Goal: Transaction & Acquisition: Obtain resource

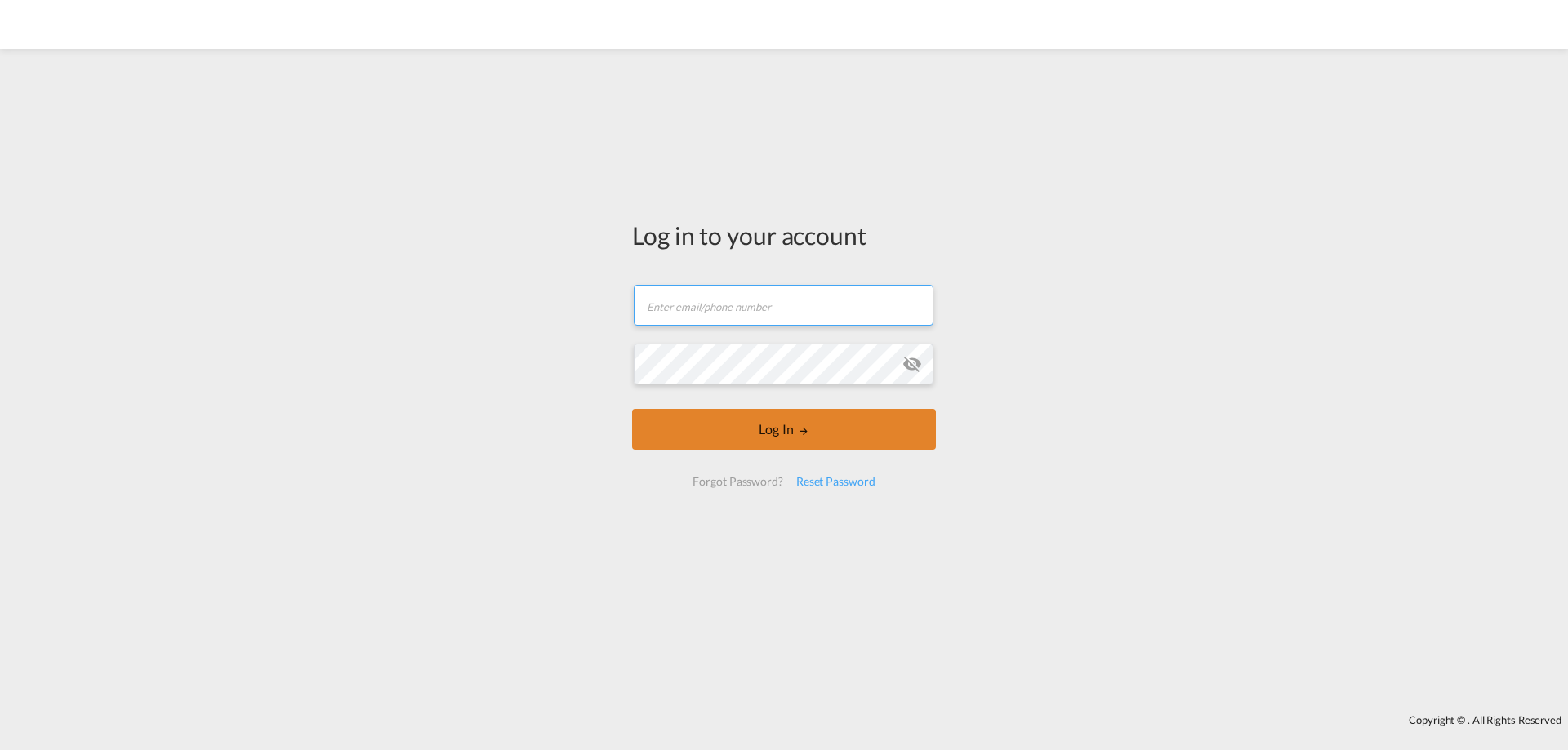
type input "[EMAIL_ADDRESS][DOMAIN_NAME]"
click at [788, 438] on button "Log In" at bounding box center [784, 430] width 304 height 41
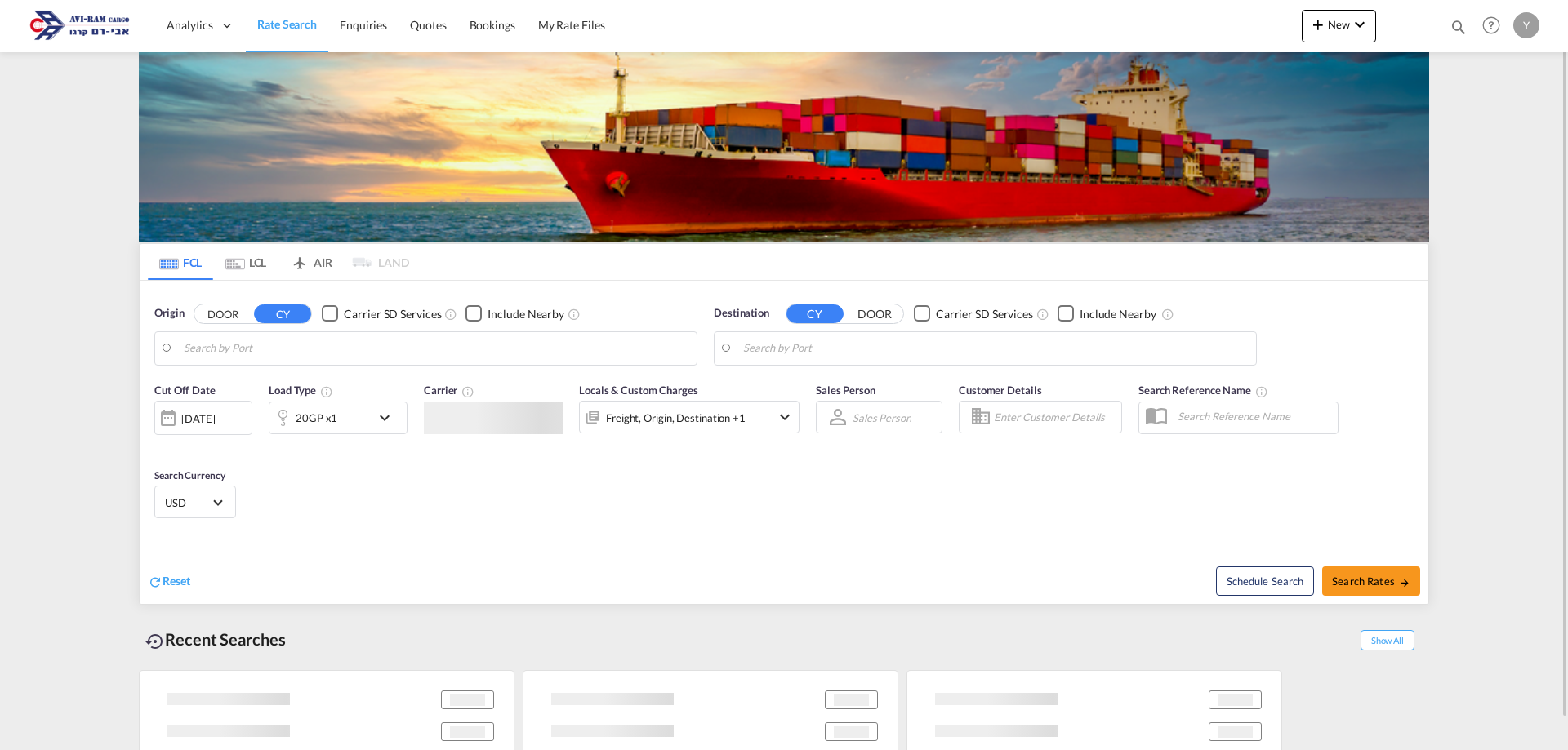
type input "Koper, SIKOP"
type input "Ashdod, ILASH"
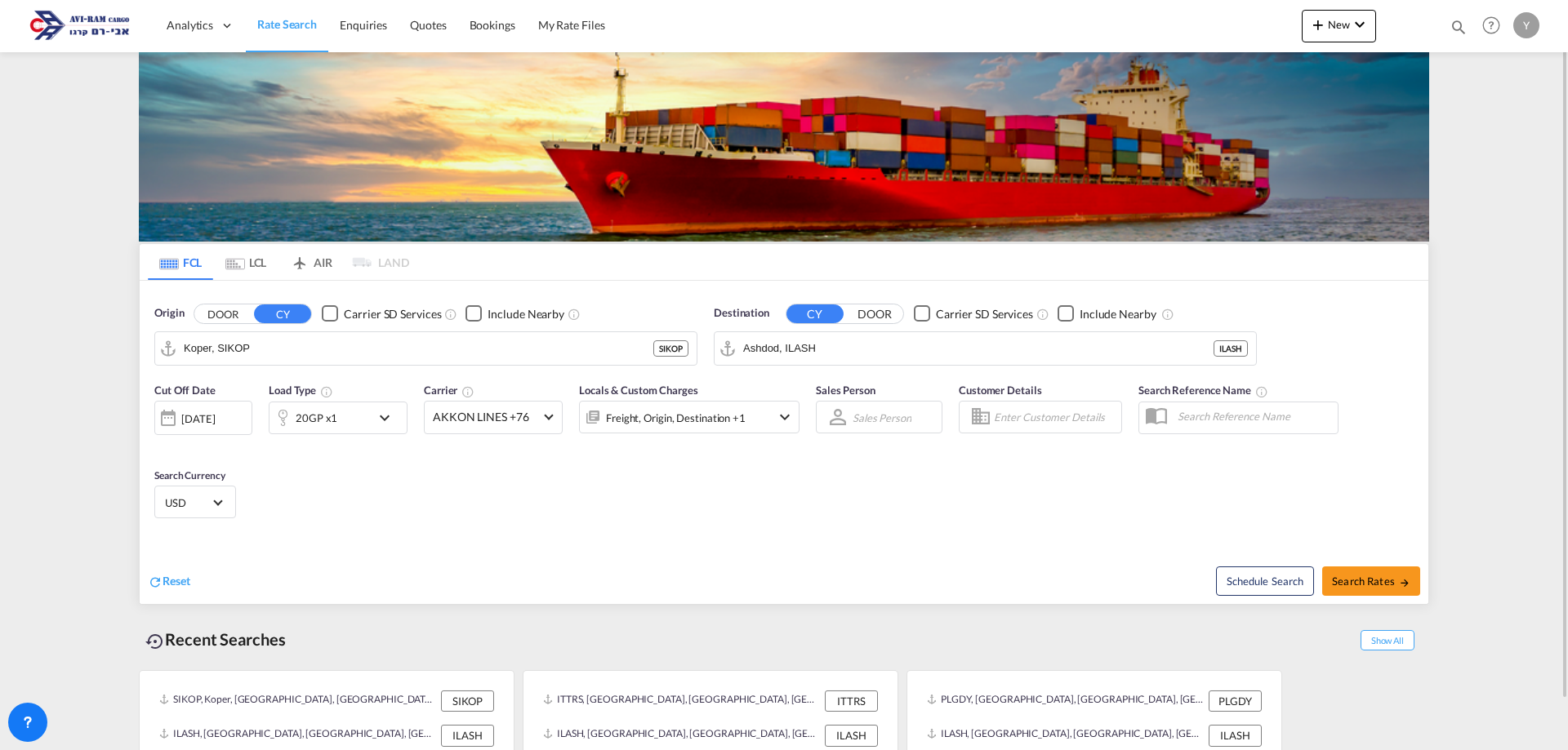
click at [361, 419] on div "20GP x1" at bounding box center [320, 418] width 102 height 32
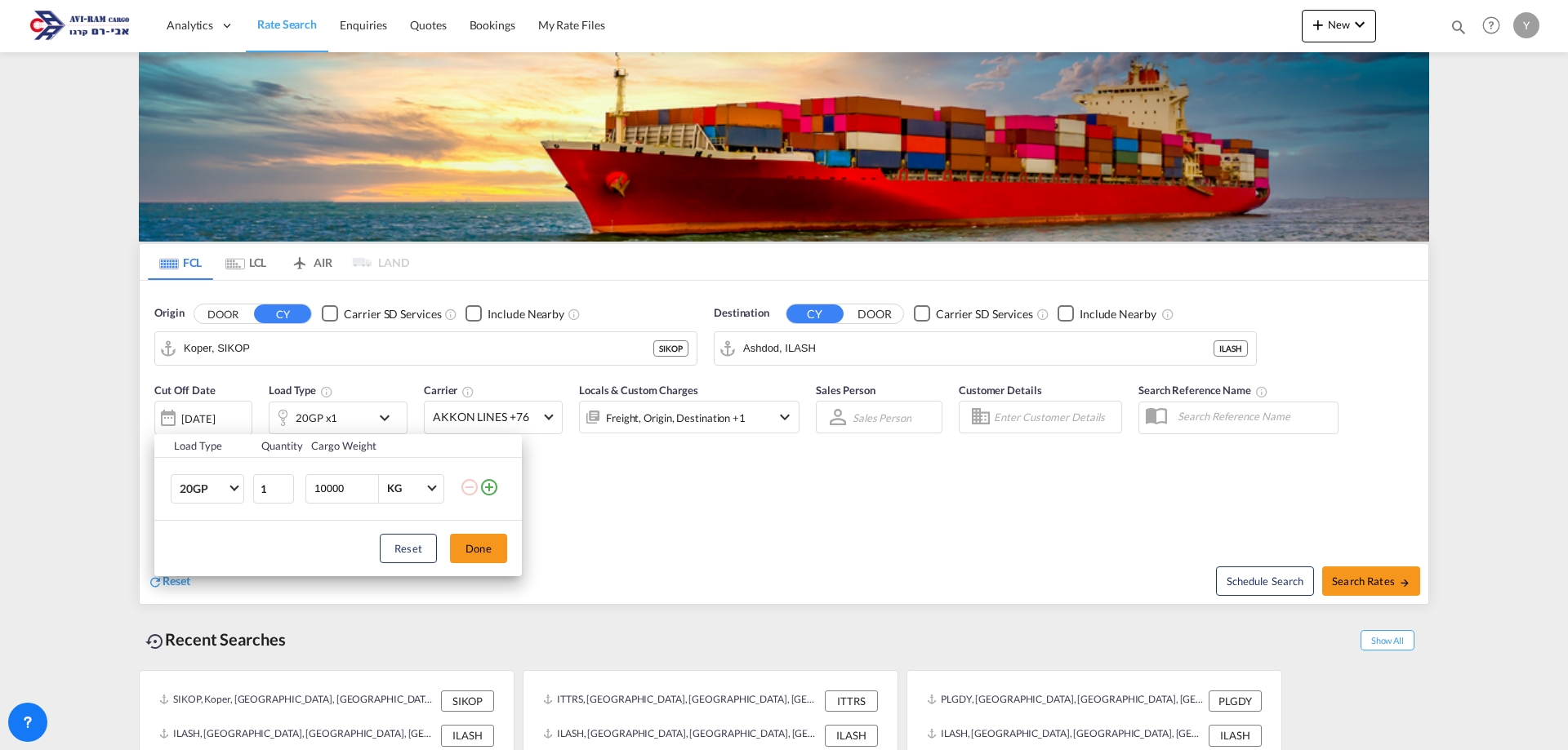
click at [361, 430] on div "Load Type Quantity Cargo Weight 20GP 20GP 40GP 40HC 45HC 20RE 40RE 40HR 20OT 40…" at bounding box center [784, 375] width 1568 height 750
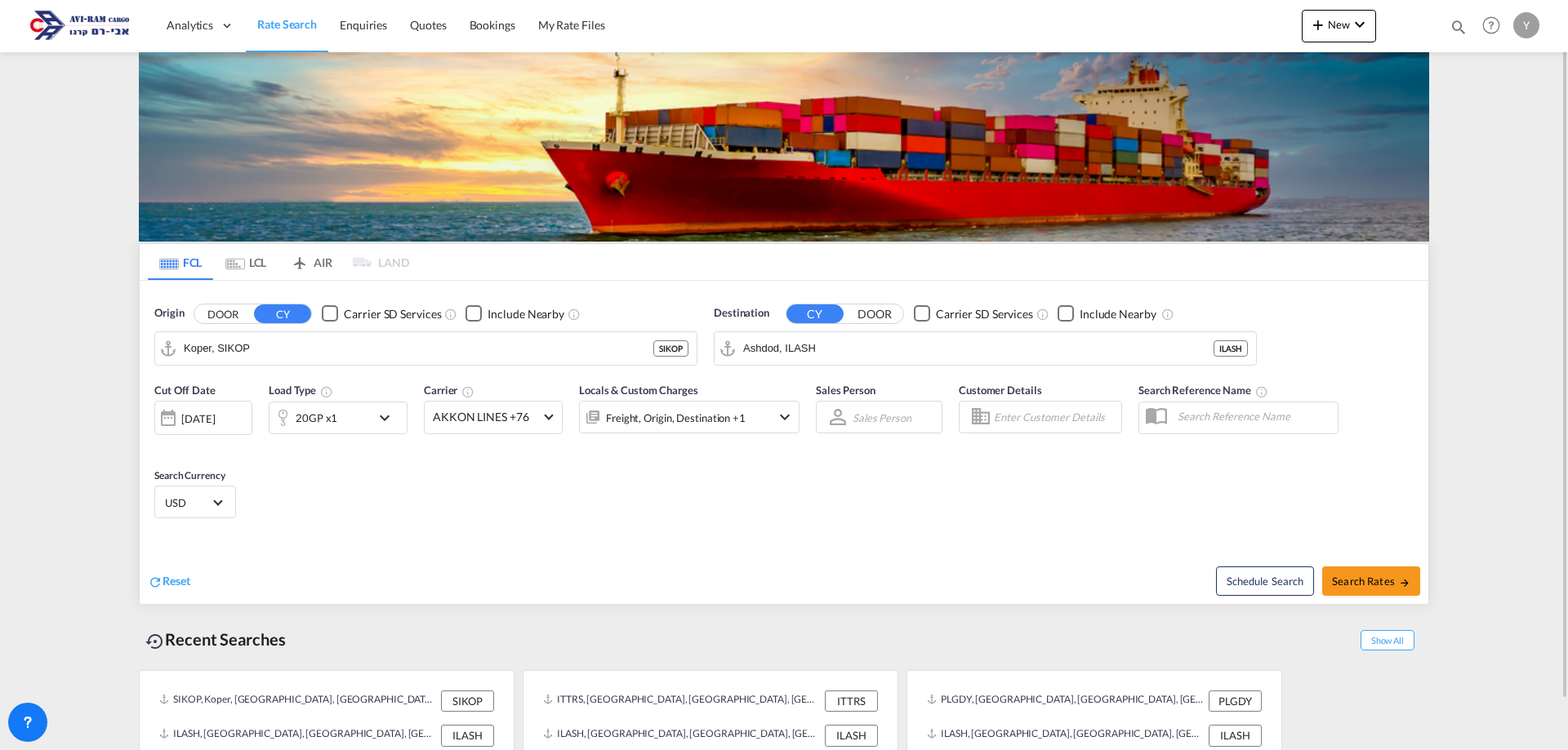
click at [214, 425] on div "[DATE]" at bounding box center [197, 419] width 33 height 15
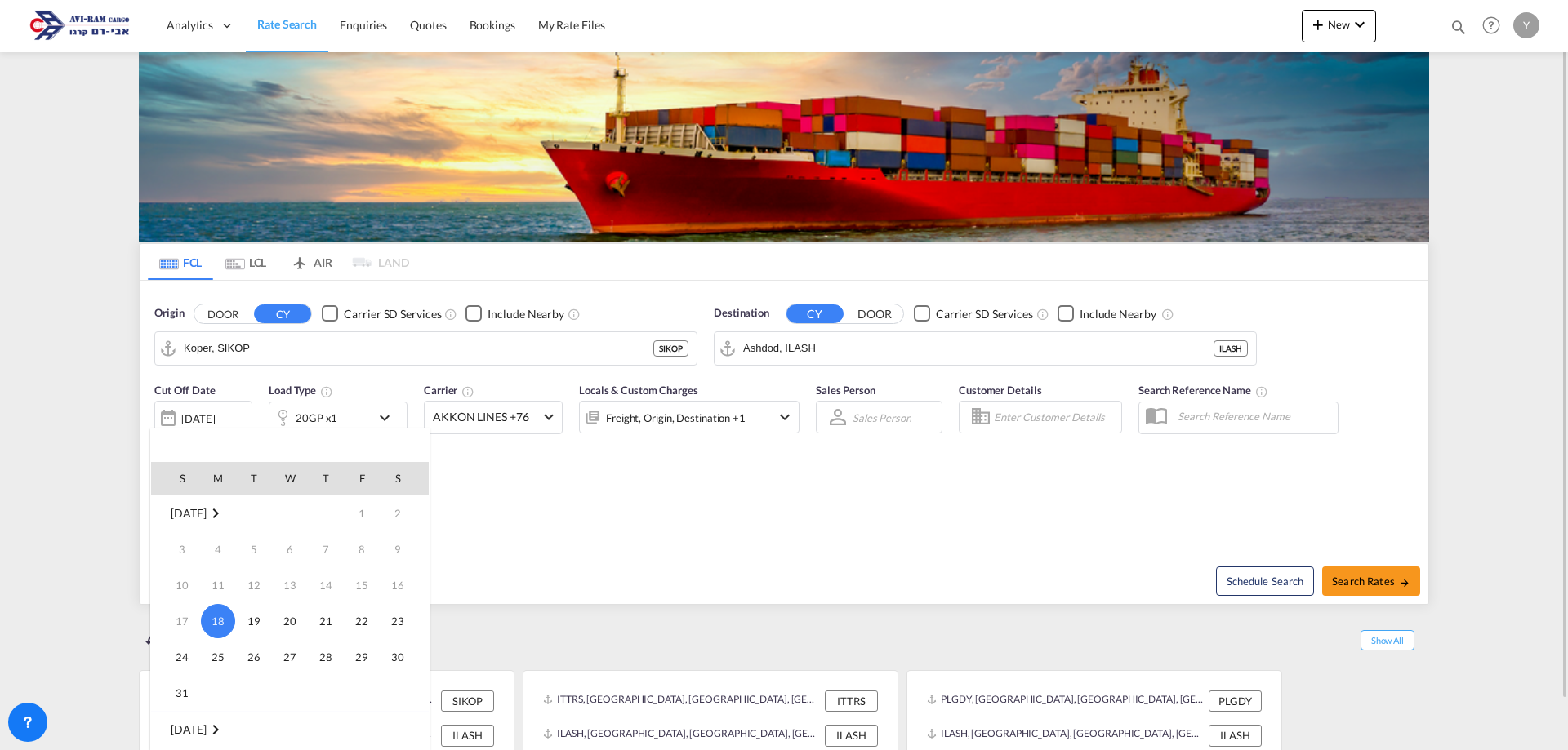
click at [215, 422] on div at bounding box center [784, 375] width 1568 height 750
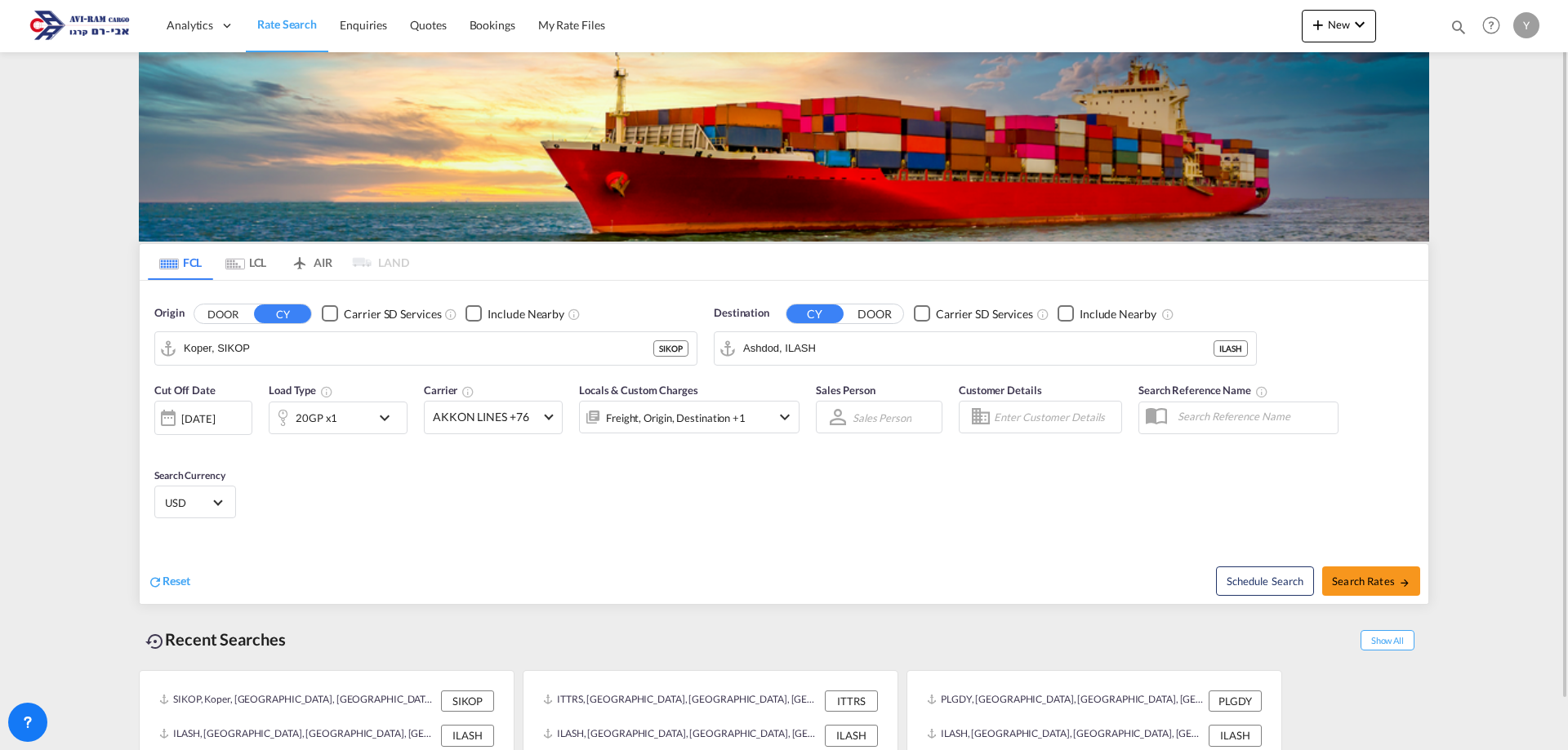
click at [264, 266] on md-tab-item "LCL" at bounding box center [245, 262] width 65 height 36
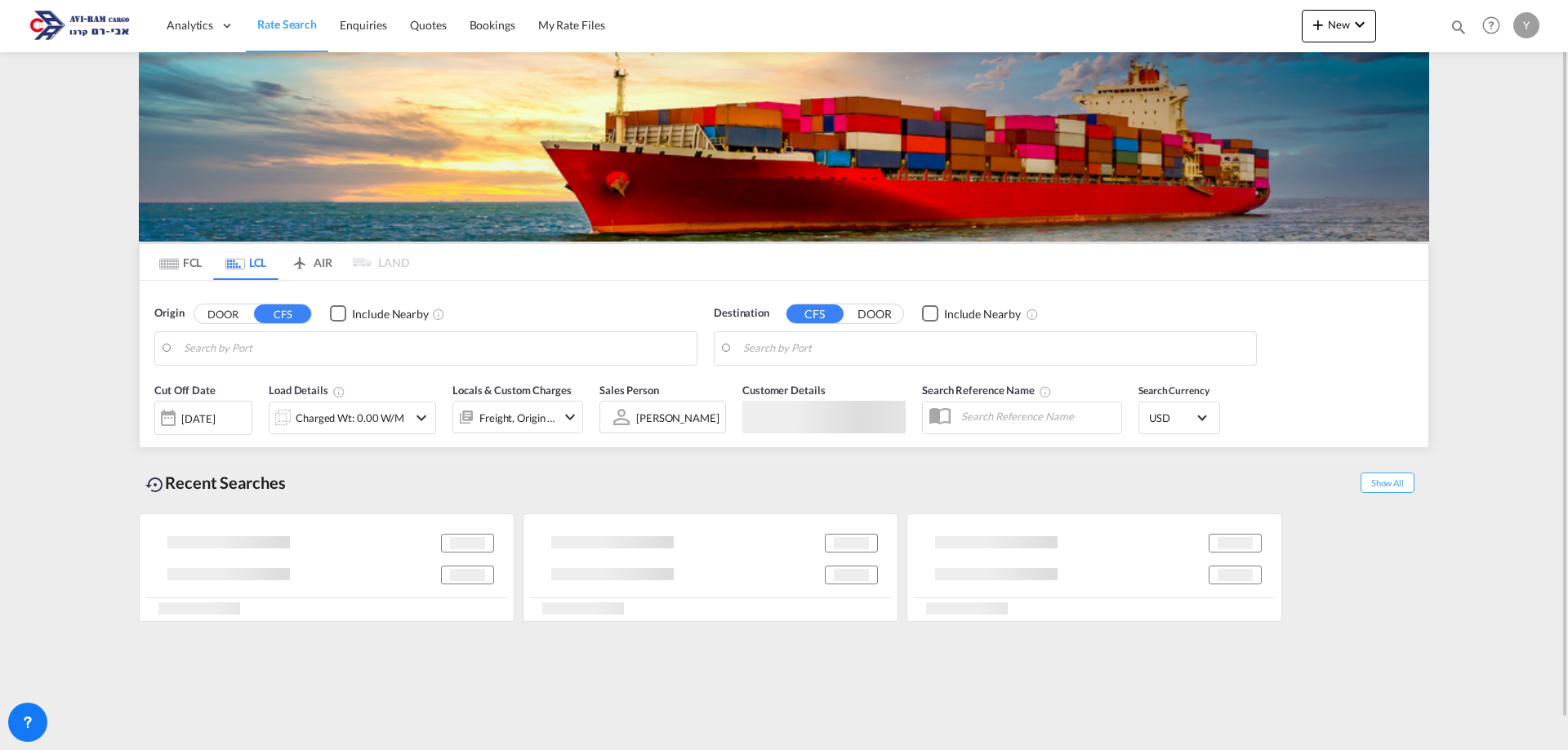
type input "Ningbo, ZJ, CNNGB"
type input "Ashdod, ILASH"
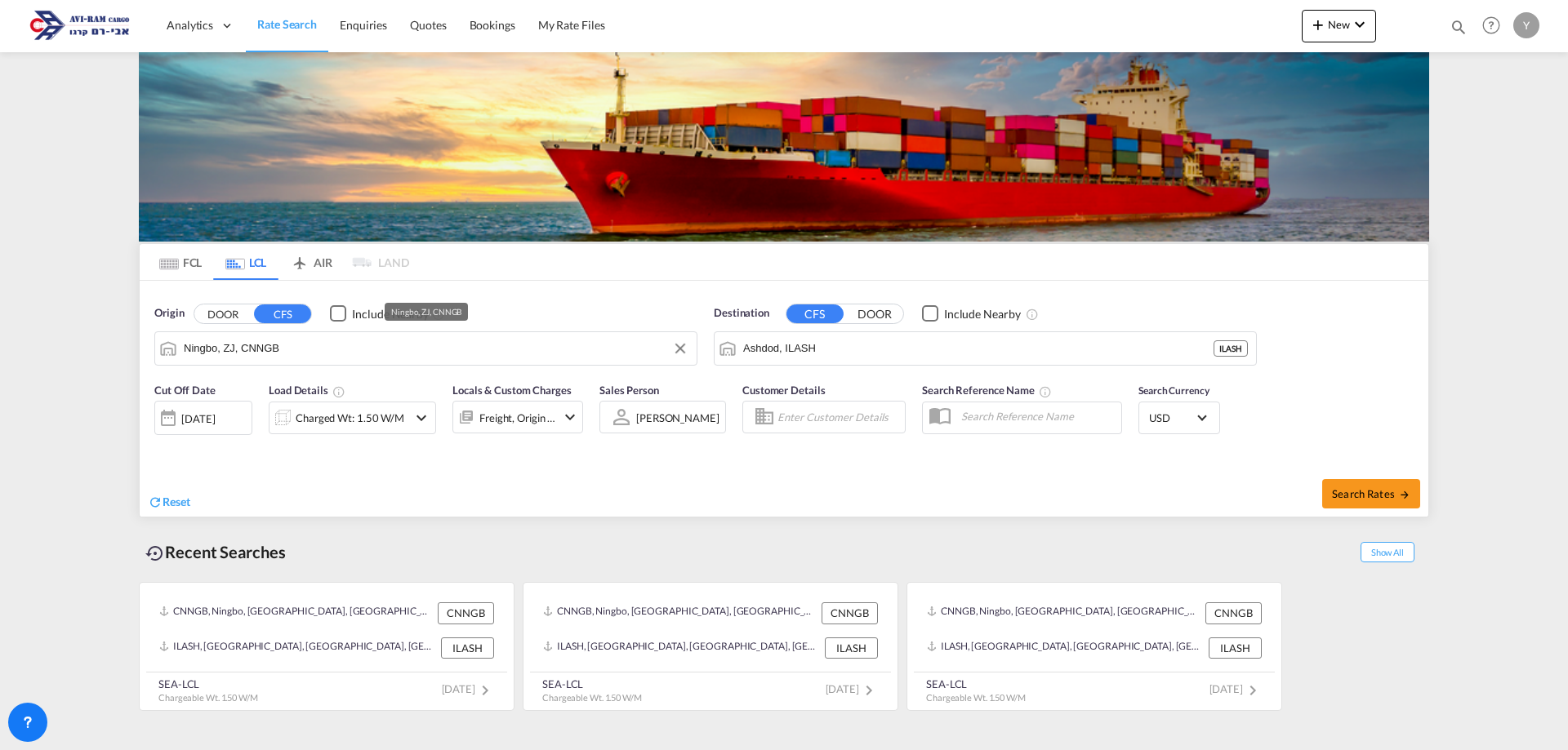
click at [325, 354] on input "Ningbo, ZJ, CNNGB" at bounding box center [436, 349] width 505 height 25
drag, startPoint x: 325, startPoint y: 354, endPoint x: 32, endPoint y: 356, distance: 293.0
click at [32, 356] on md-content "Analytics Dashboard Rate Search Enquiries Quotes Bookings" at bounding box center [784, 375] width 1568 height 750
drag, startPoint x: 349, startPoint y: 360, endPoint x: 153, endPoint y: 356, distance: 196.0
click at [153, 356] on div "Origin DOOR CFS Include Nearby Ningbo, ZJ, CNNGB CNNGB" at bounding box center [426, 336] width 560 height 77
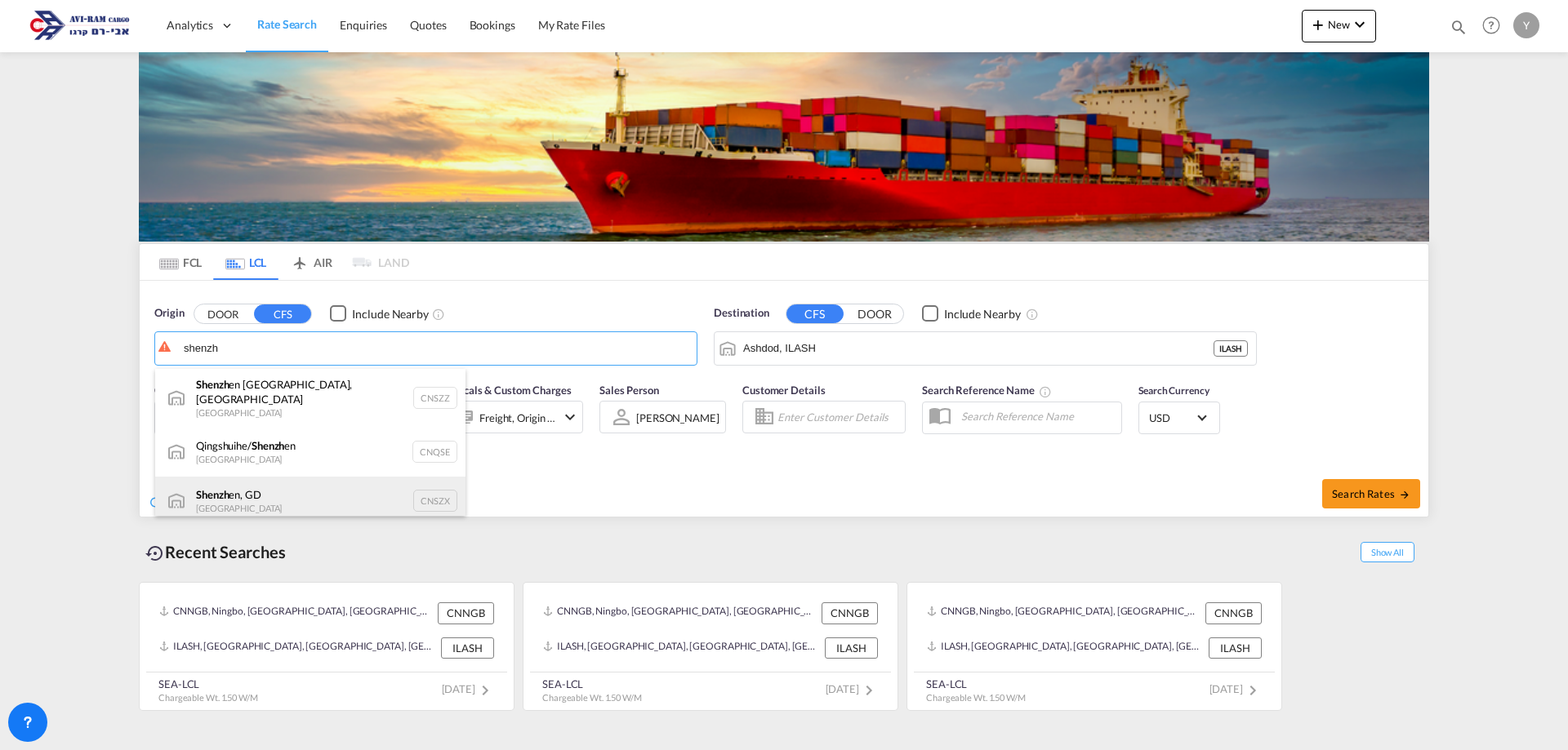
click at [191, 492] on div "Shenzh en, GD [GEOGRAPHIC_DATA] CNSZX" at bounding box center [310, 501] width 310 height 49
type input "[GEOGRAPHIC_DATA], GD, CNSZX"
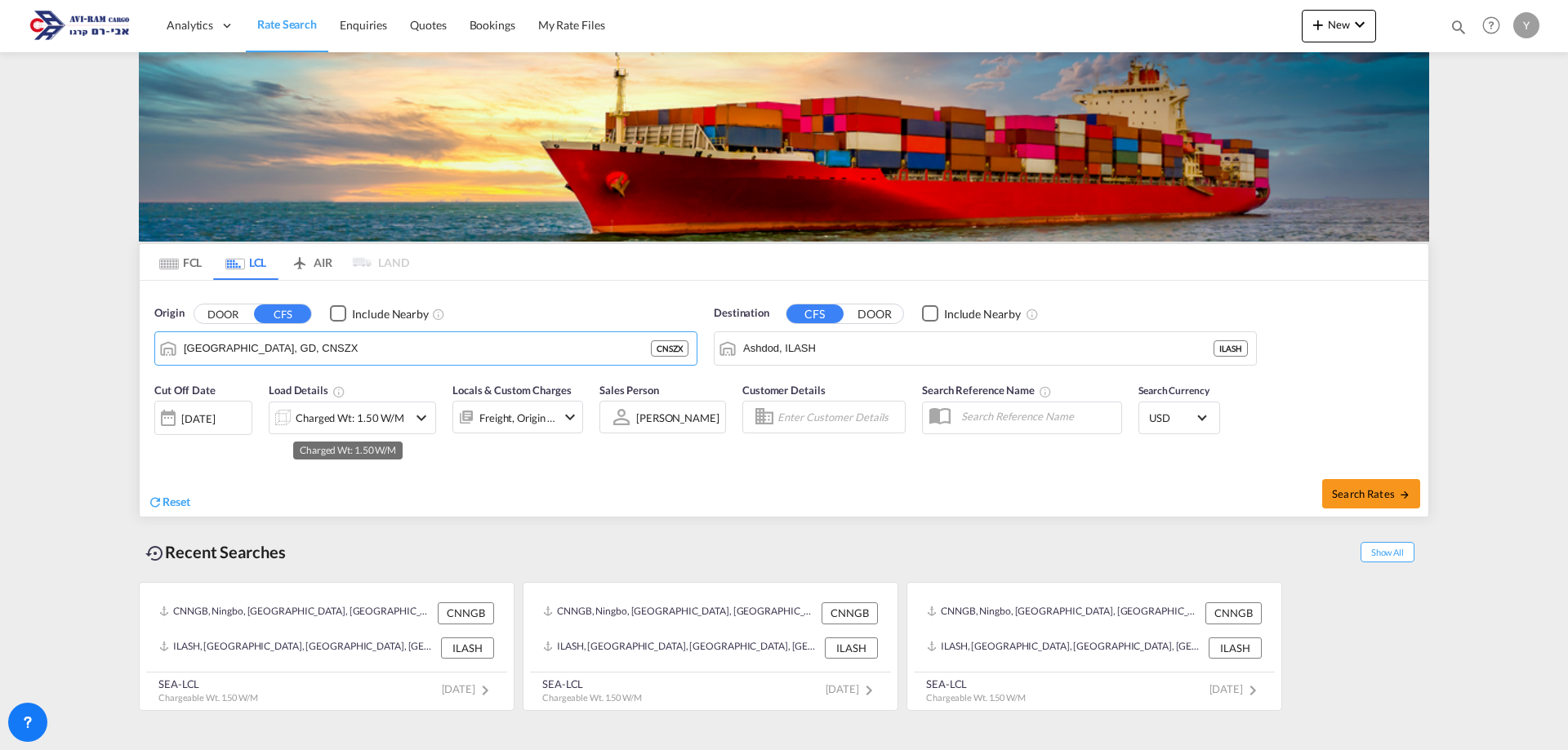
click at [383, 427] on div "Charged Wt: 1.50 W/M" at bounding box center [349, 418] width 109 height 23
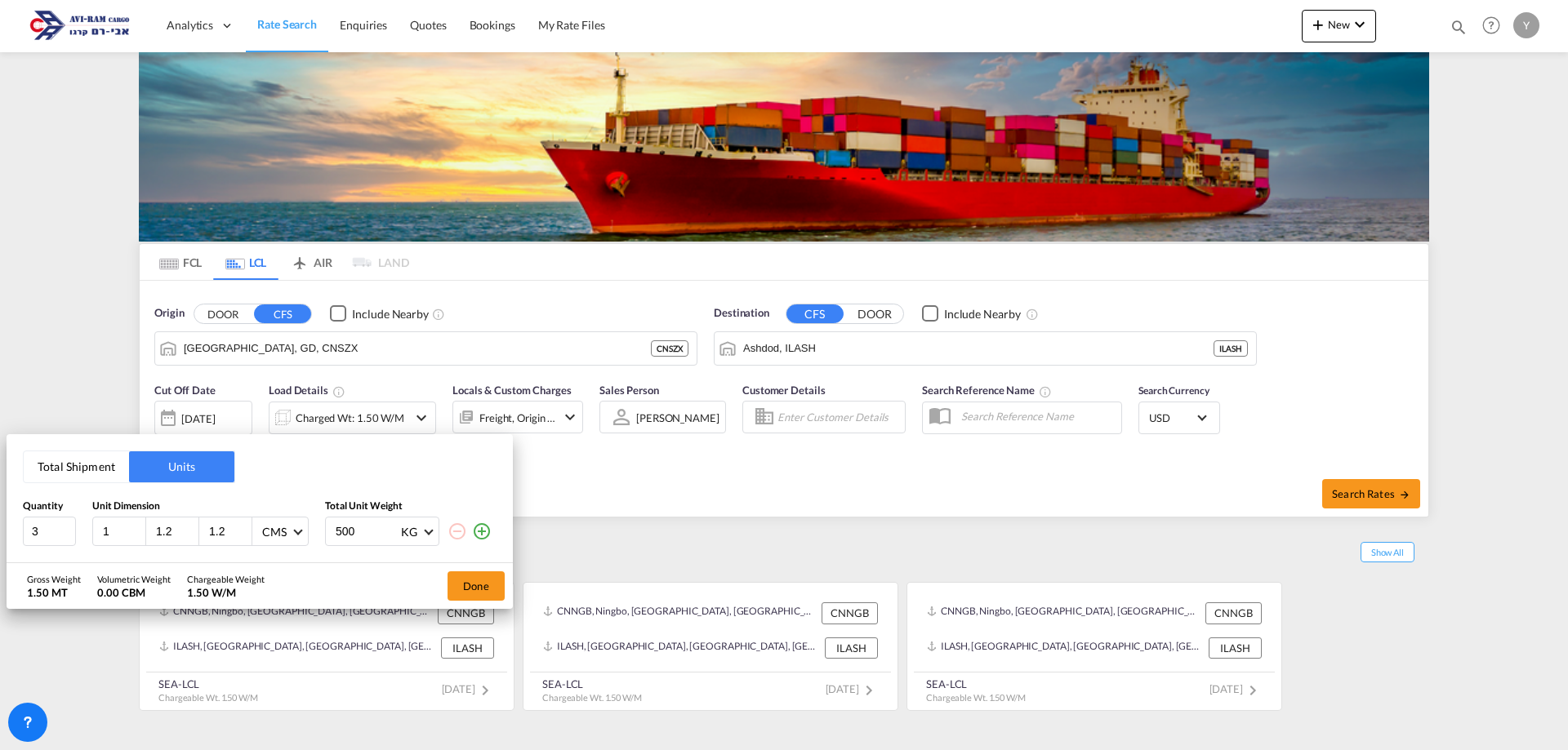
click at [83, 472] on button "Total Shipment" at bounding box center [76, 467] width 105 height 31
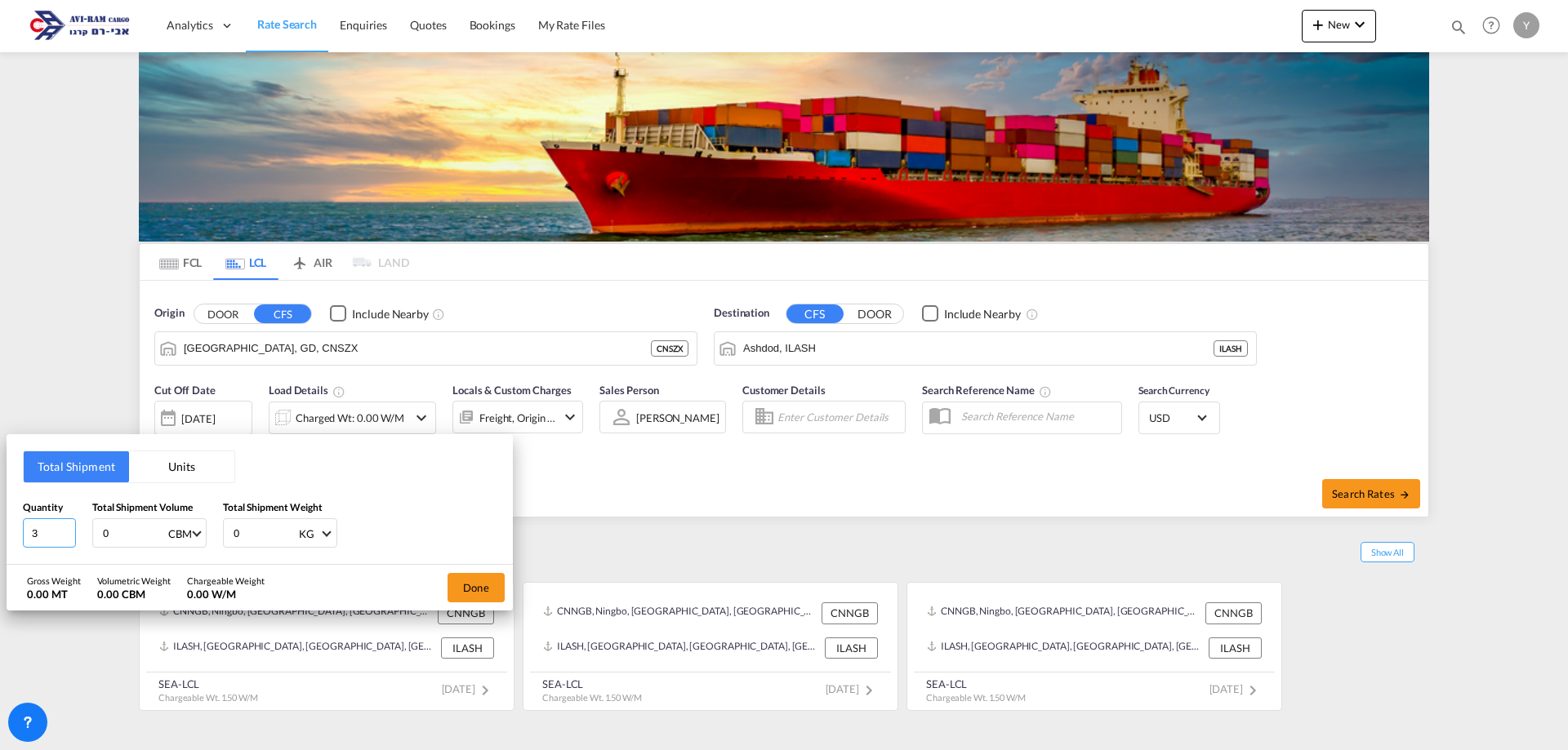
drag, startPoint x: 41, startPoint y: 536, endPoint x: 2, endPoint y: 538, distance: 39.1
click at [2, 538] on div "Total Shipment Units Quantity 3 Total Shipment Volume 0 CBM CBM CFT Total Shipm…" at bounding box center [784, 375] width 1568 height 750
drag, startPoint x: 112, startPoint y: 543, endPoint x: 82, endPoint y: 544, distance: 30.0
click at [82, 544] on div "Quantity Total Shipment Volume 0 CBM CBM CFT Total Shipment Weight 0 KG KG LB" at bounding box center [260, 524] width 473 height 49
type input "6.81"
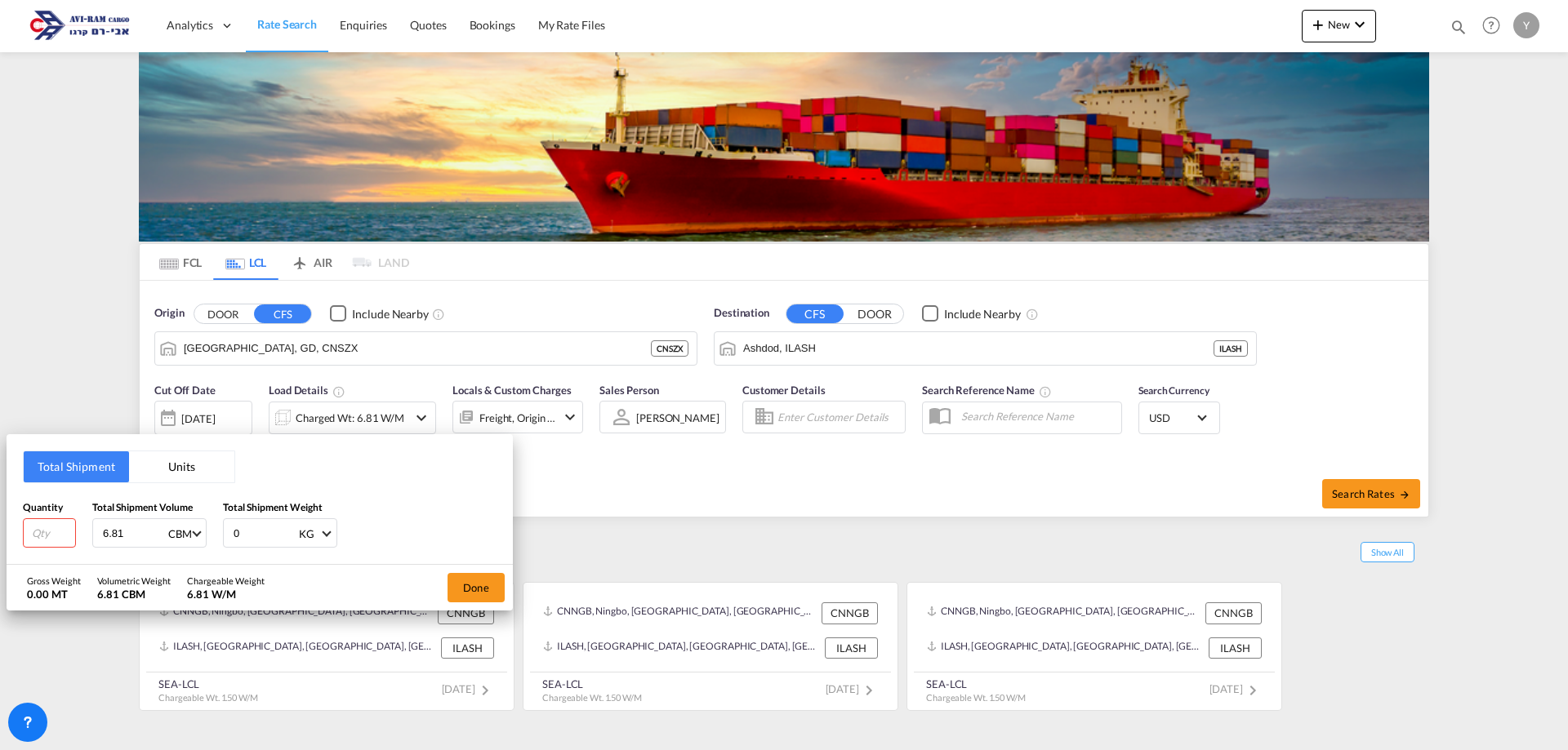
drag, startPoint x: 273, startPoint y: 531, endPoint x: 219, endPoint y: 538, distance: 54.5
click at [219, 538] on div "Quantity Total Shipment Volume 6.81 CBM CBM CFT Total Shipment Weight 0 KG KG LB" at bounding box center [260, 524] width 473 height 49
type input "706"
click at [38, 536] on input "number" at bounding box center [50, 533] width 53 height 29
type input "1"
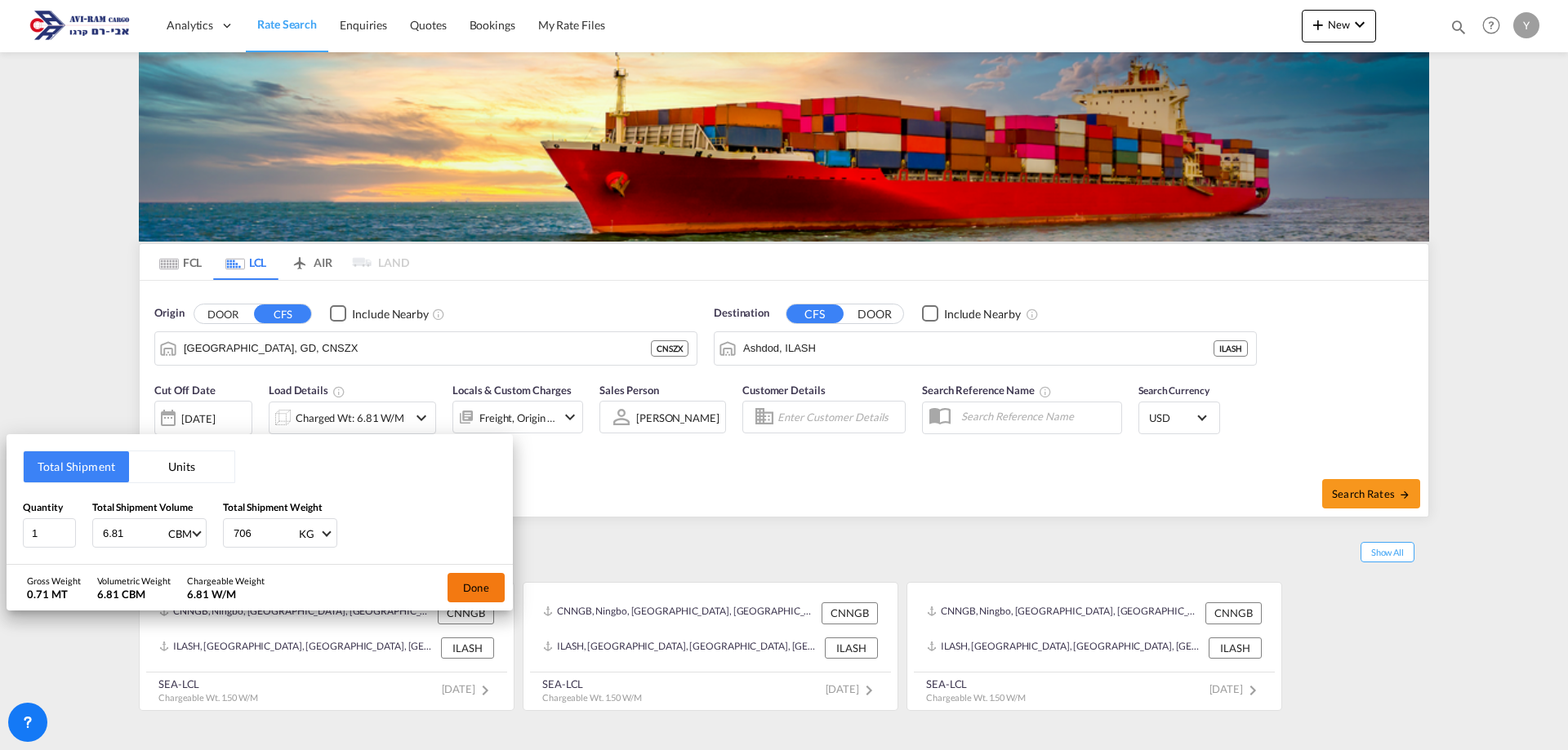
drag, startPoint x: 487, startPoint y: 592, endPoint x: 507, endPoint y: 596, distance: 20.4
click at [486, 592] on button "Done" at bounding box center [476, 588] width 57 height 29
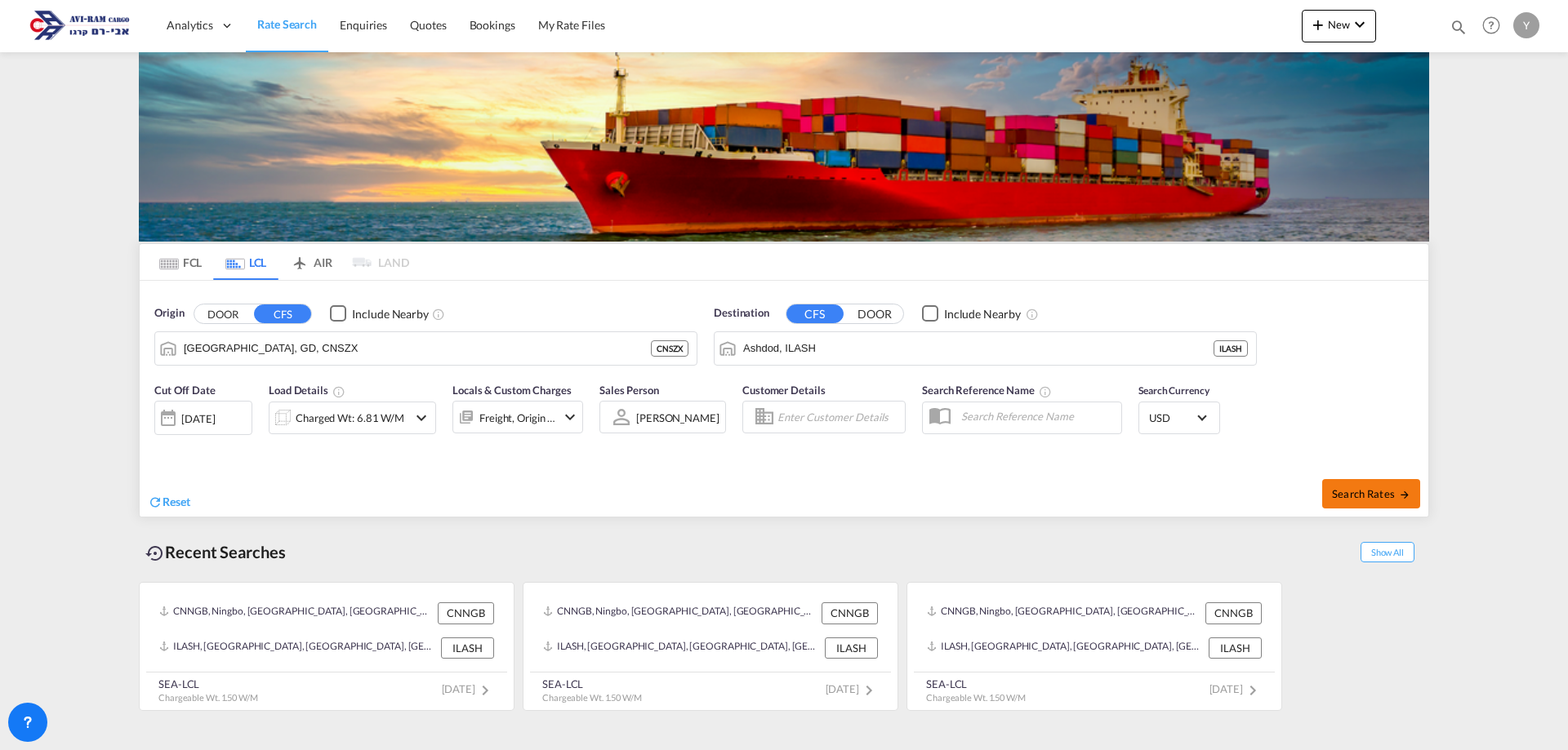
click at [1368, 486] on button "Search Rates" at bounding box center [1371, 494] width 98 height 29
type input "CNSZX to ILASH / [DATE]"
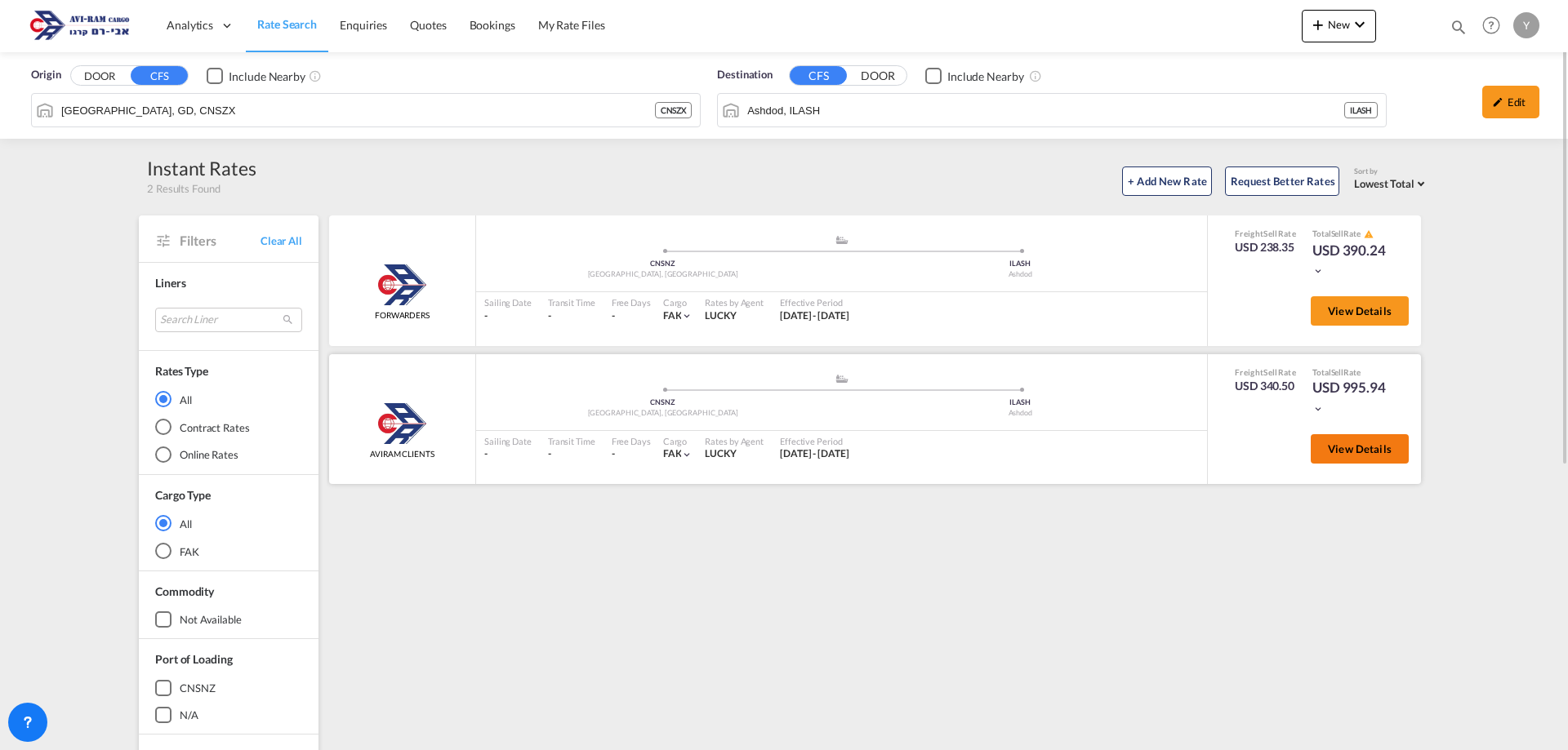
click at [1343, 444] on span "View Details" at bounding box center [1360, 448] width 64 height 13
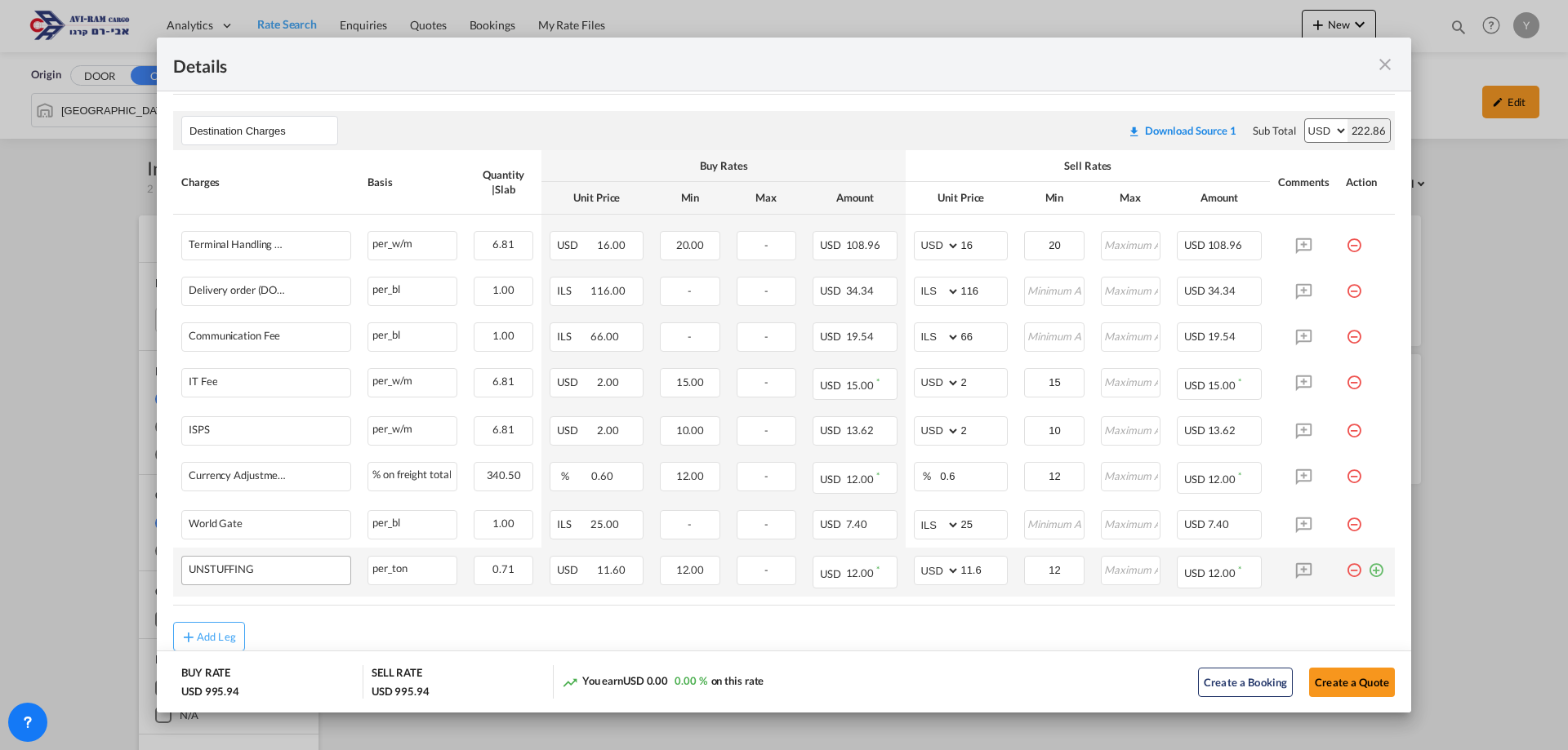
scroll to position [833, 0]
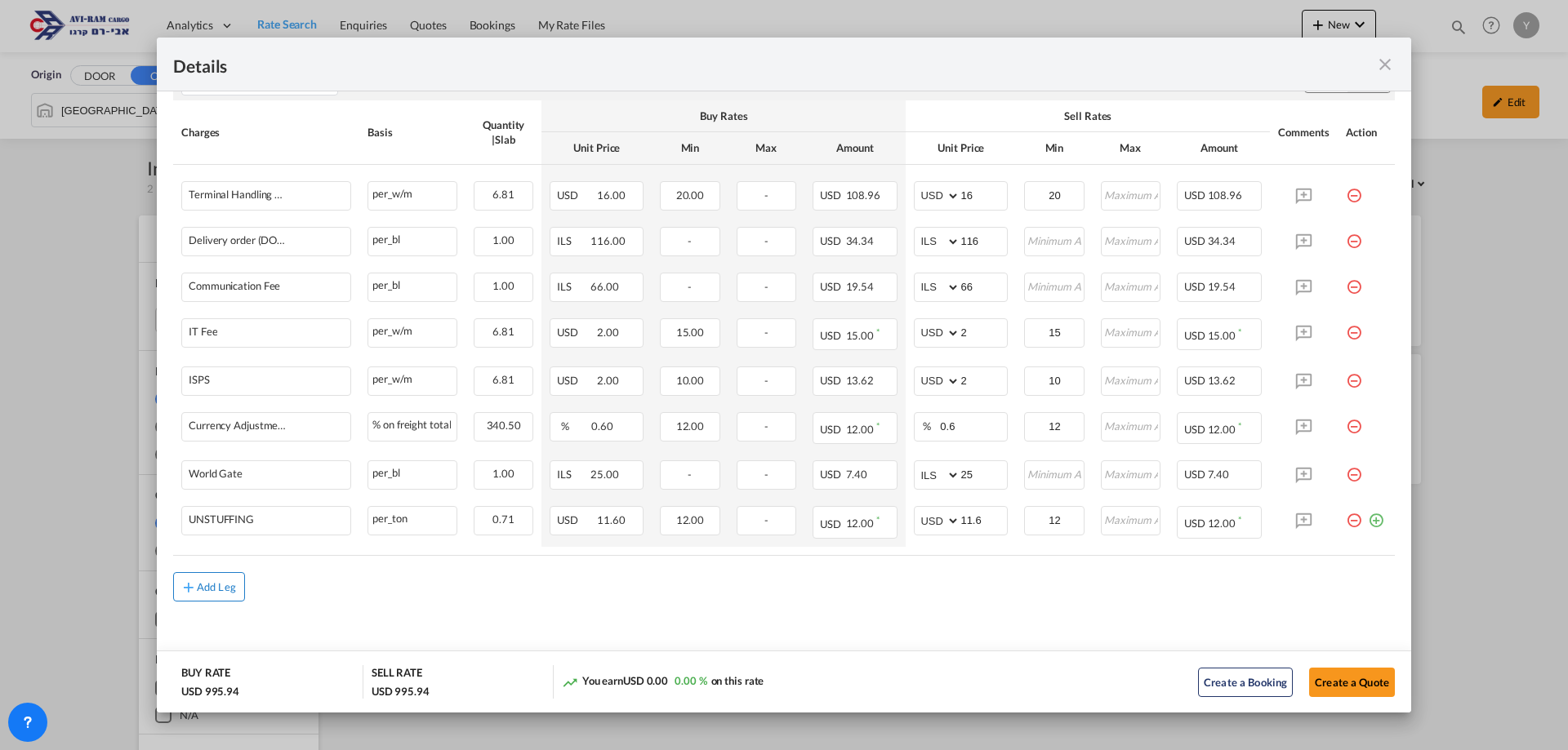
click at [213, 578] on button "Add Leg" at bounding box center [209, 587] width 72 height 29
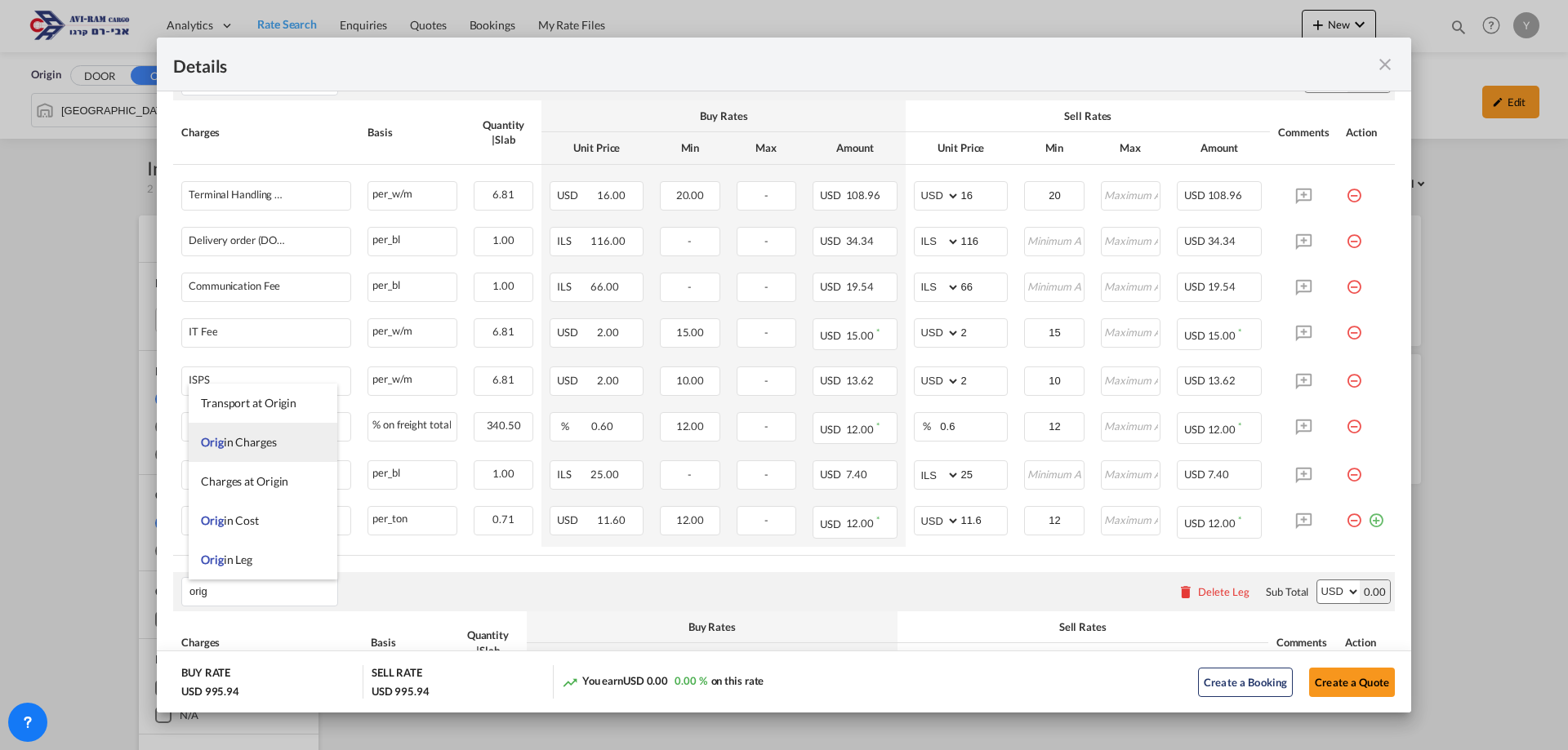
type input "orig"
click at [283, 447] on li "Orig in Charges" at bounding box center [263, 442] width 149 height 39
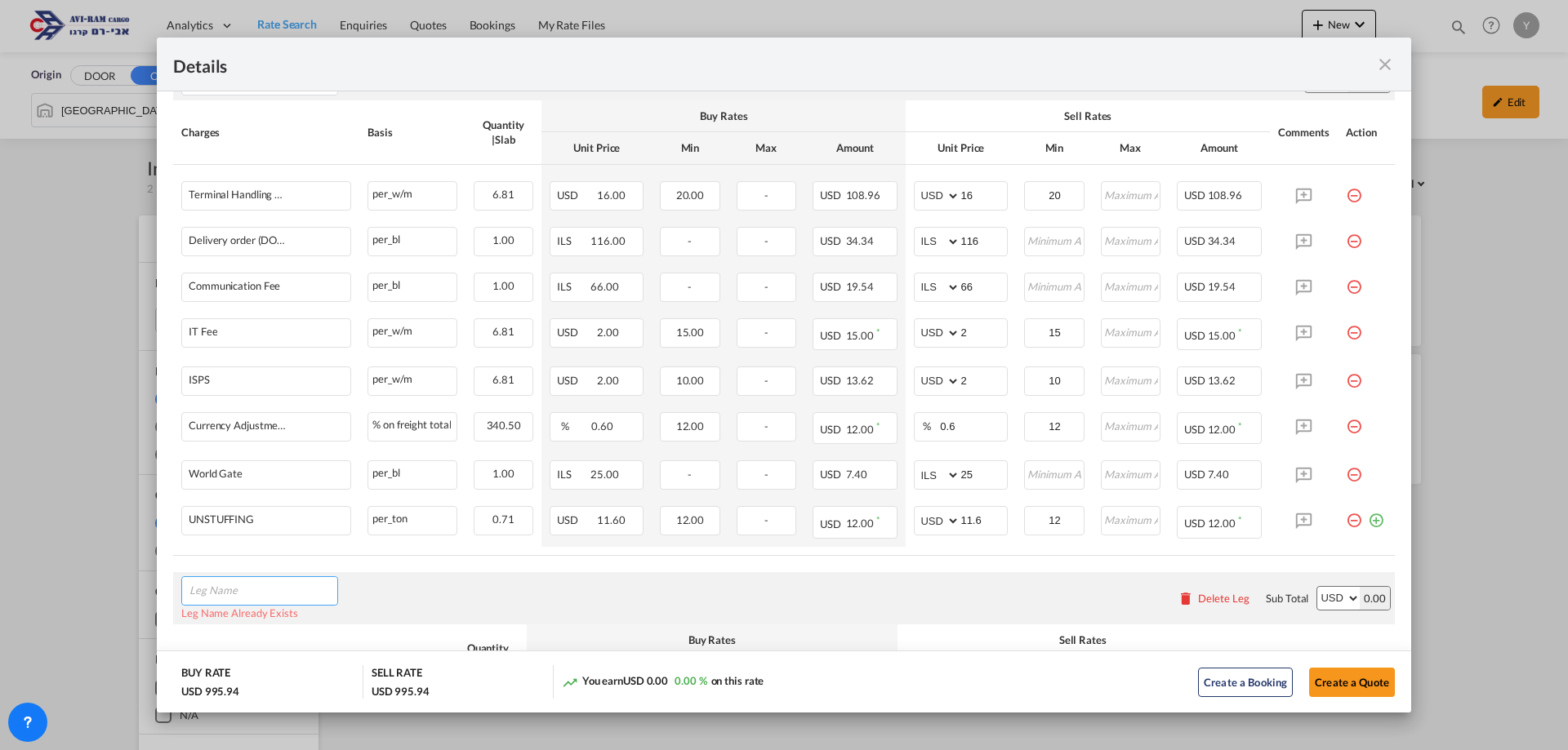
scroll to position [996, 0]
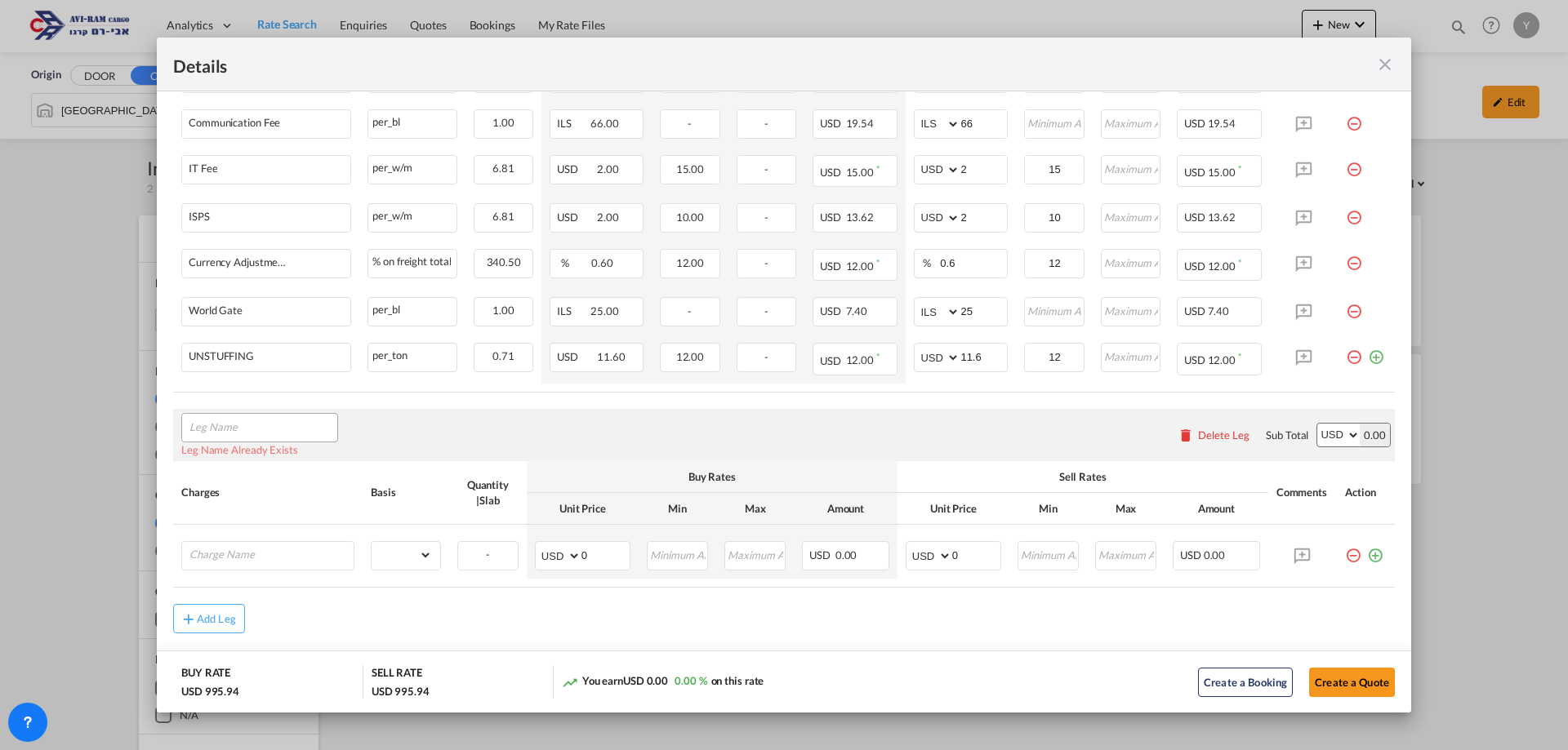
click at [216, 407] on air-lcl-rate-modification "Main Freight Please enter leg name Leg Name Already Exists Download Source 1 Su…" at bounding box center [784, 7] width 1222 height 1254
click at [218, 416] on input "Leg Name" at bounding box center [263, 428] width 148 height 25
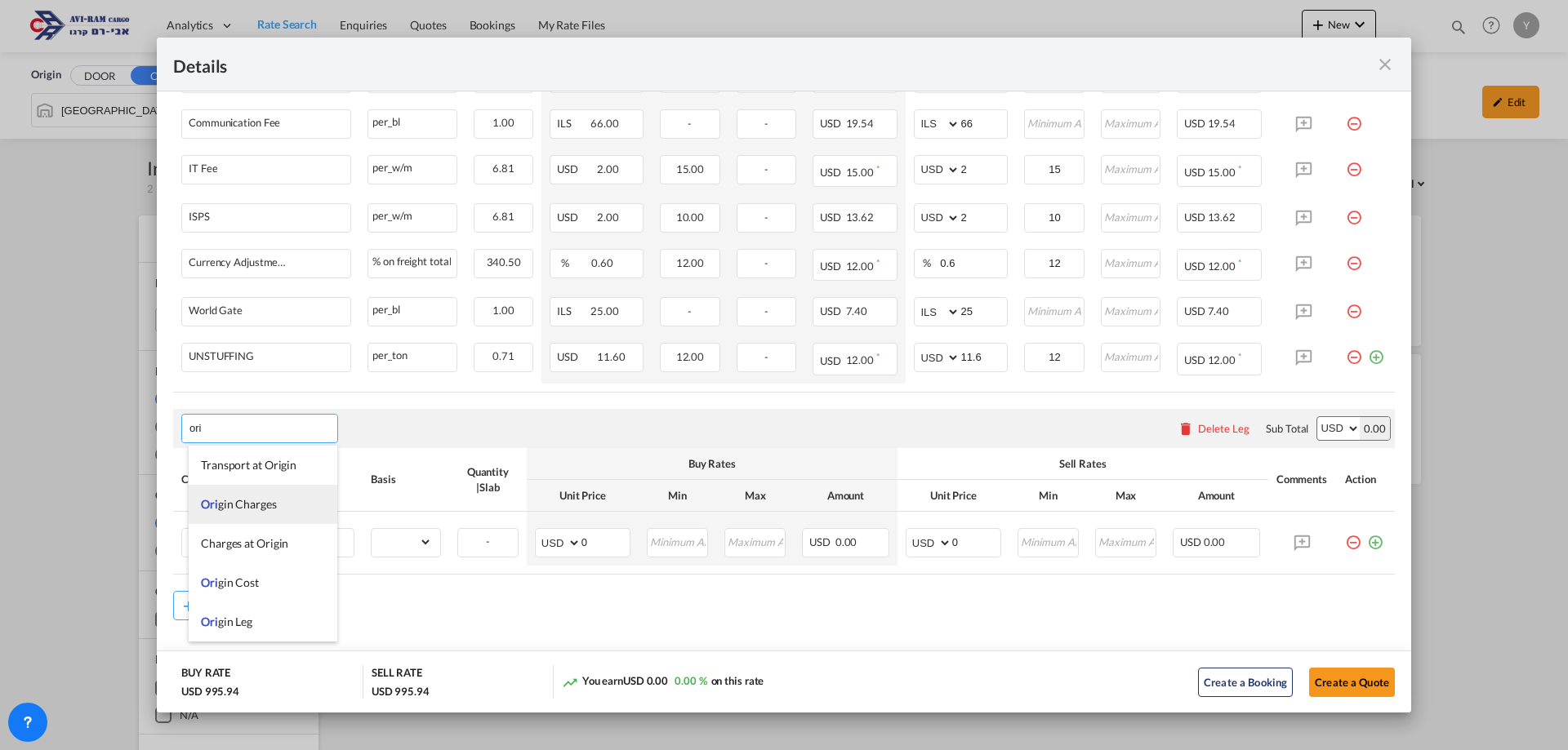
type input "ori"
click at [233, 511] on li "Ori gin Charges" at bounding box center [263, 505] width 149 height 39
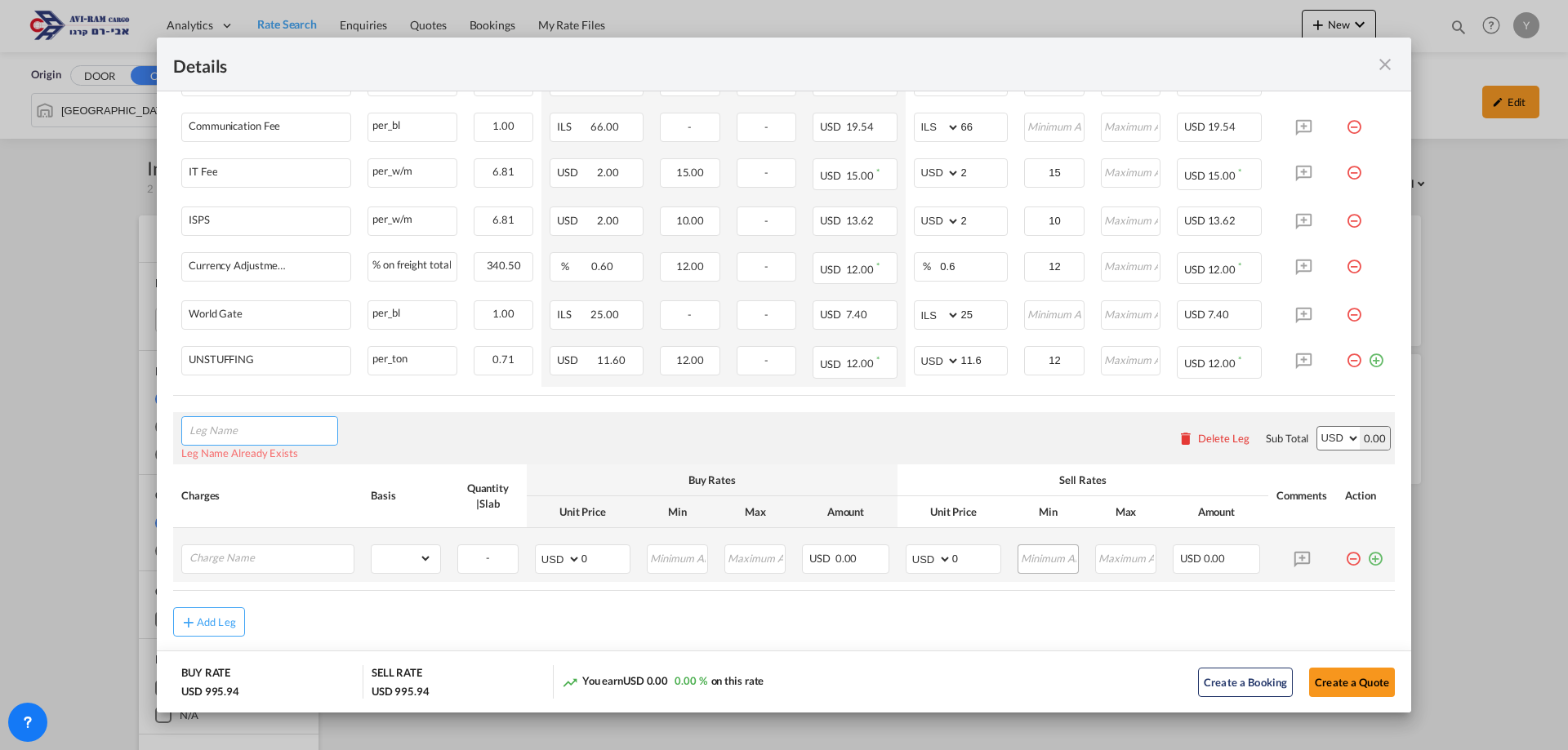
scroll to position [1028, 0]
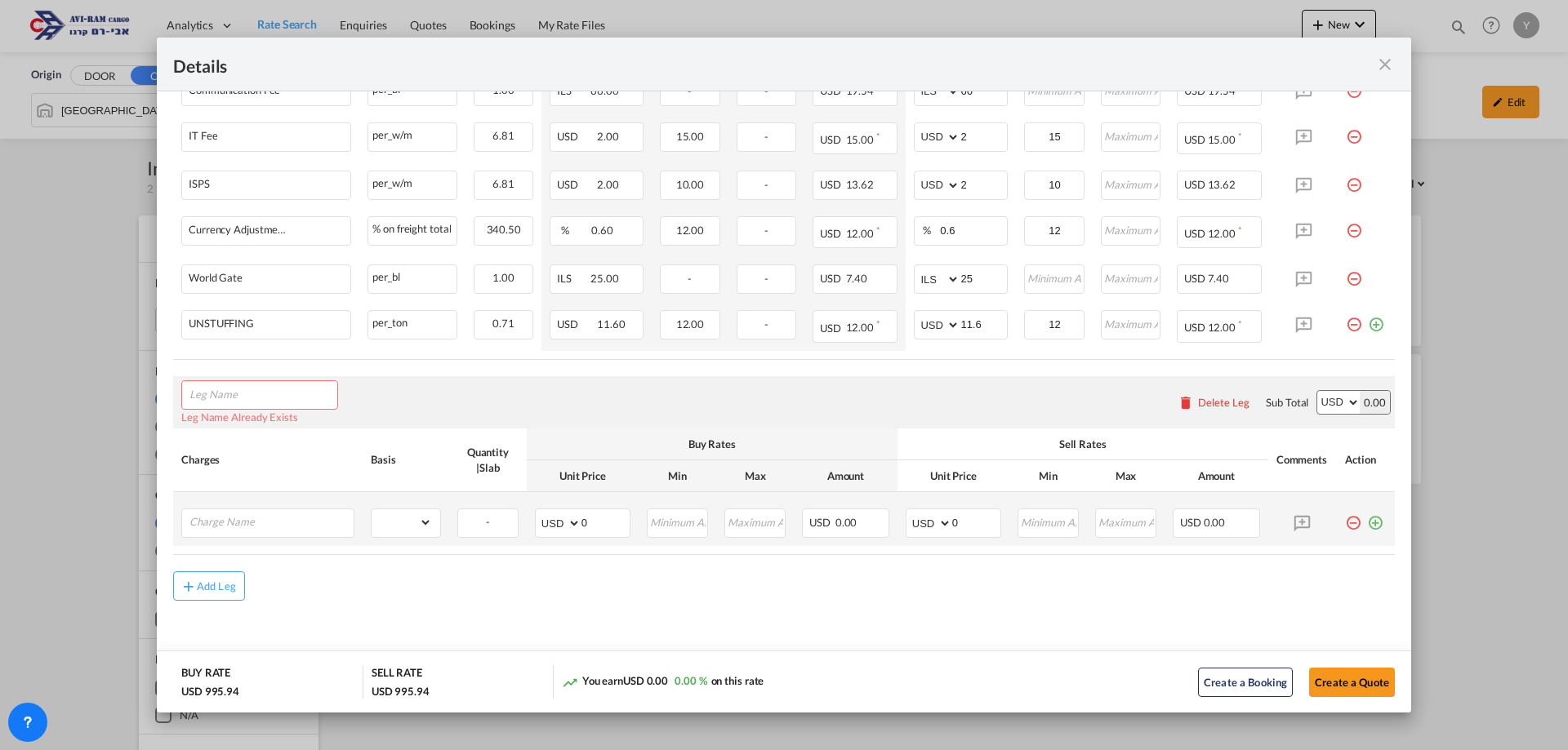
click at [1345, 525] on md-icon "icon-minus-circle-outline red-400-fg pt-7" at bounding box center [1353, 516] width 16 height 16
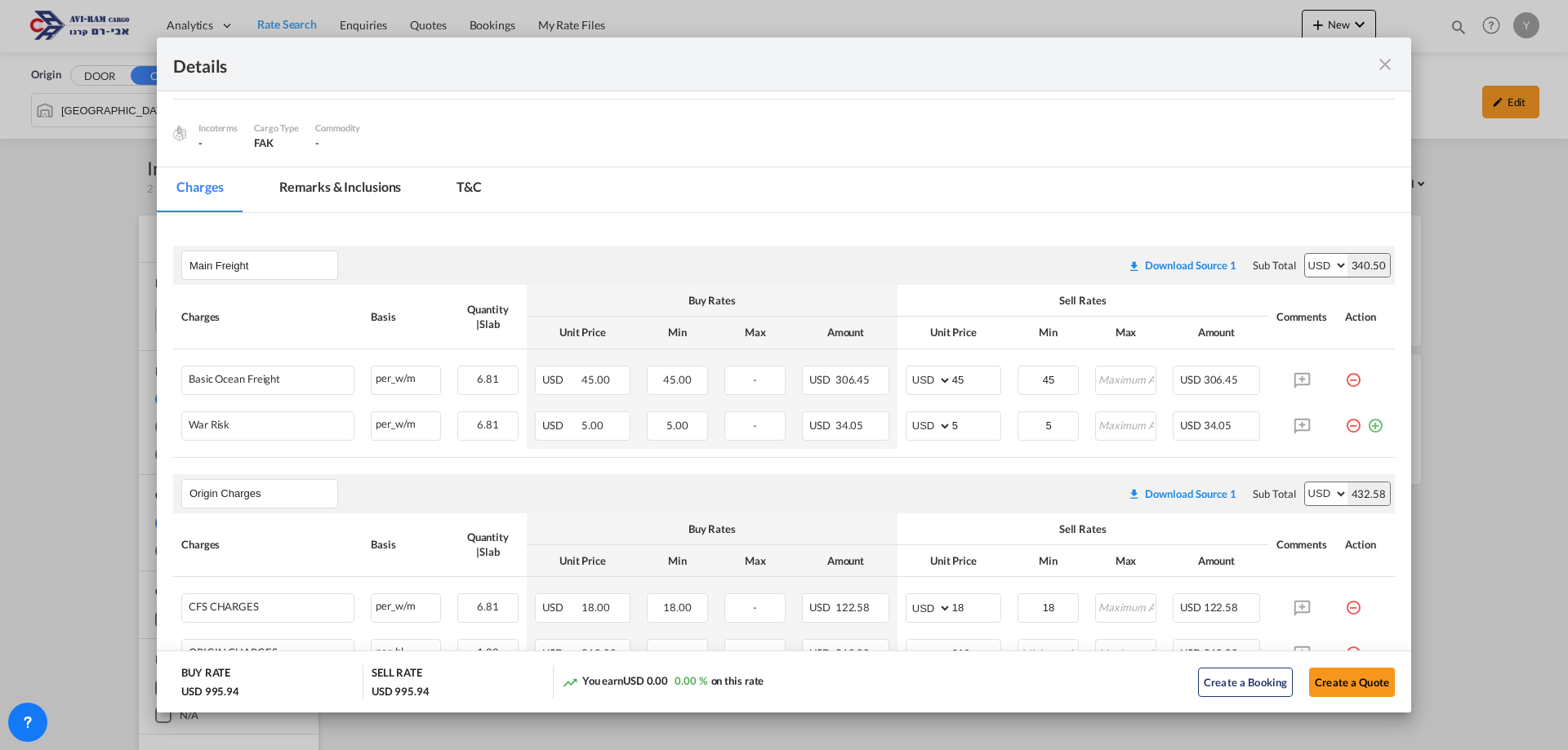
scroll to position [98, 0]
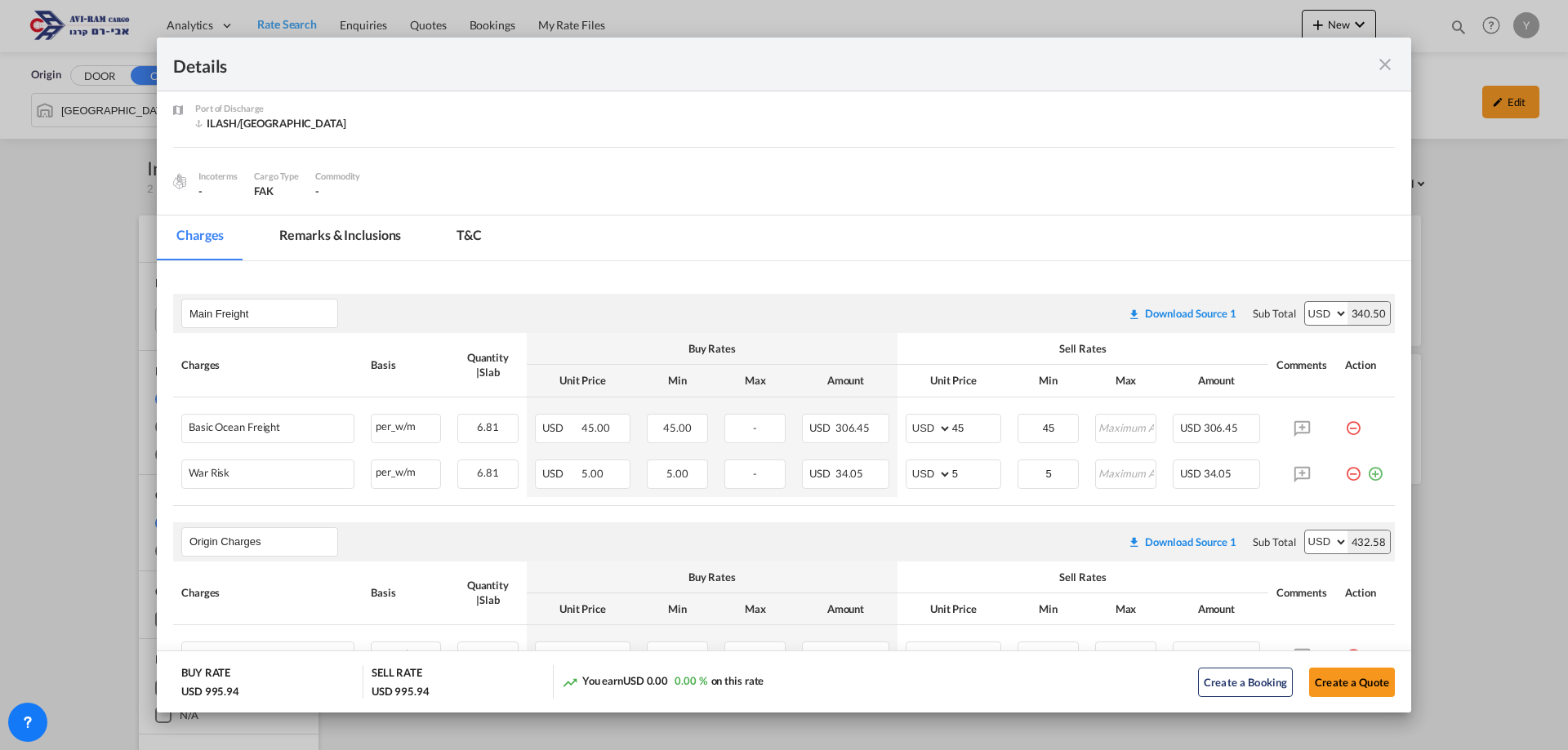
click at [1386, 59] on md-icon "icon-close fg-AAA8AD m-0 cursor" at bounding box center [1385, 64] width 20 height 20
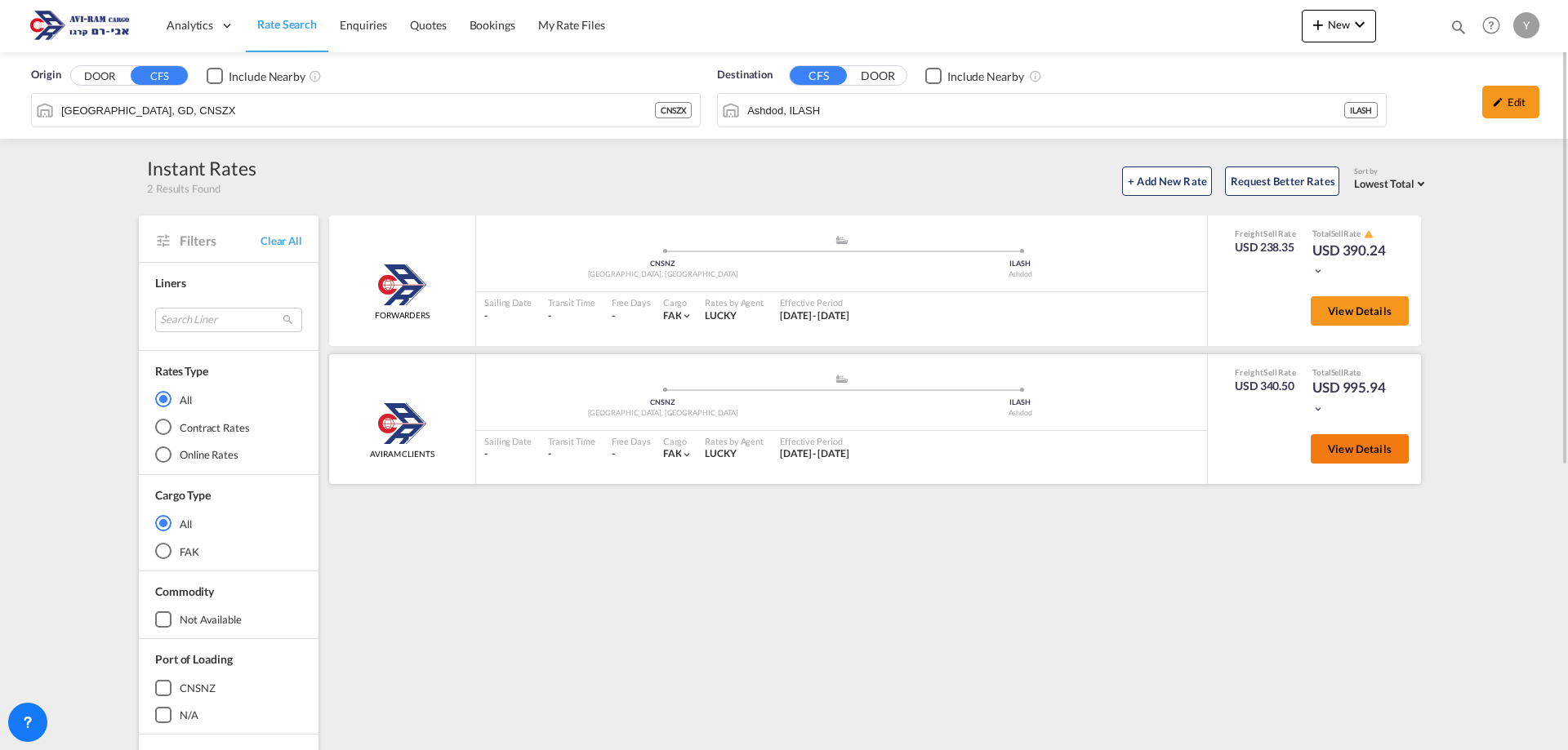
click at [1369, 443] on span "View Details" at bounding box center [1360, 448] width 64 height 13
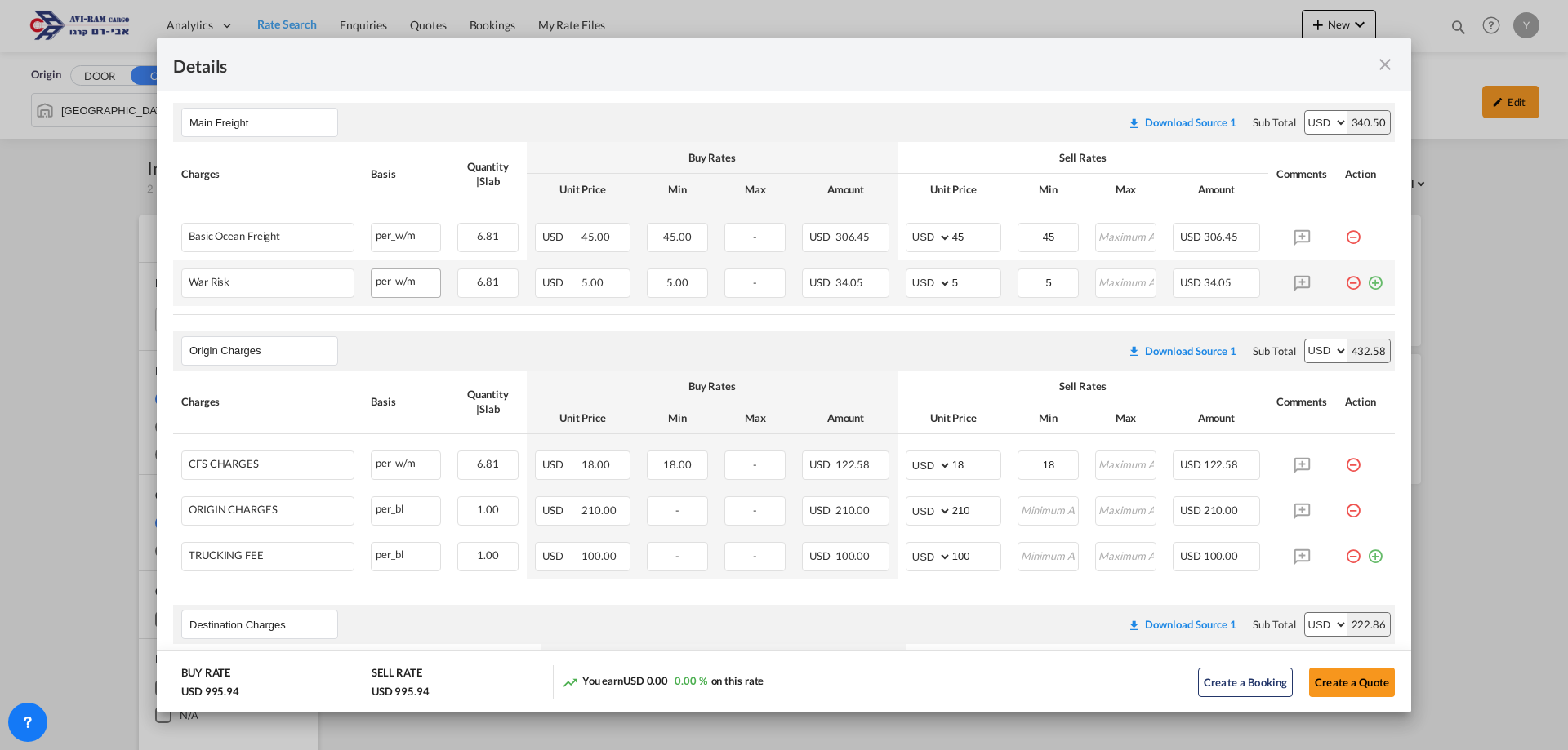
scroll to position [326, 0]
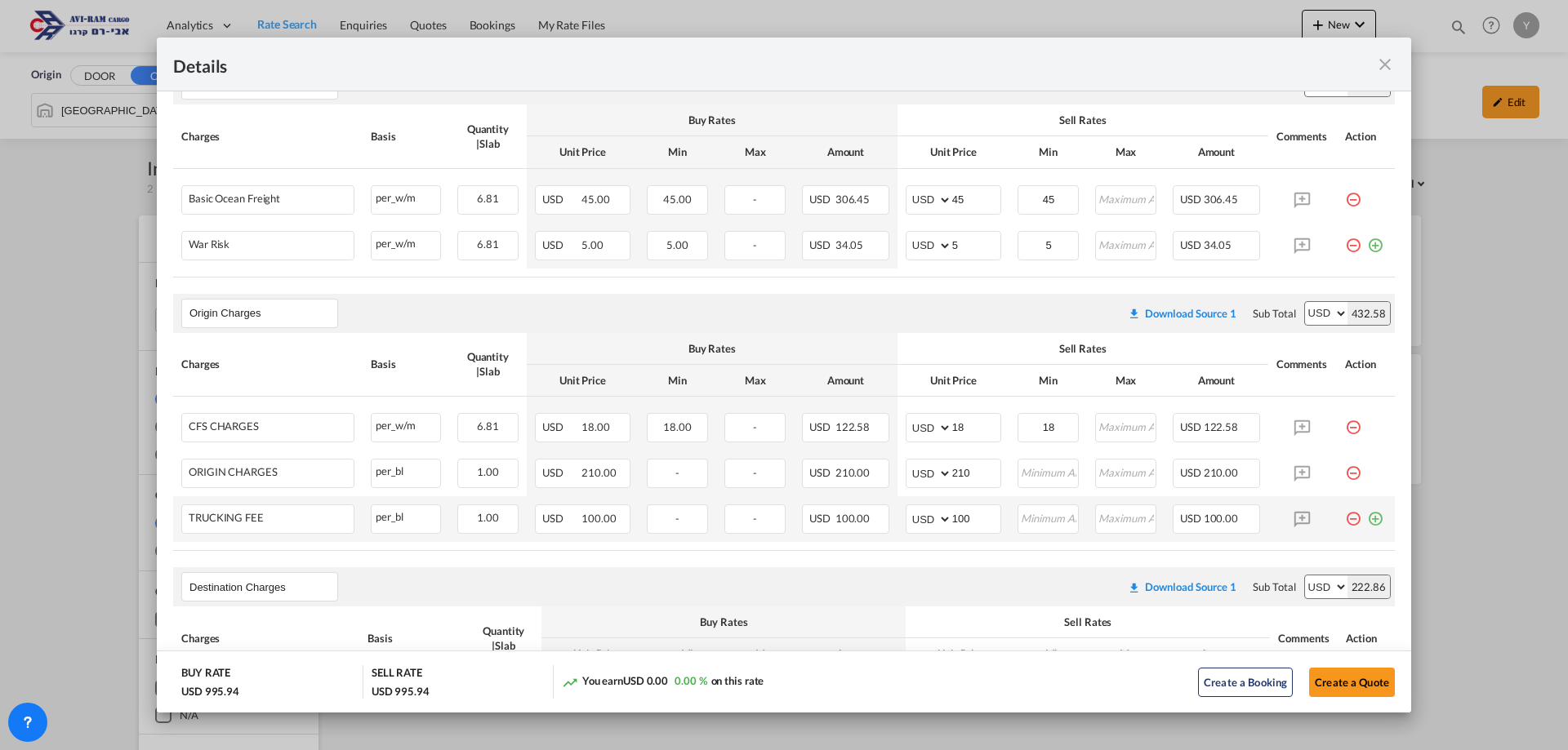
click at [1348, 515] on md-icon "icon-minus-circle-outline red-400-fg pt-7" at bounding box center [1353, 513] width 16 height 16
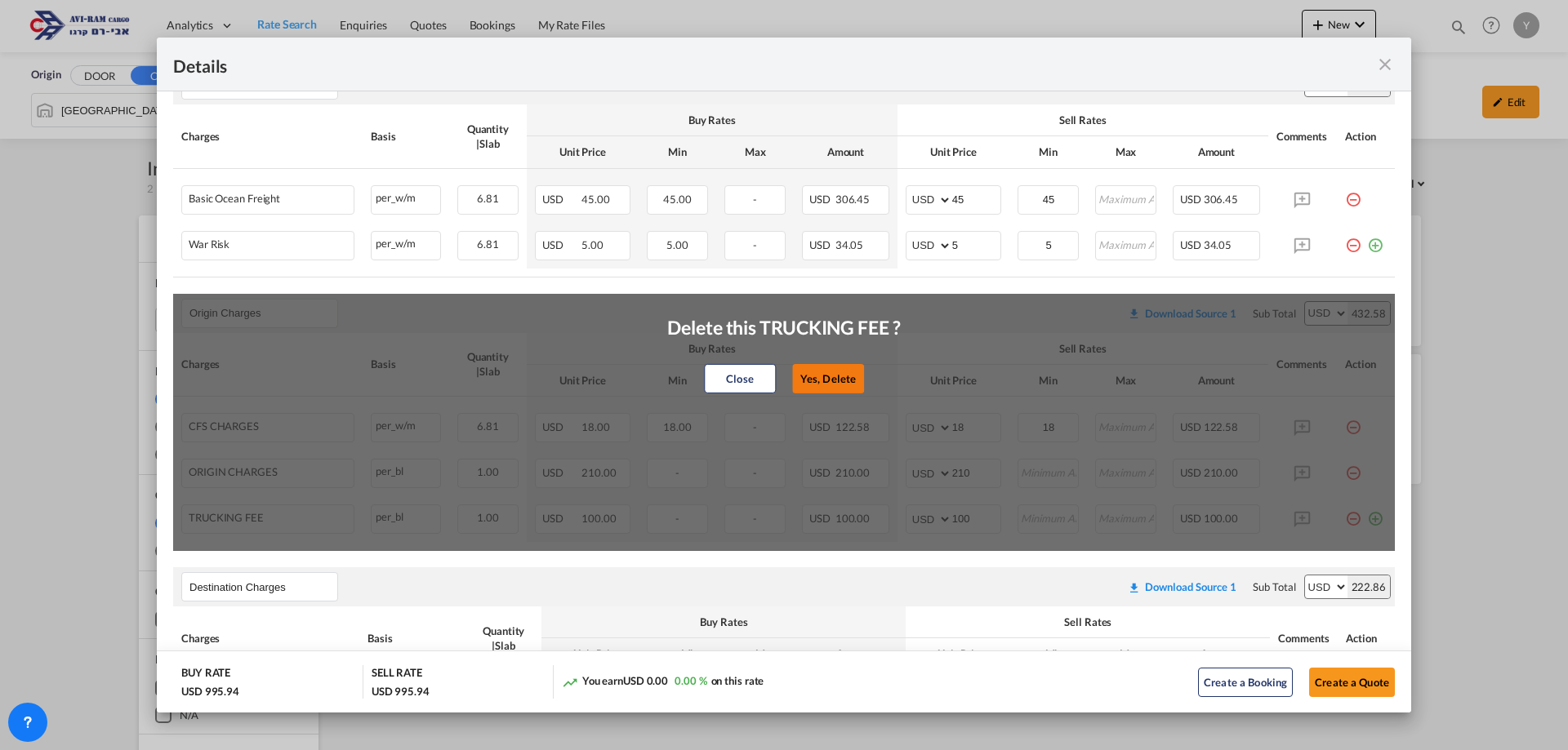
click at [819, 384] on button "Yes, Delete" at bounding box center [828, 378] width 72 height 29
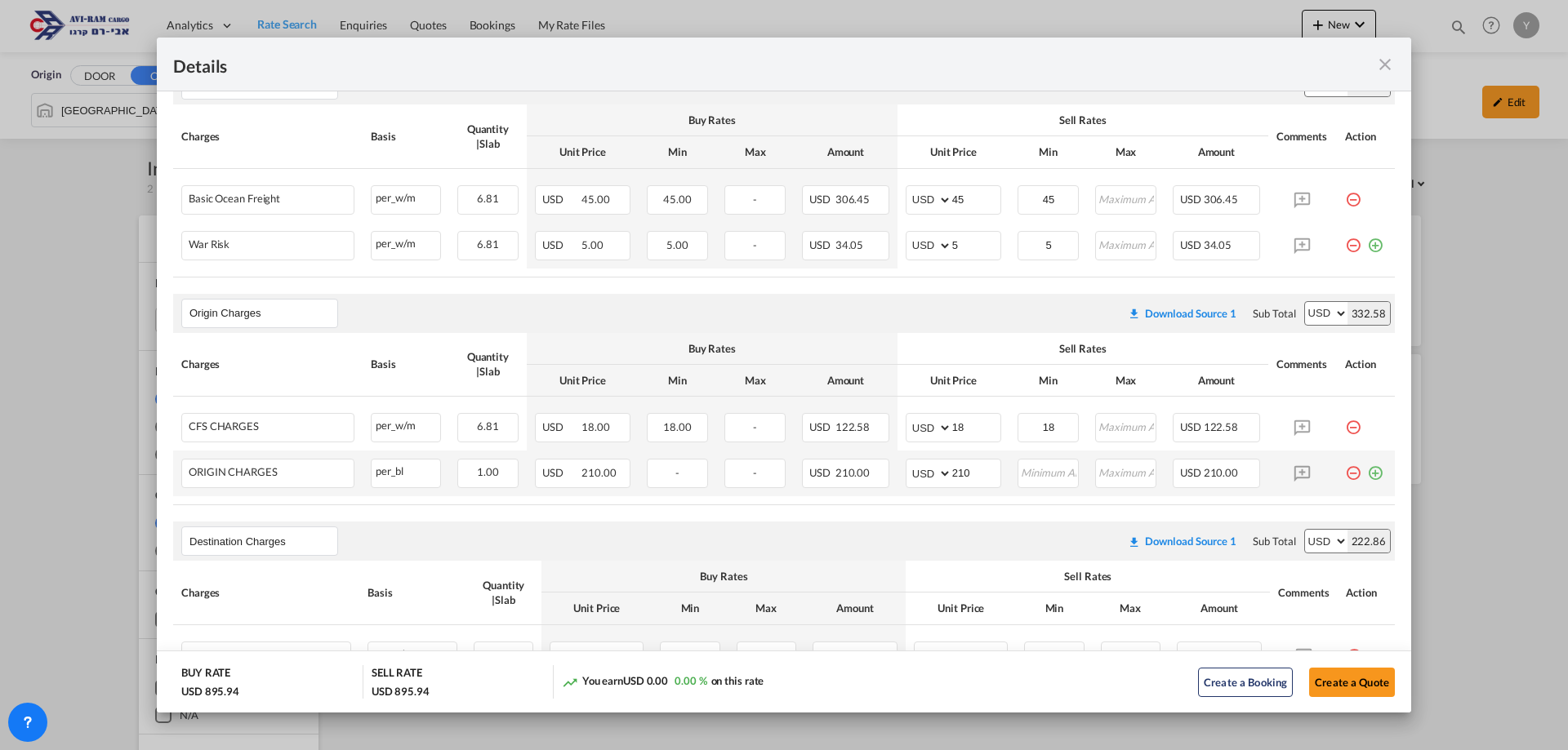
click at [1337, 472] on td "Port of ..." at bounding box center [1366, 474] width 58 height 46
click at [1345, 471] on md-icon "icon-minus-circle-outline red-400-fg pt-7" at bounding box center [1353, 466] width 16 height 16
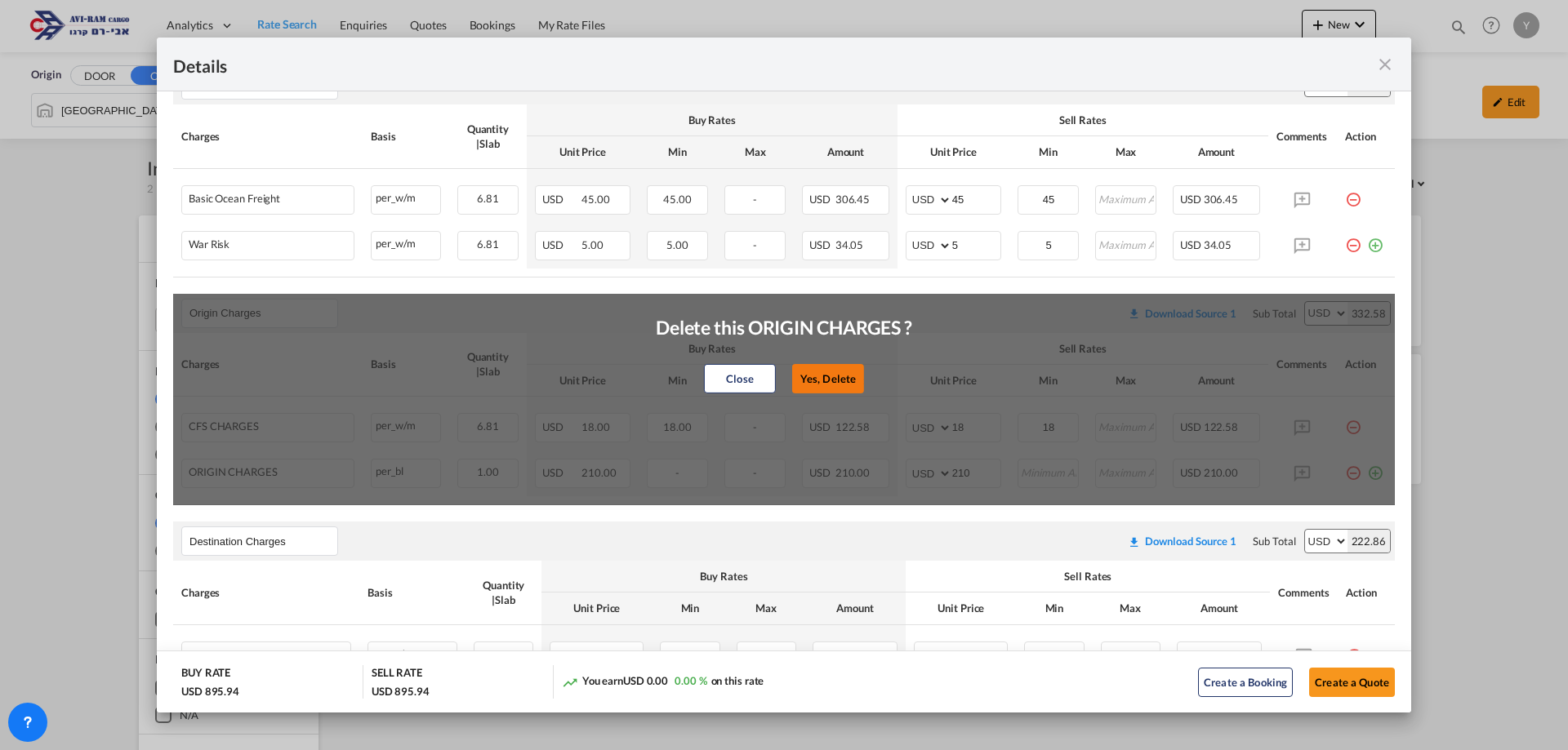
click at [801, 376] on button "Yes, Delete" at bounding box center [828, 378] width 72 height 29
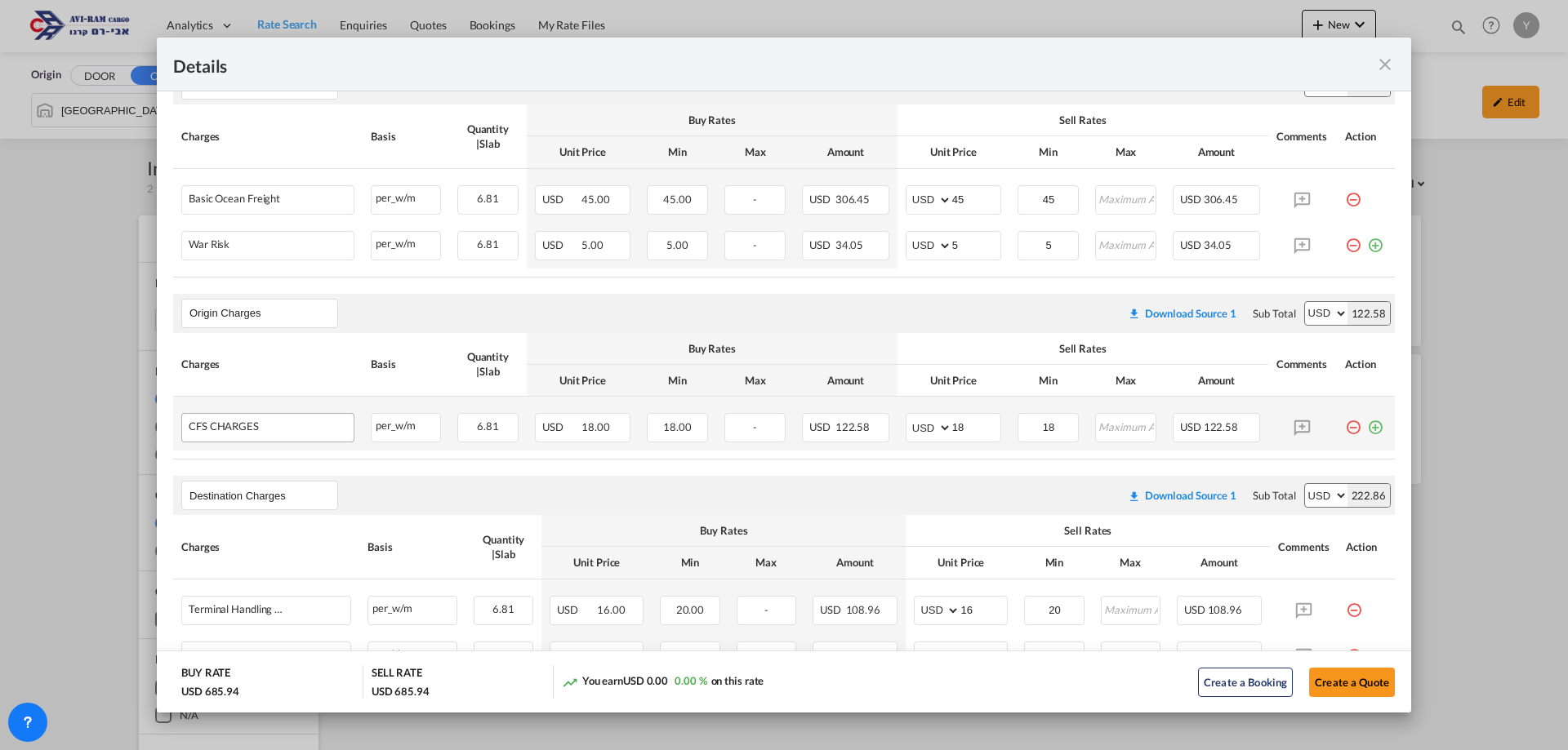
click at [334, 433] on div "Port of ..." at bounding box center [302, 426] width 88 height 12
click at [248, 431] on div "CFS CHARGES" at bounding box center [224, 426] width 70 height 12
click at [1345, 430] on md-icon "icon-minus-circle-outline red-400-fg pt-7" at bounding box center [1353, 421] width 16 height 16
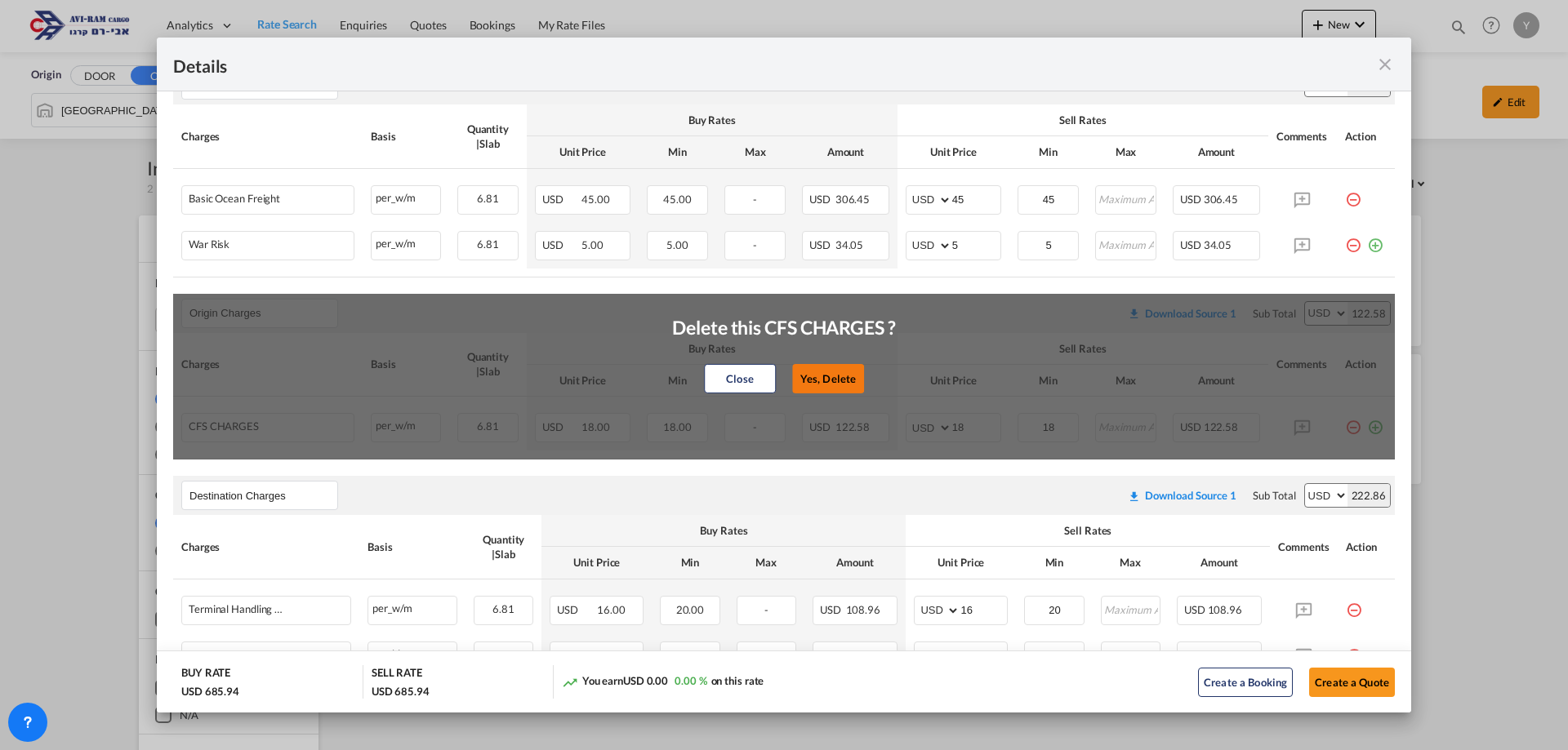
drag, startPoint x: 781, startPoint y: 375, endPoint x: 794, endPoint y: 369, distance: 14.3
click at [790, 372] on div "Close Yes, Delete" at bounding box center [784, 379] width 224 height 39
click at [796, 369] on button "Yes, Delete" at bounding box center [828, 378] width 72 height 29
type input "Destination Charges"
type input "16"
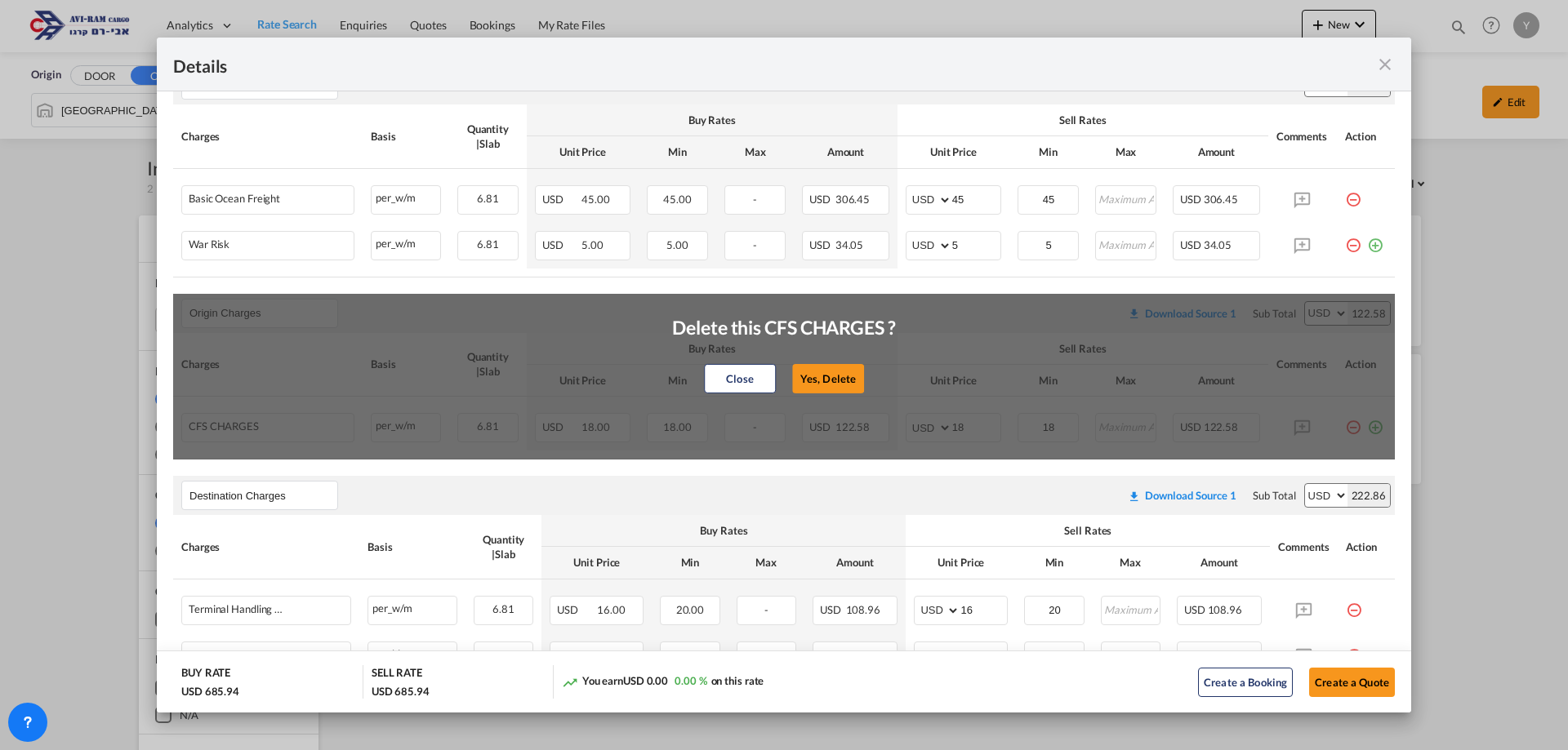
type input "20"
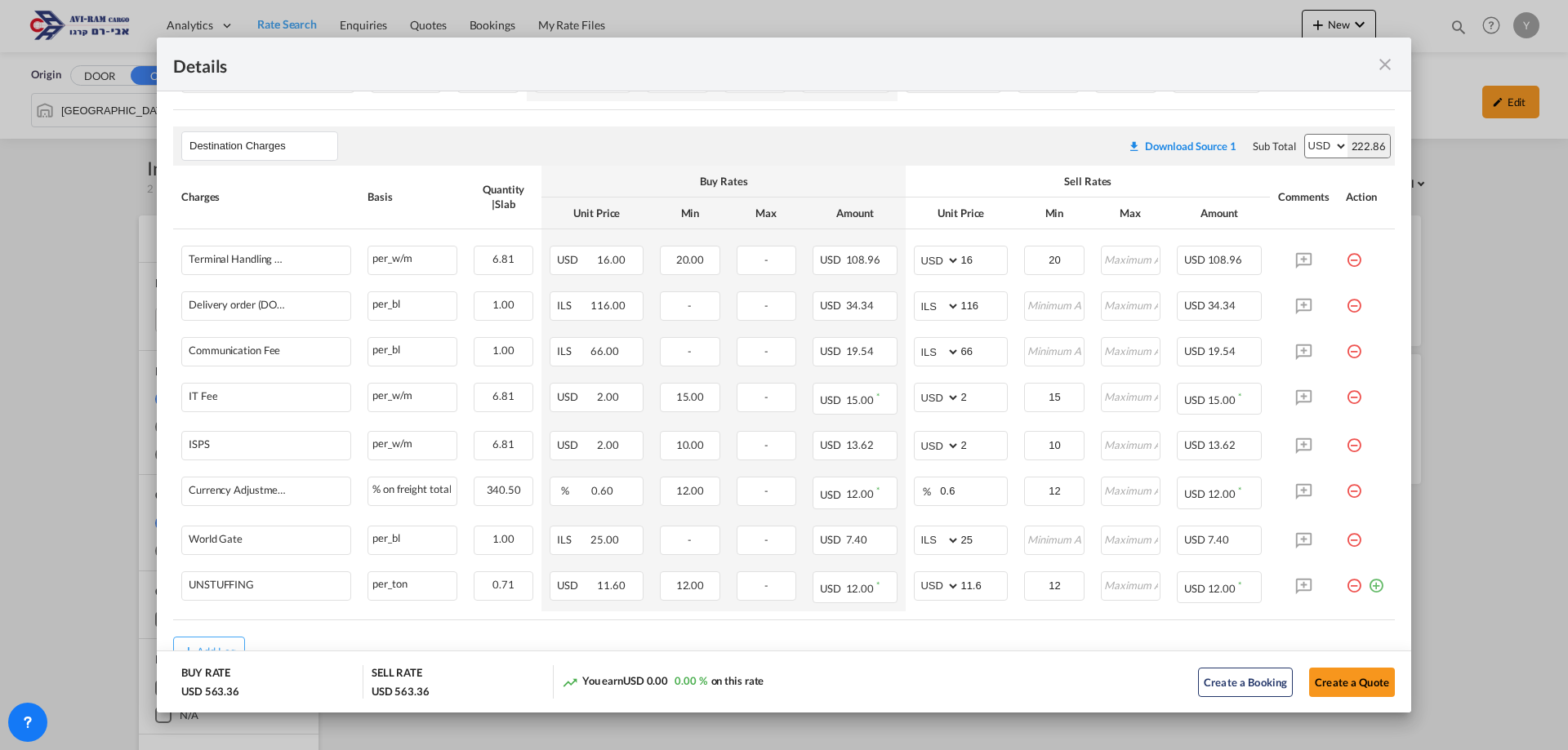
scroll to position [560, 0]
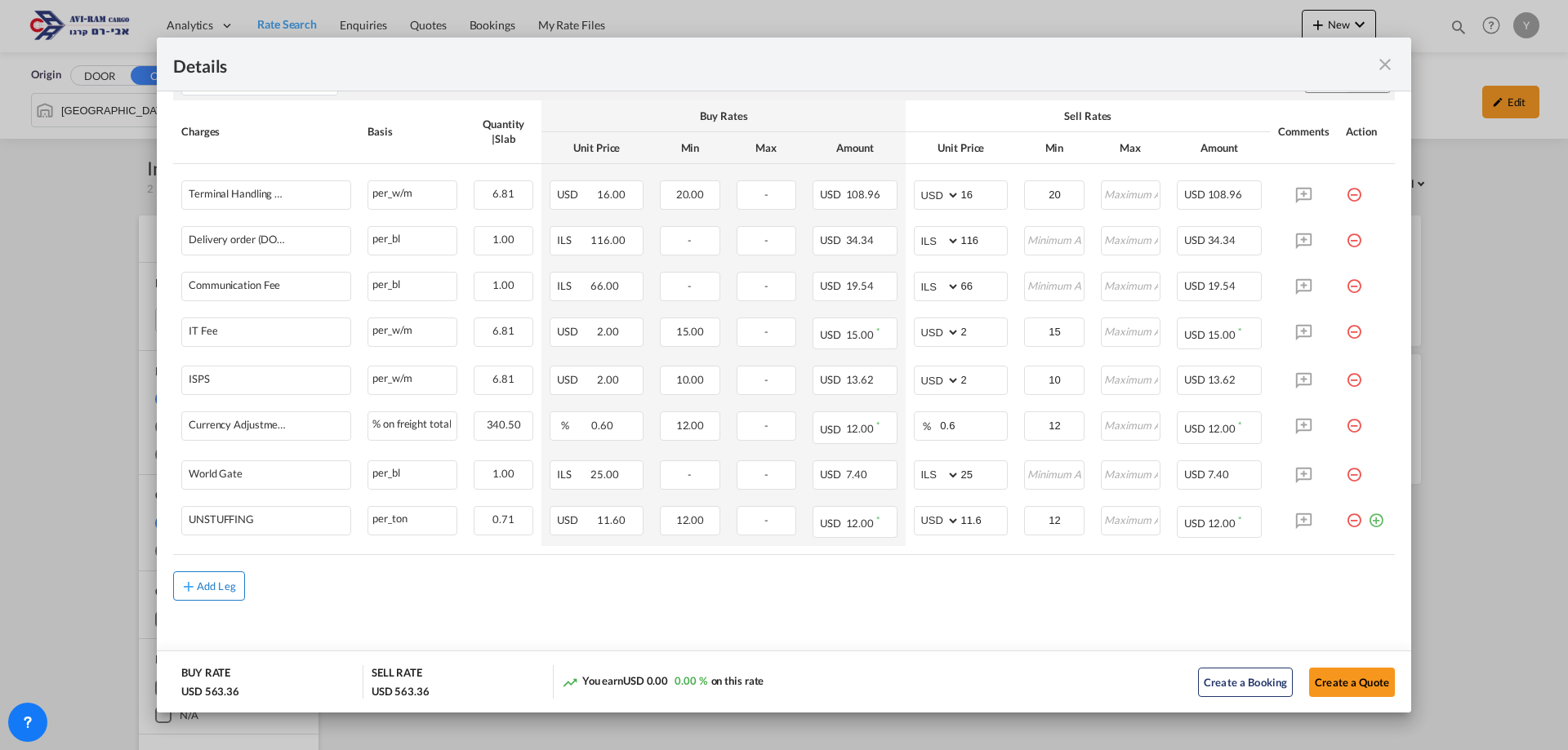
click at [214, 586] on div "Add Leg" at bounding box center [216, 586] width 39 height 9
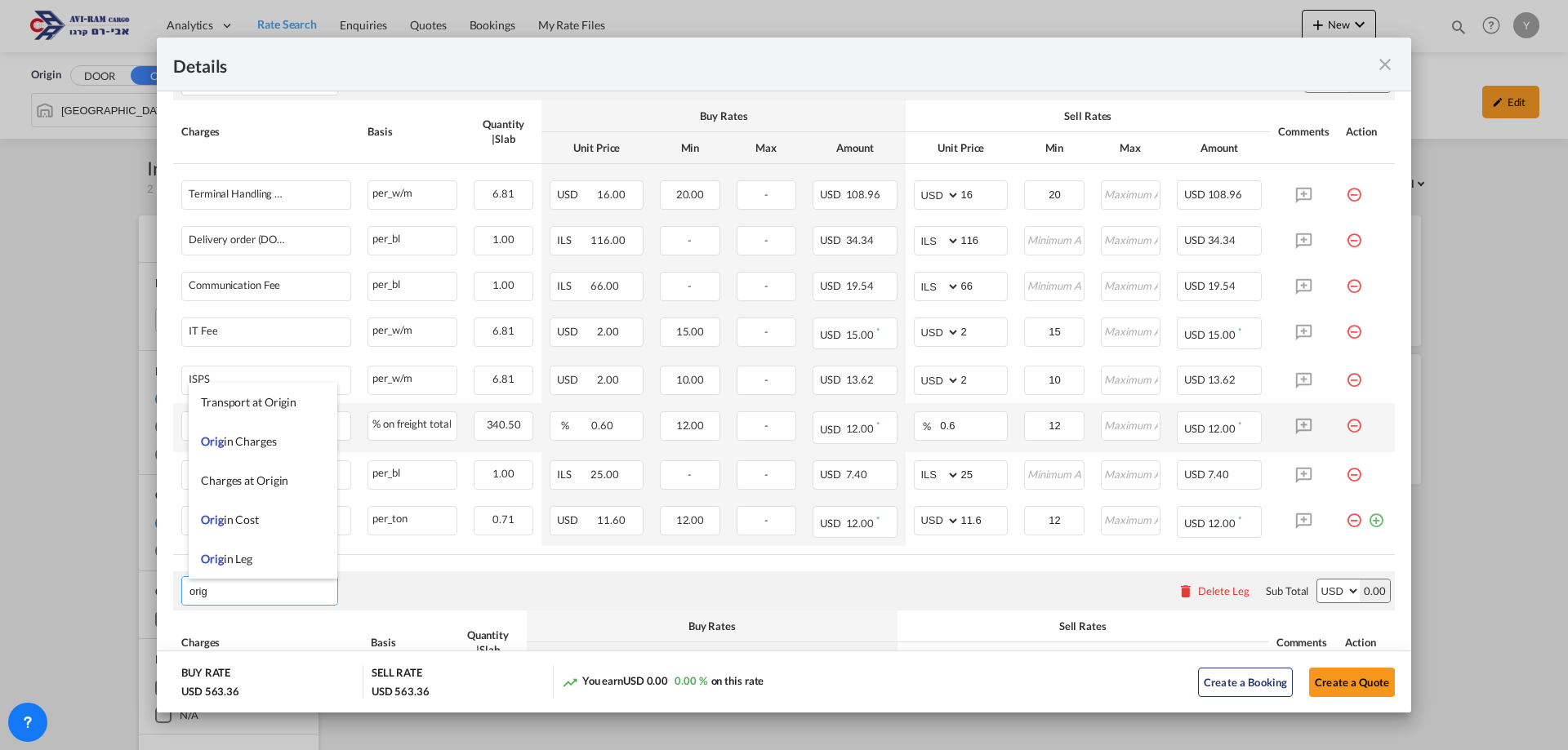
click at [283, 444] on li "Orig in Charges" at bounding box center [263, 442] width 149 height 39
type input "Origin Charges"
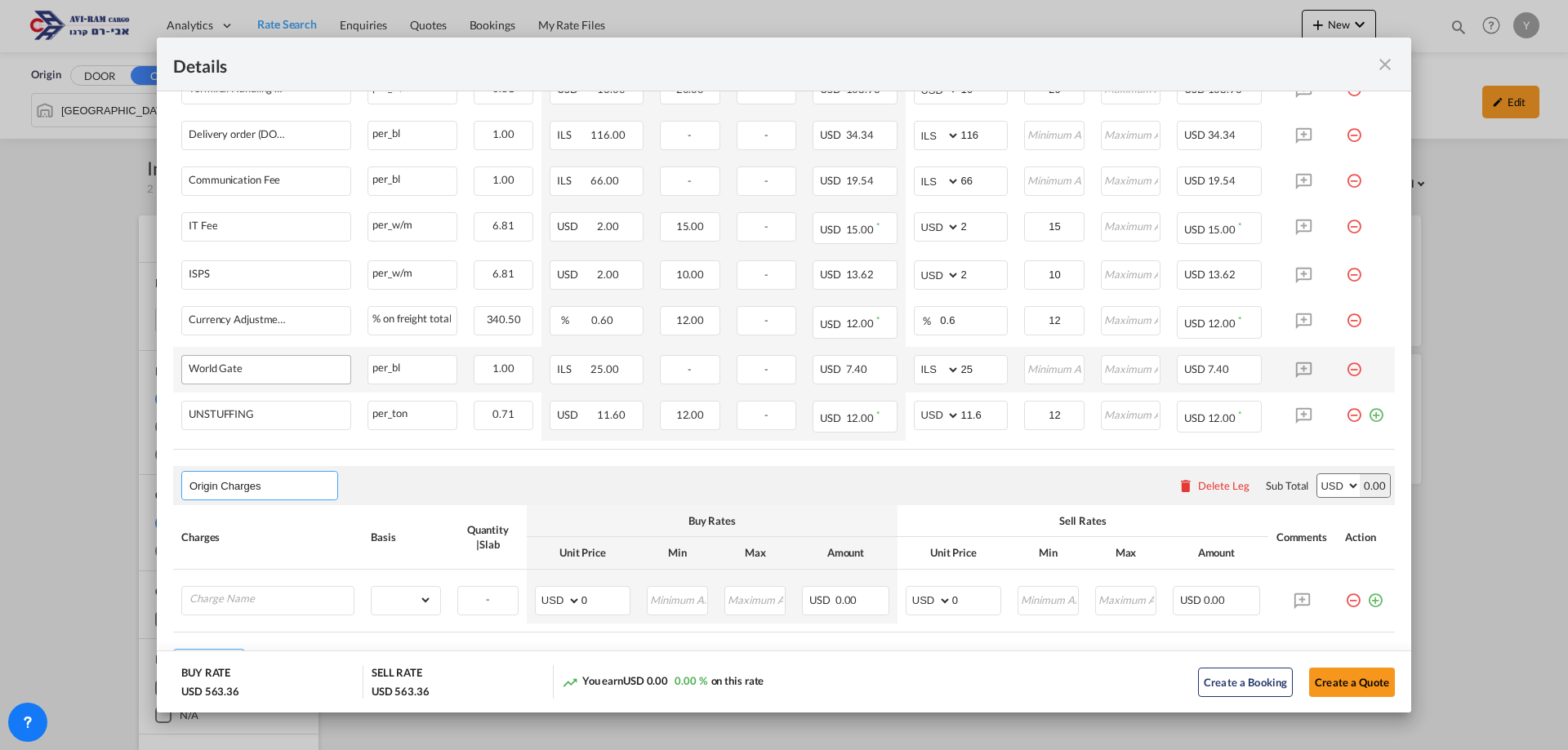
scroll to position [723, 0]
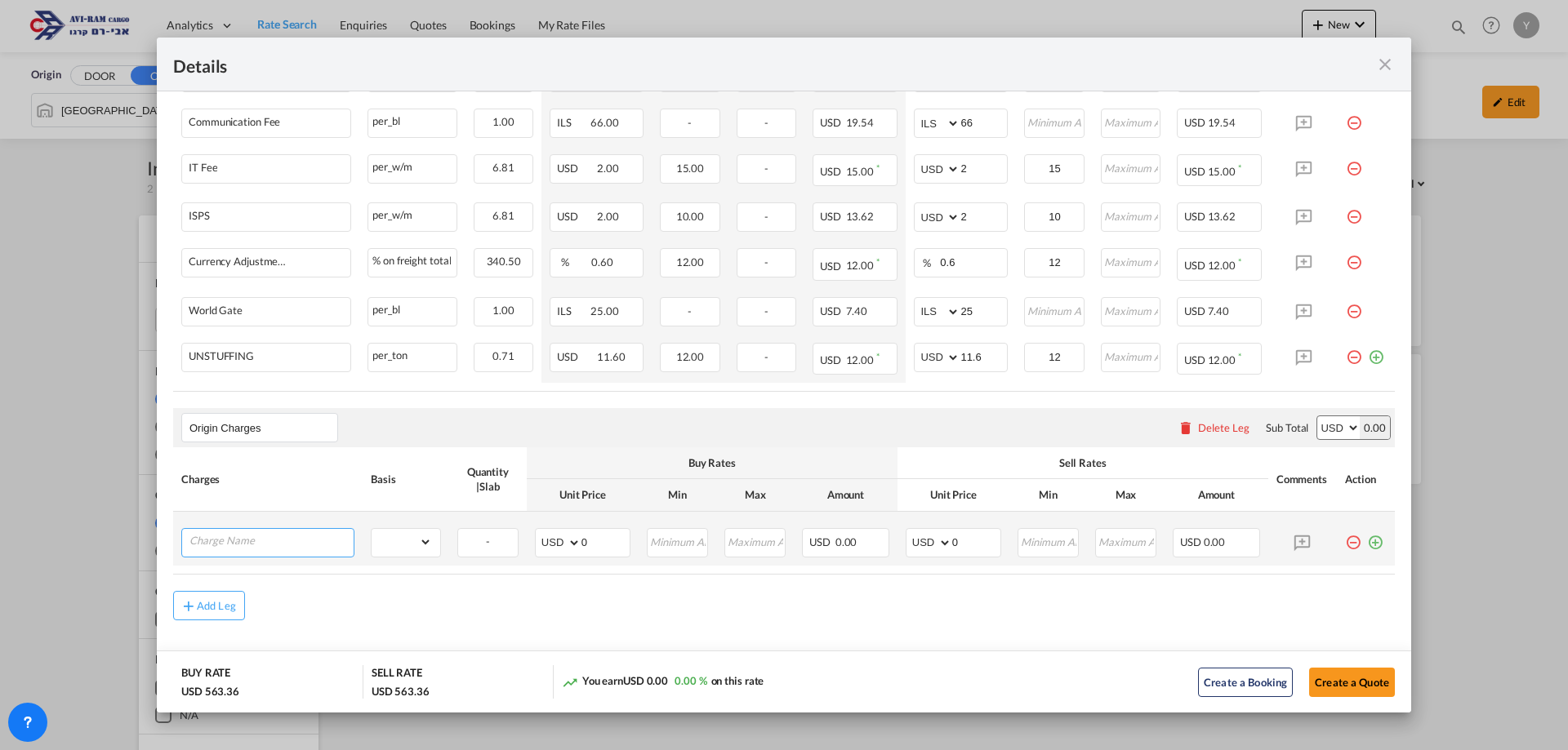
click at [213, 533] on input "Charge Name" at bounding box center [272, 541] width 164 height 25
click at [267, 476] on li "EXW AL L IN" at bounding box center [270, 471] width 163 height 39
type input "EXW ALL IN"
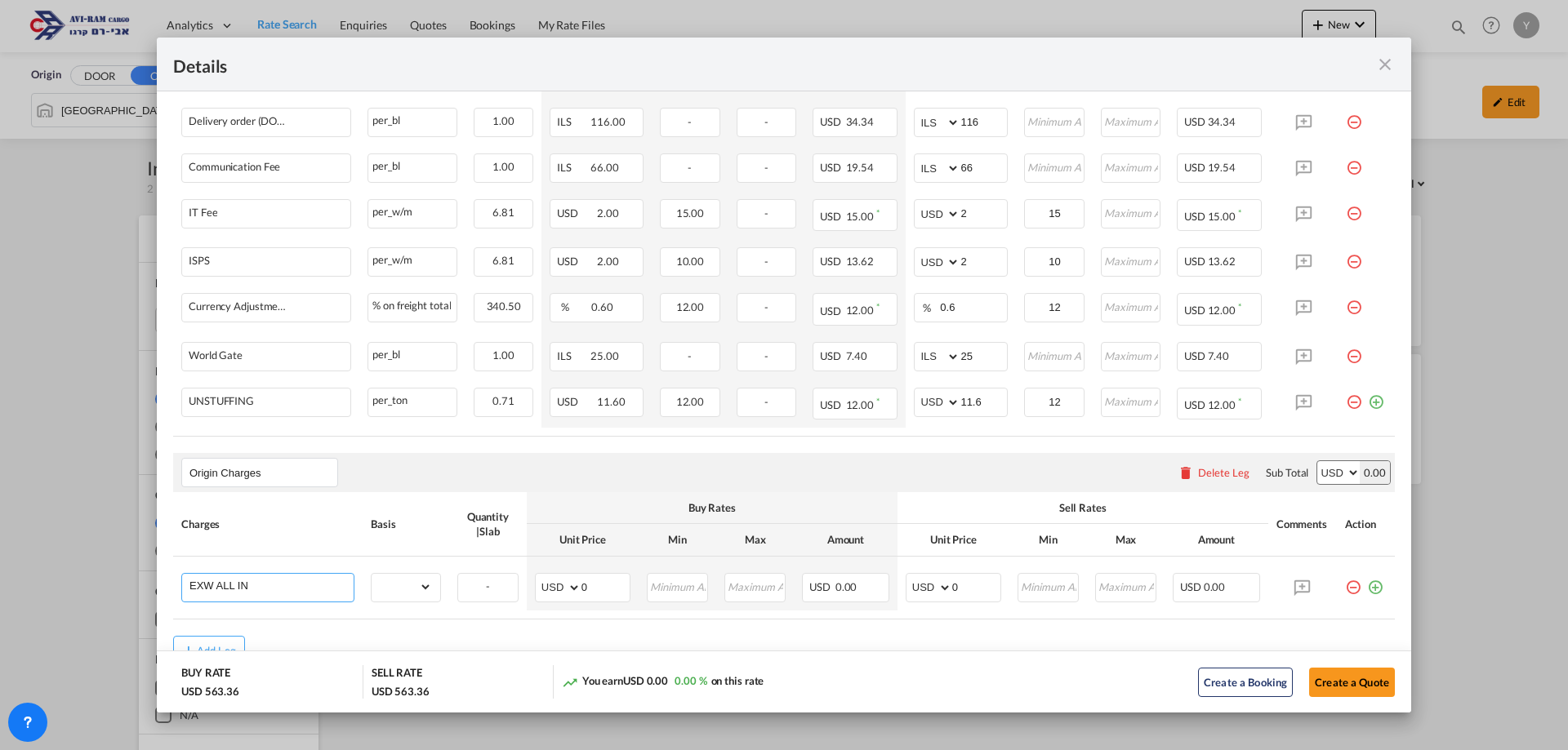
scroll to position [741, 0]
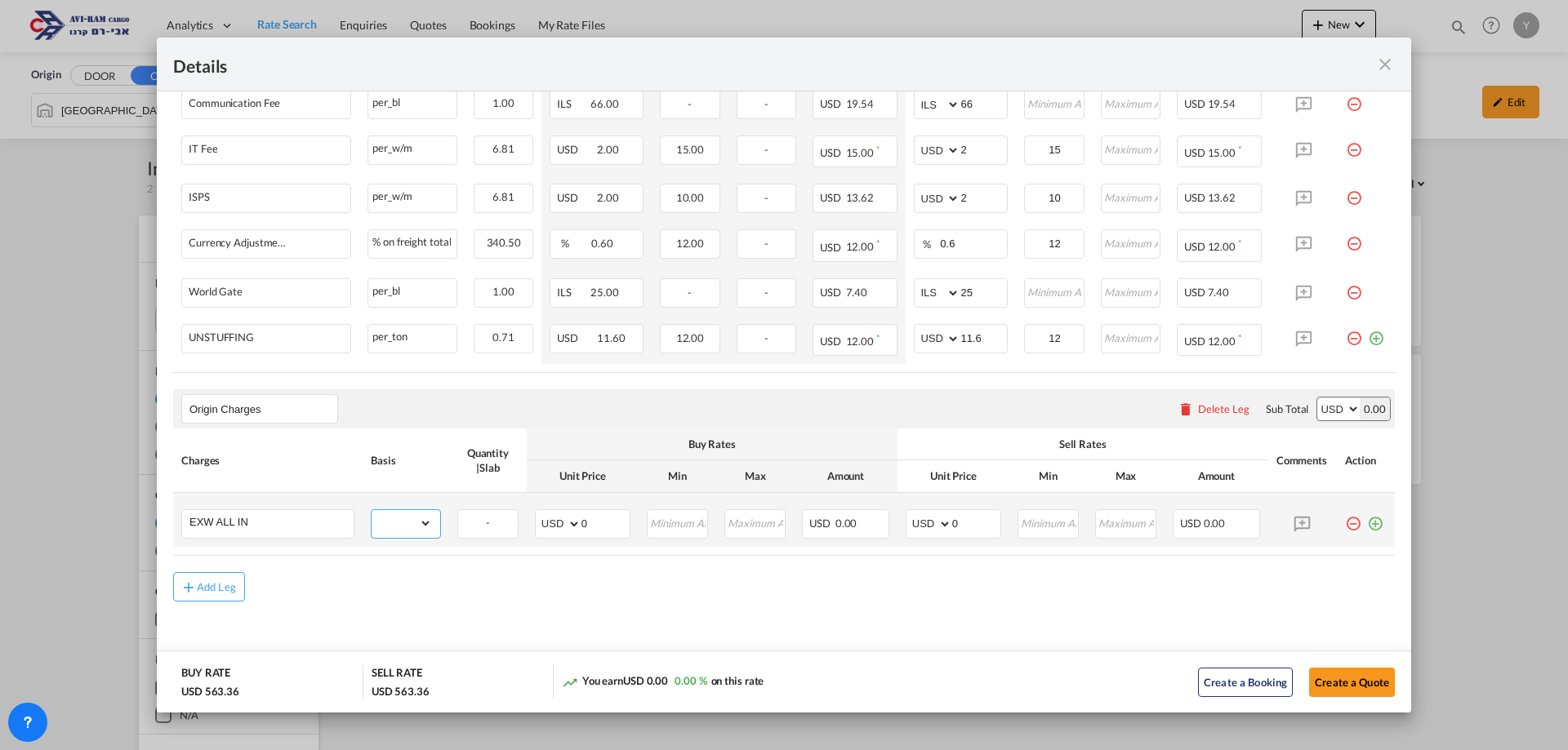
click at [411, 524] on select "gross_weight volumetric_weight per_shipment per_bl per_km per_hawb per_kg flat …" at bounding box center [402, 523] width 61 height 26
select select "per_shift"
click at [372, 510] on select "gross_weight volumetric_weight per_shipment per_bl per_km per_hawb per_kg flat …" at bounding box center [402, 523] width 61 height 26
click at [959, 525] on input "0" at bounding box center [976, 522] width 48 height 25
drag, startPoint x: 977, startPoint y: 529, endPoint x: 822, endPoint y: 542, distance: 155.5
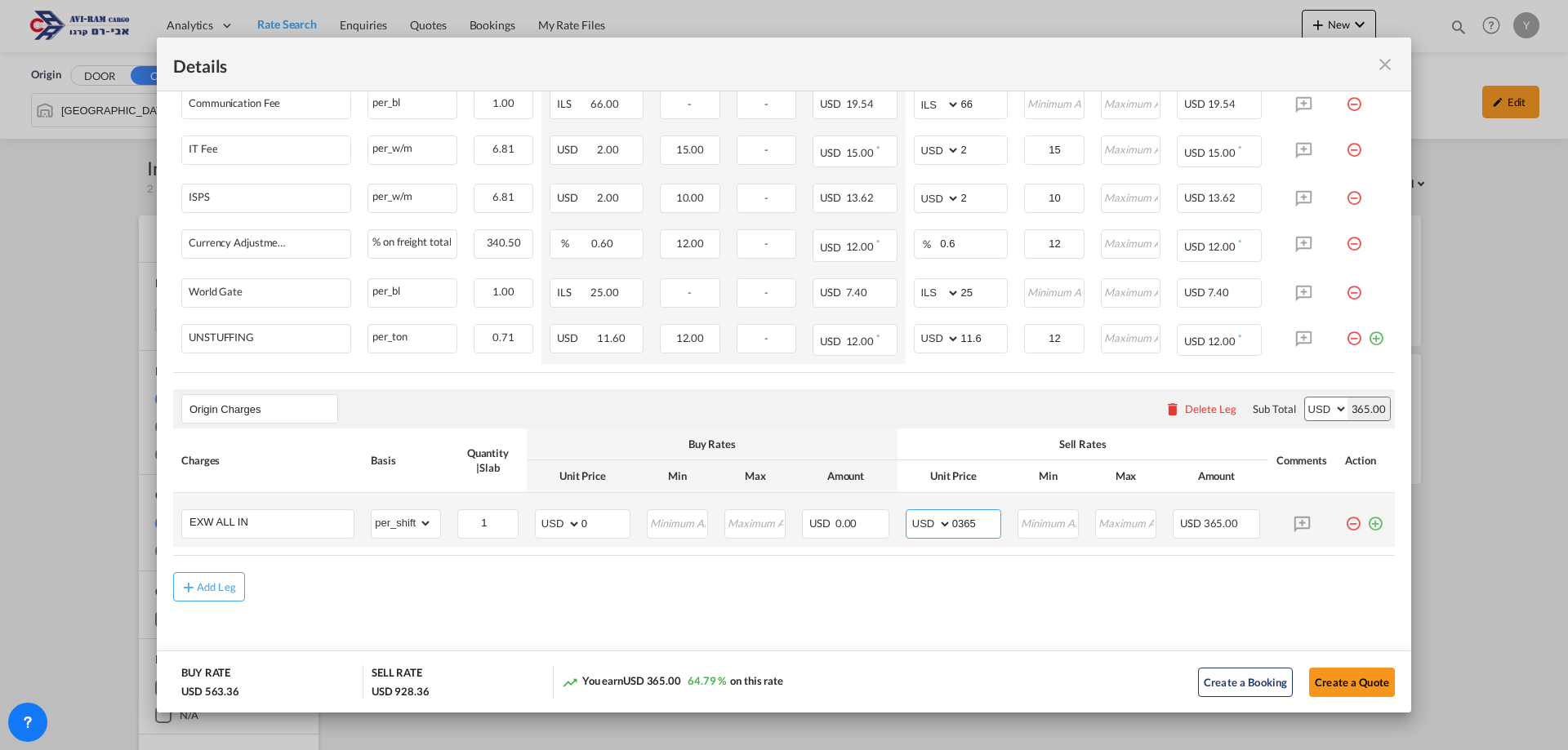
click at [822, 542] on tr "EXW ALL IN Please Enter Already Exists gross_weight volumetric_weight per_shipm…" at bounding box center [784, 519] width 1222 height 54
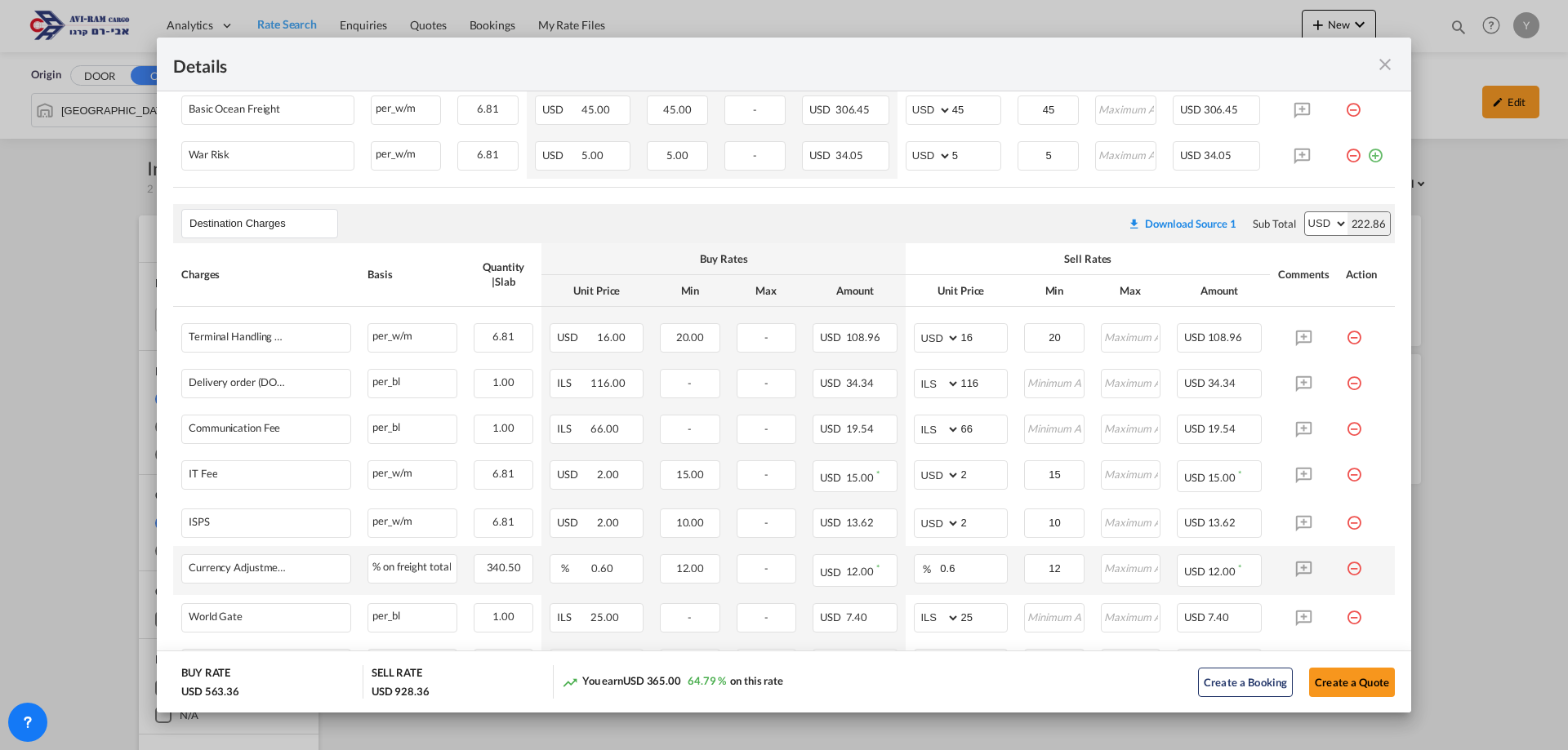
scroll to position [415, 0]
type input "365"
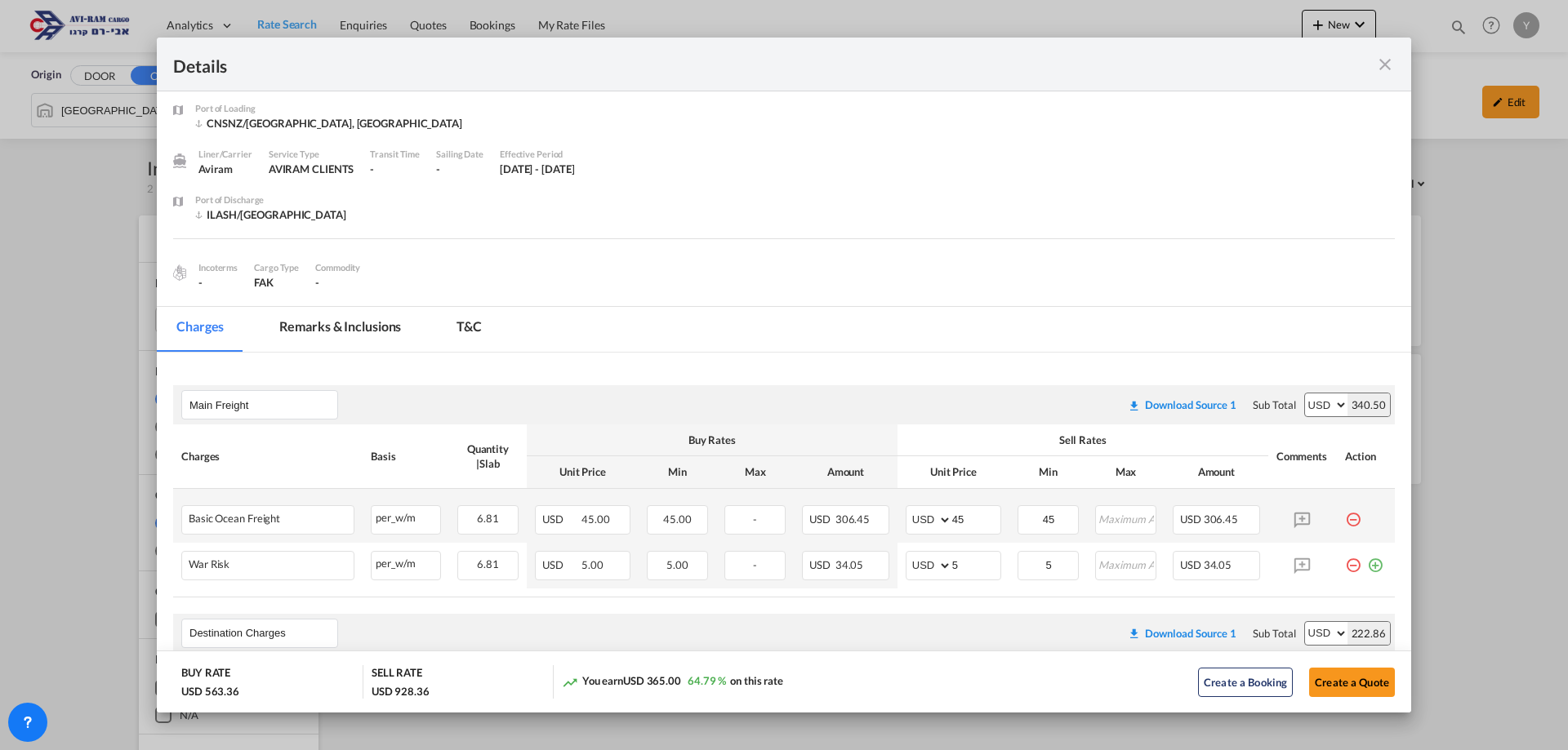
scroll to position [0, 0]
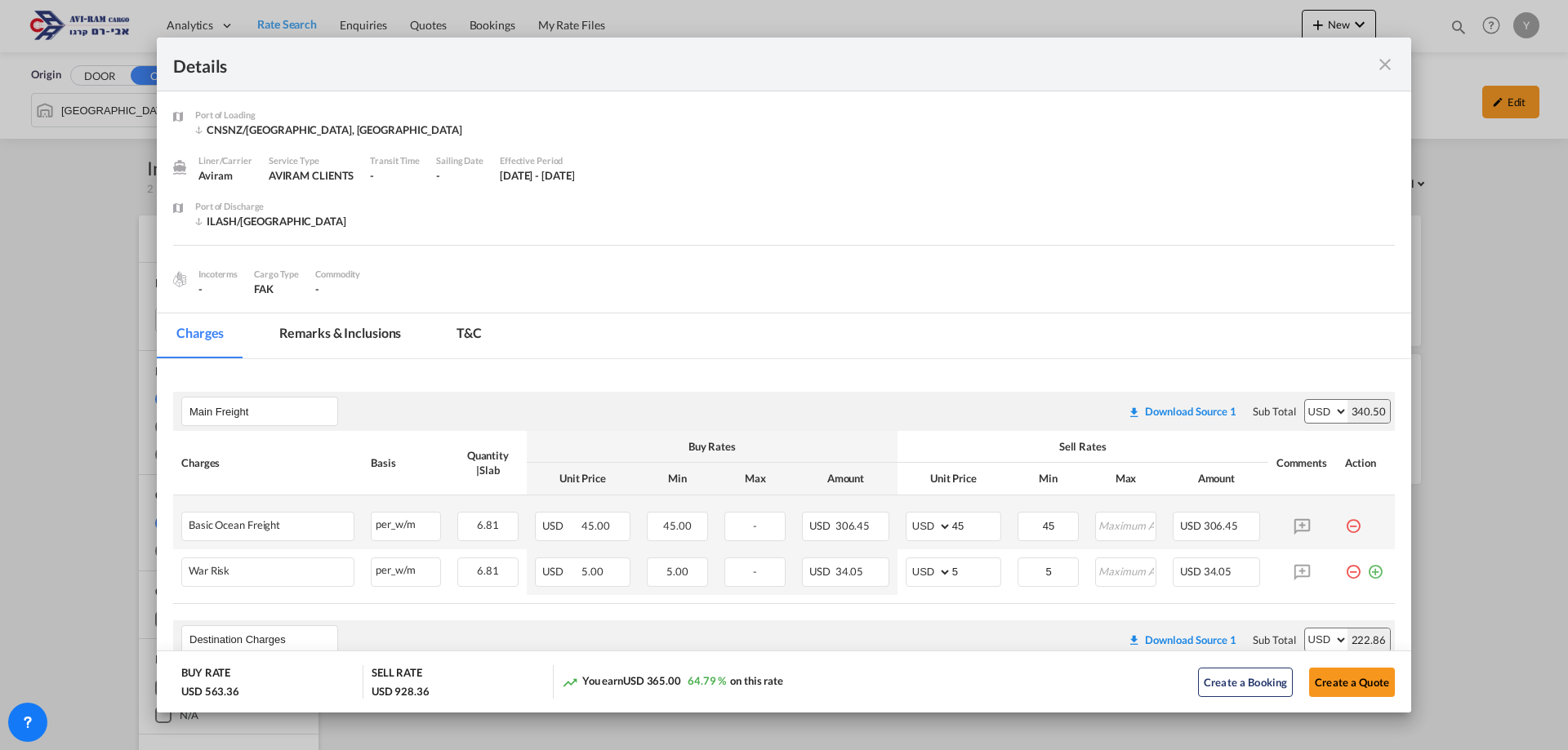
click at [686, 545] on td "45.00" at bounding box center [677, 522] width 78 height 54
click at [609, 527] on div "USD 45.00" at bounding box center [583, 526] width 96 height 29
drag, startPoint x: 961, startPoint y: 528, endPoint x: 953, endPoint y: 530, distance: 8.2
click at [953, 530] on input "45" at bounding box center [976, 524] width 48 height 25
type input "48"
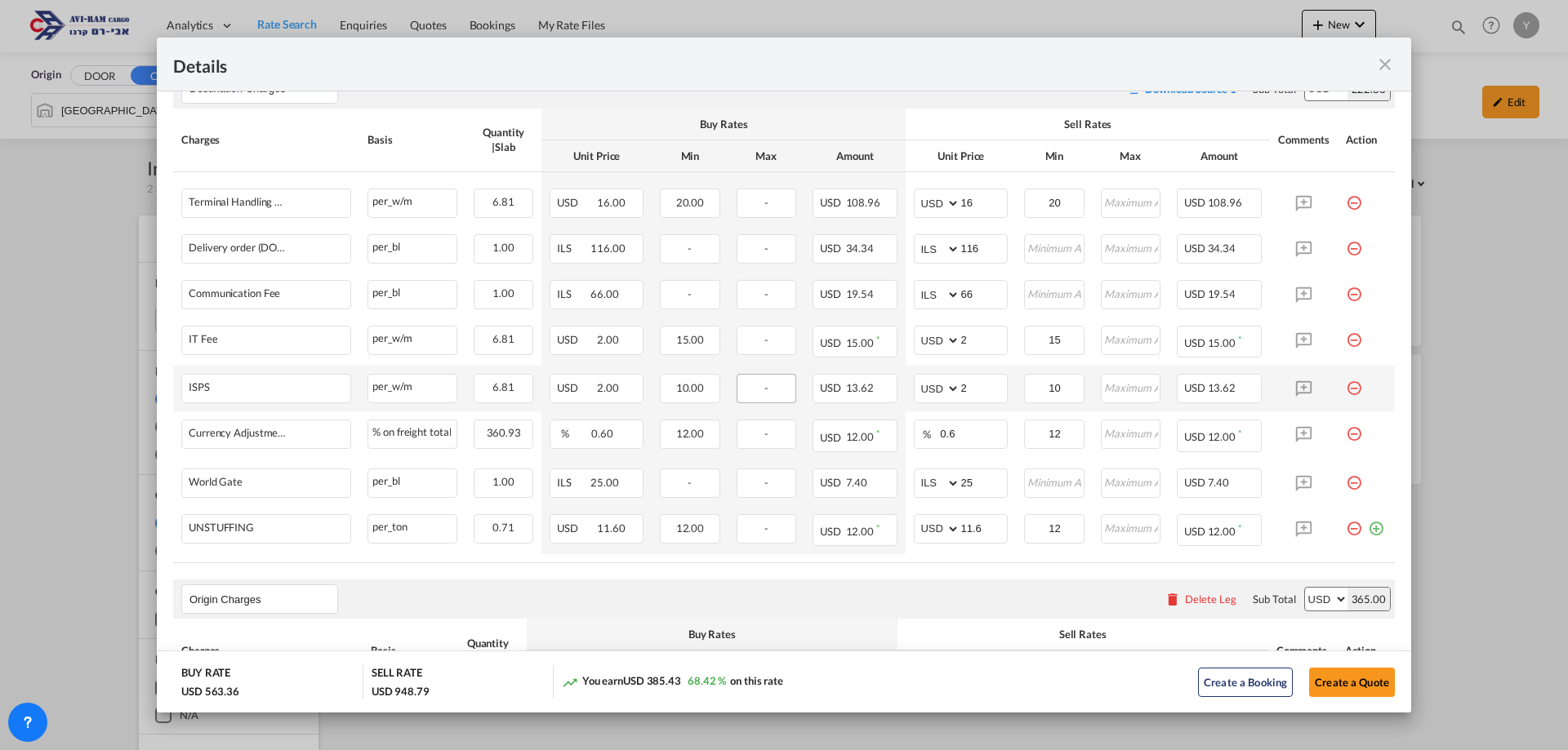
scroll to position [653, 0]
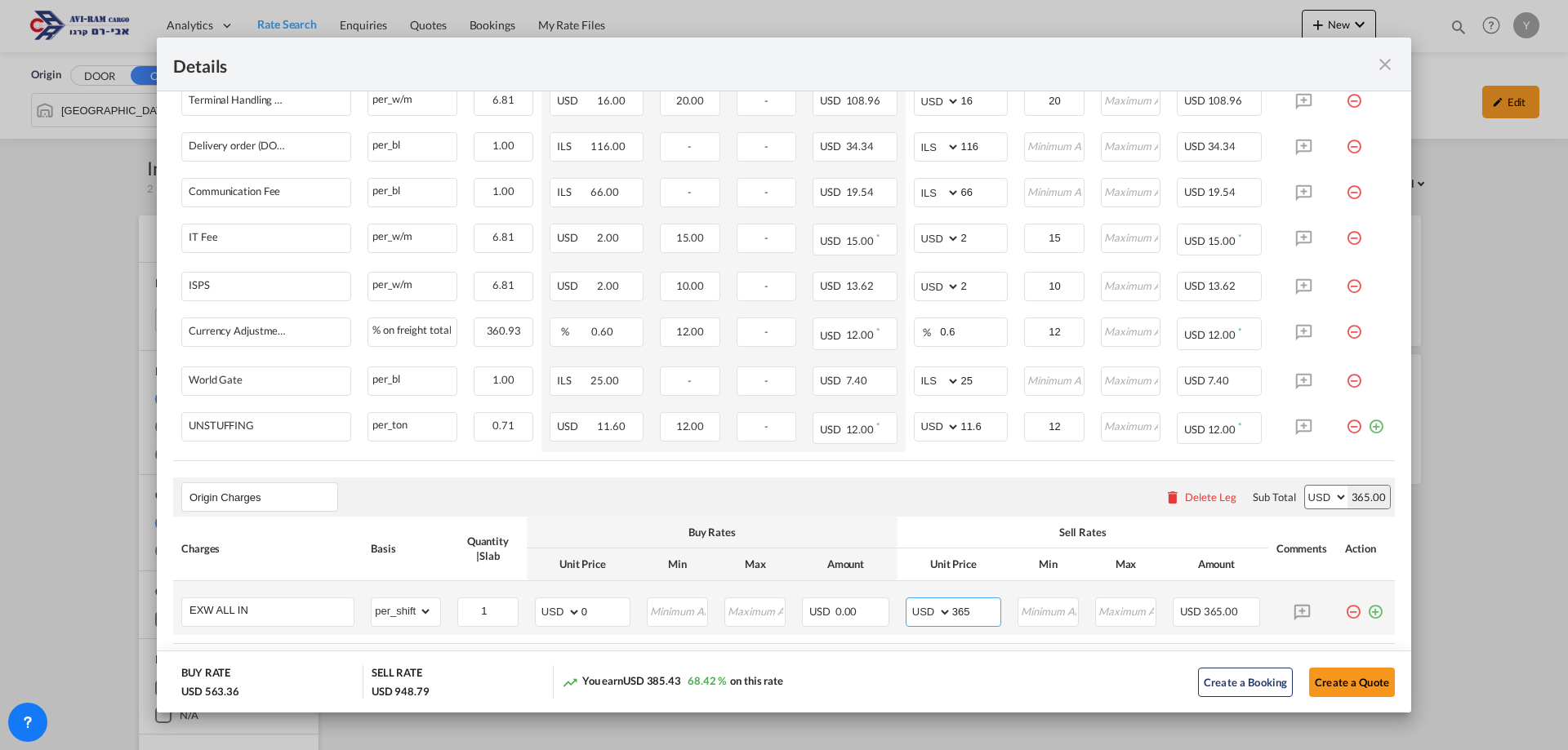
click at [965, 614] on input "365" at bounding box center [976, 611] width 48 height 25
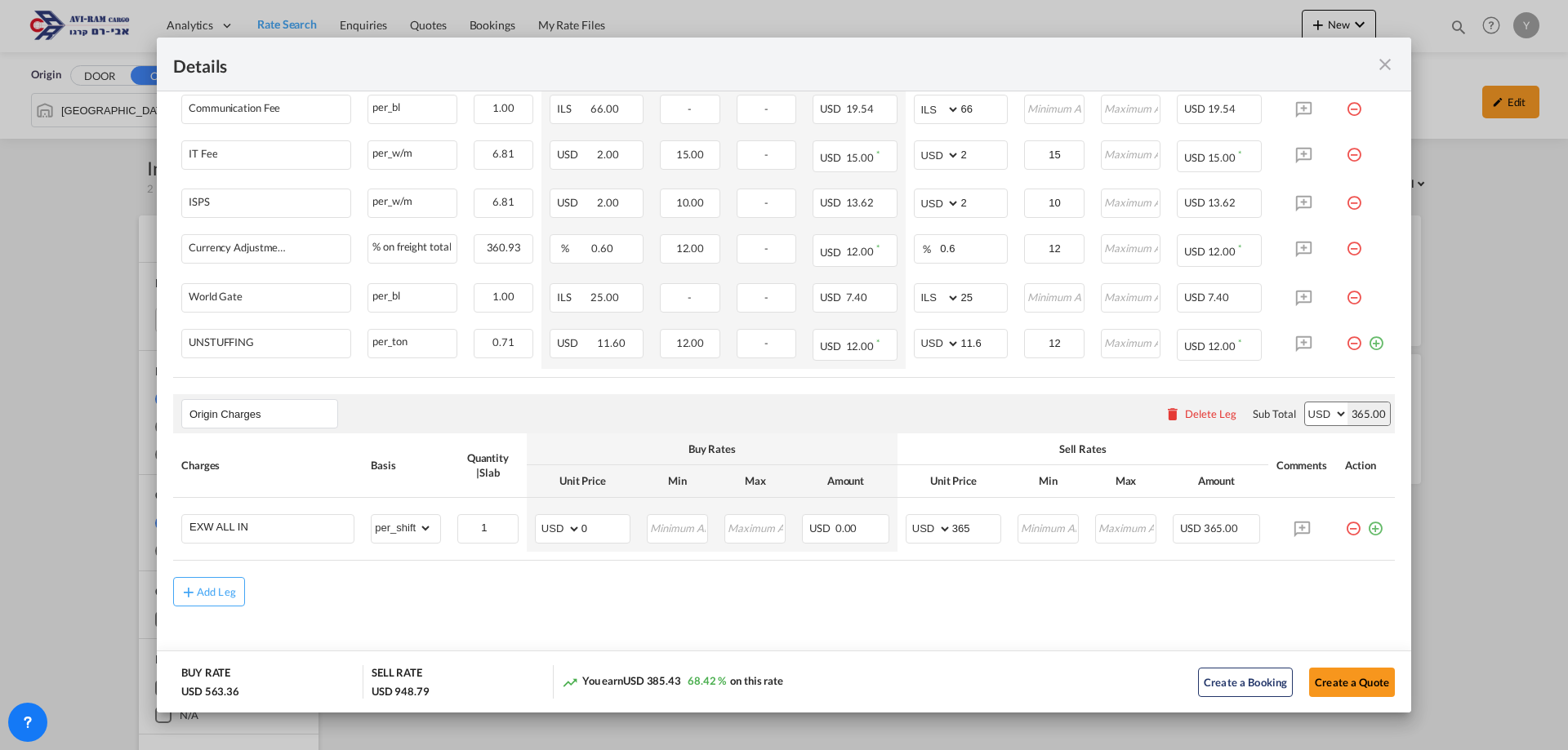
scroll to position [741, 0]
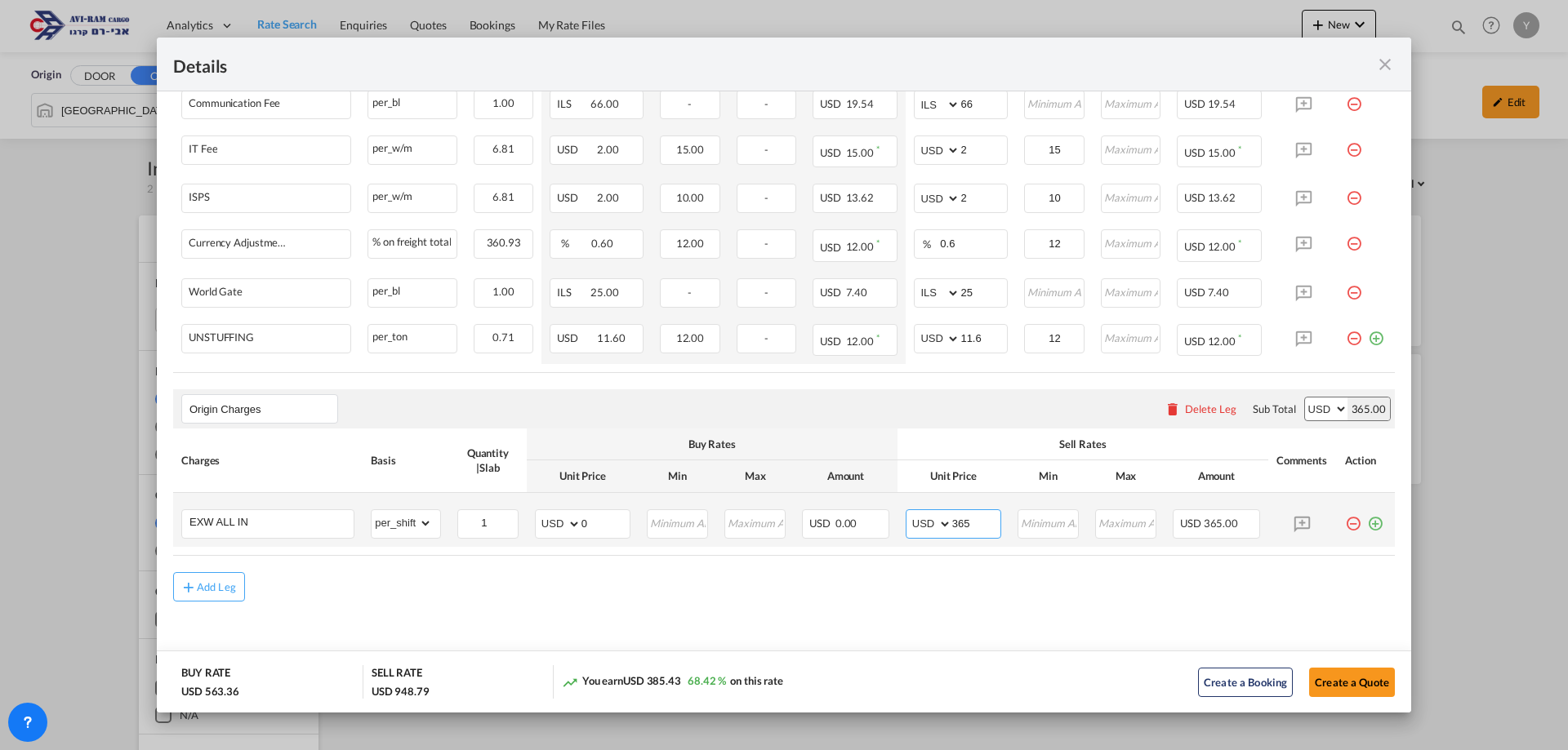
drag, startPoint x: 964, startPoint y: 523, endPoint x: 943, endPoint y: 531, distance: 22.5
click at [943, 531] on md-input-container "AED AFN ALL AMD ANG AOA ARS AUD AWG AZN BAM BBD BDT BGN BHD BIF BMD BND [PERSON…" at bounding box center [954, 524] width 96 height 29
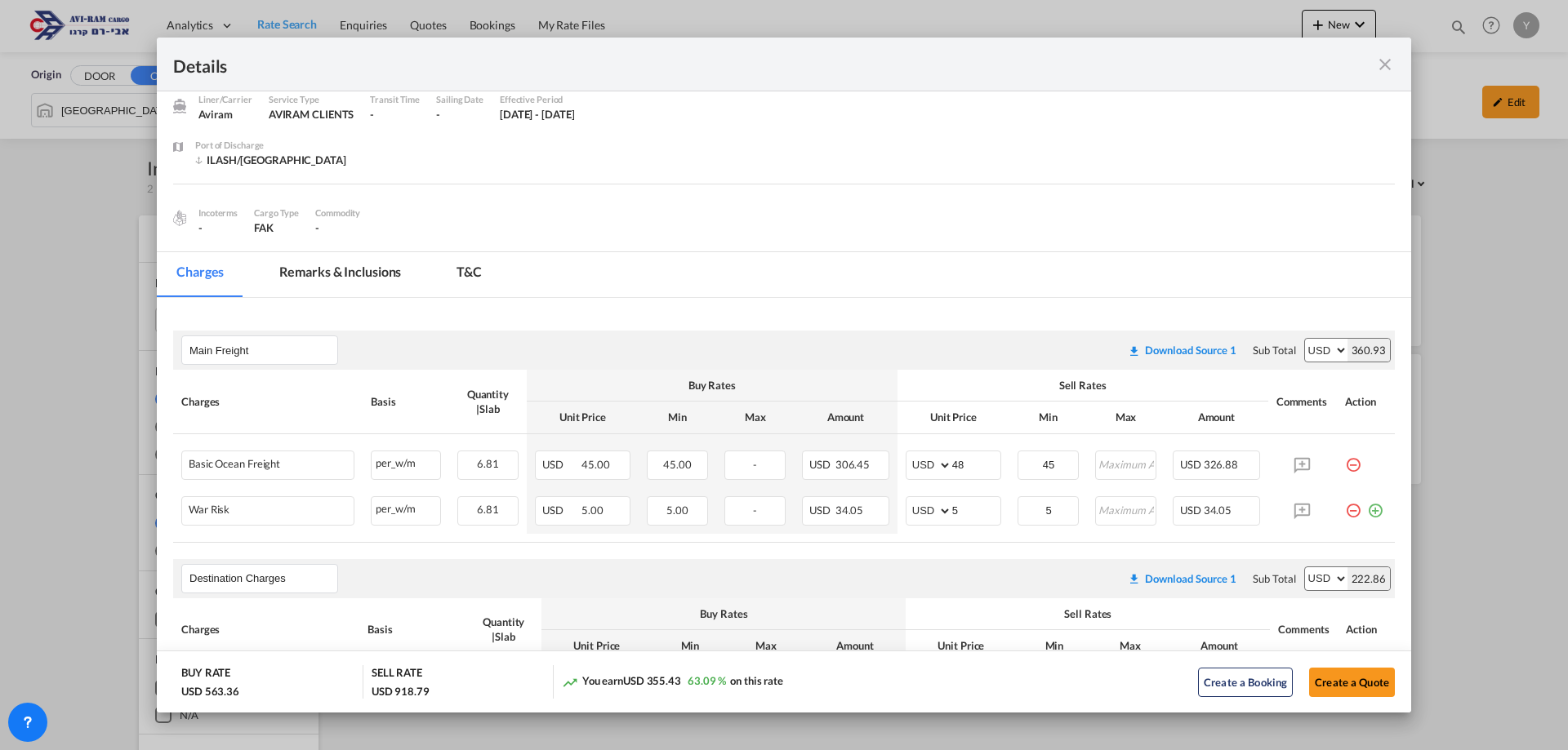
scroll to position [0, 0]
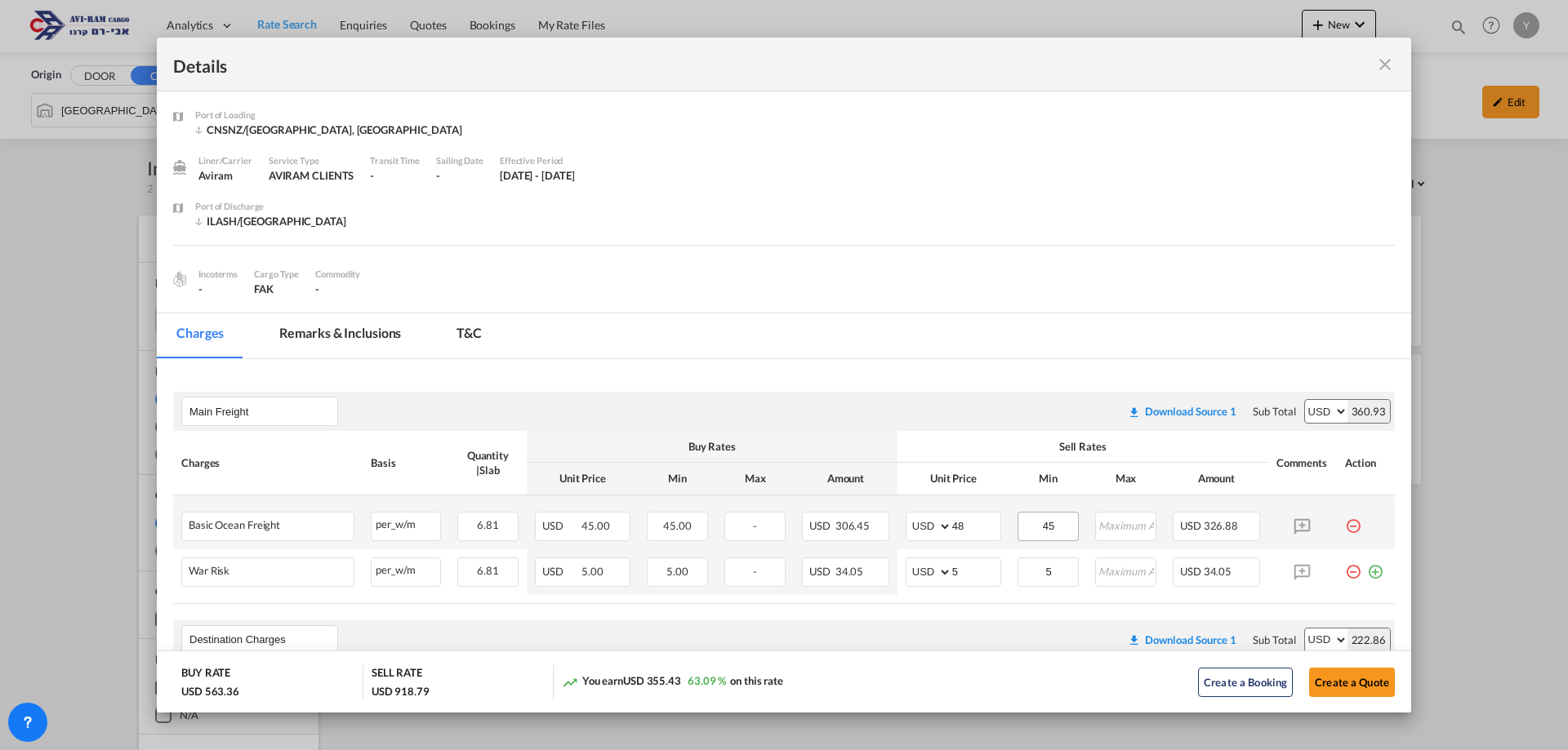
type input "335"
drag, startPoint x: 1047, startPoint y: 525, endPoint x: 1000, endPoint y: 533, distance: 47.7
click at [1000, 533] on tr "Basic Ocean Freight Please Enter Already Exists per_w/m per_w/m can not applied…" at bounding box center [784, 522] width 1222 height 54
type input "48"
click at [984, 601] on table "Charges Basis Quantity | Slab Buy Rates Sell Rates Comments Action Unit Price M…" at bounding box center [784, 518] width 1222 height 173
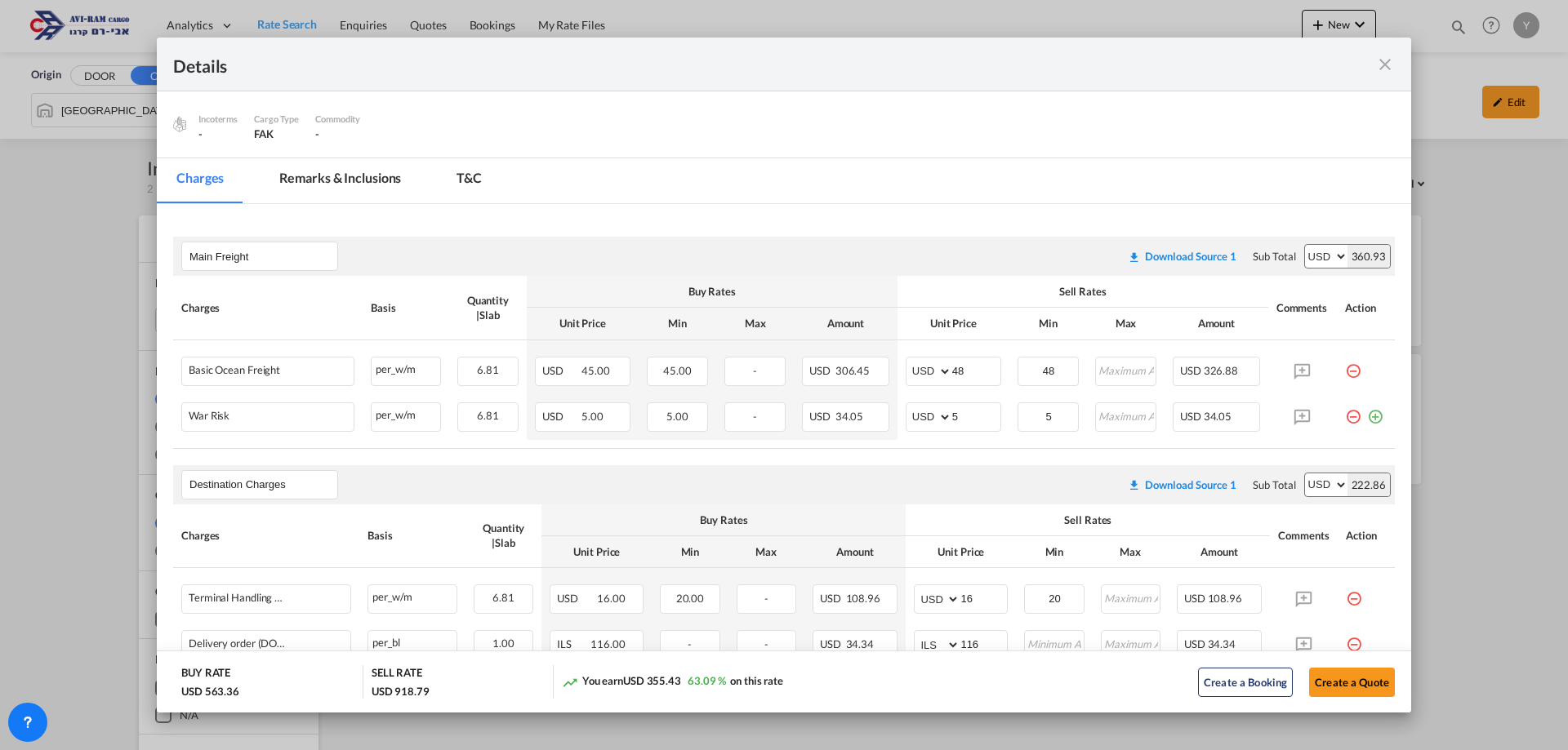
scroll to position [163, 0]
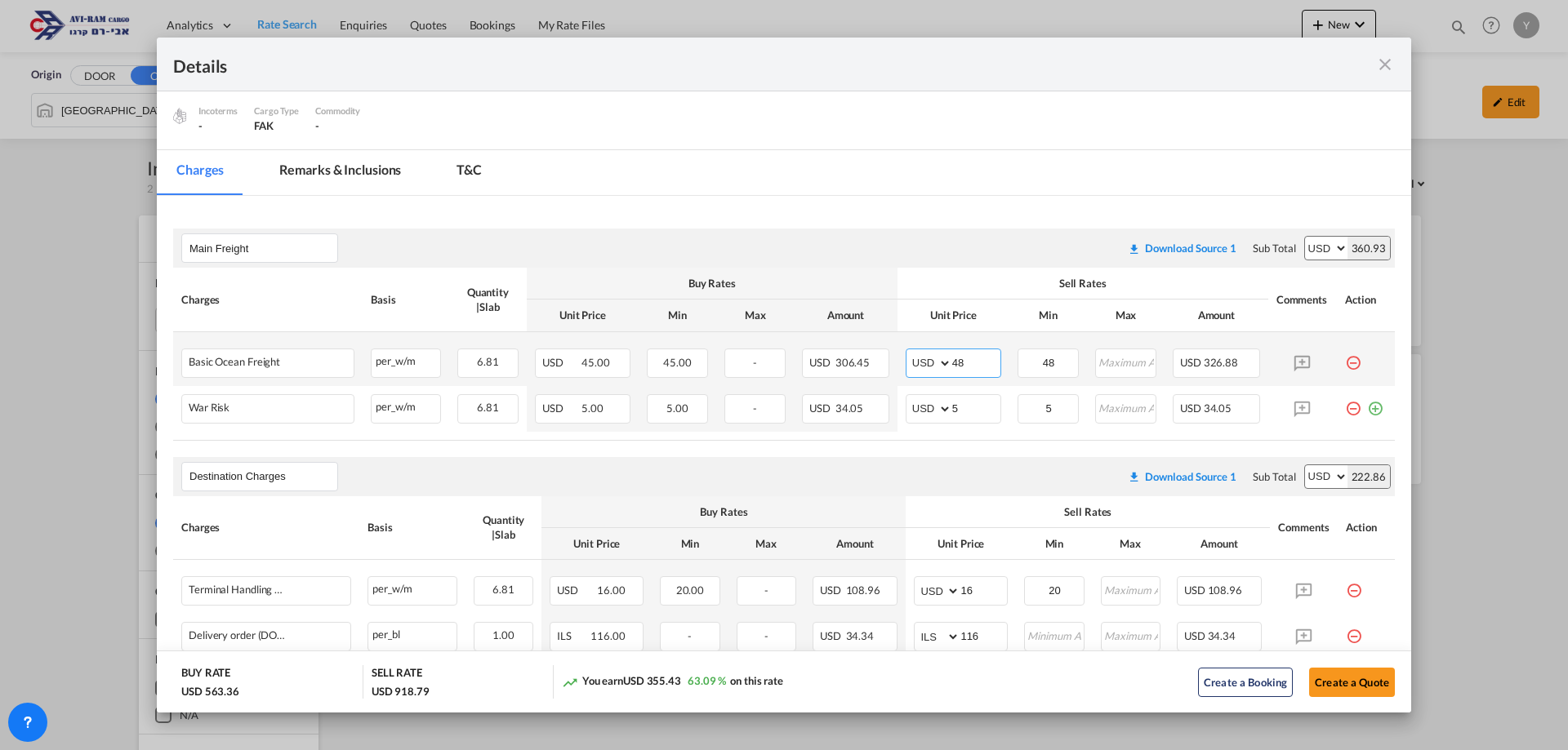
drag, startPoint x: 962, startPoint y: 361, endPoint x: 916, endPoint y: 374, distance: 47.8
click at [916, 374] on md-input-container "AED AFN ALL AMD ANG AOA ARS AUD AWG AZN BAM BBD BDT BGN BHD BIF BMD BND [PERSON…" at bounding box center [954, 363] width 96 height 29
type input "45"
drag, startPoint x: 1048, startPoint y: 362, endPoint x: 1002, endPoint y: 373, distance: 47.3
click at [1009, 373] on td "48 Please Enter Invalid Input" at bounding box center [1048, 359] width 78 height 54
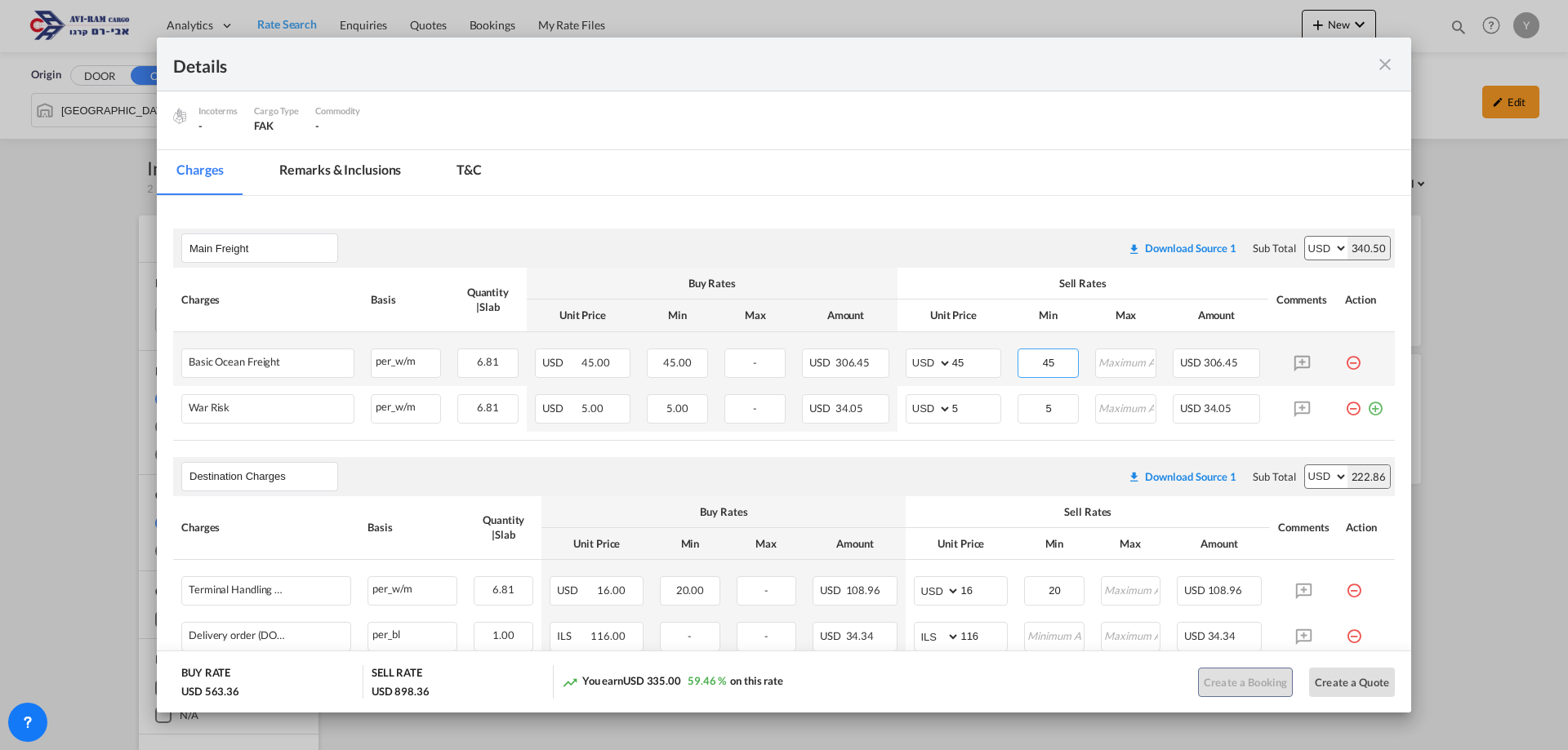
type input "45"
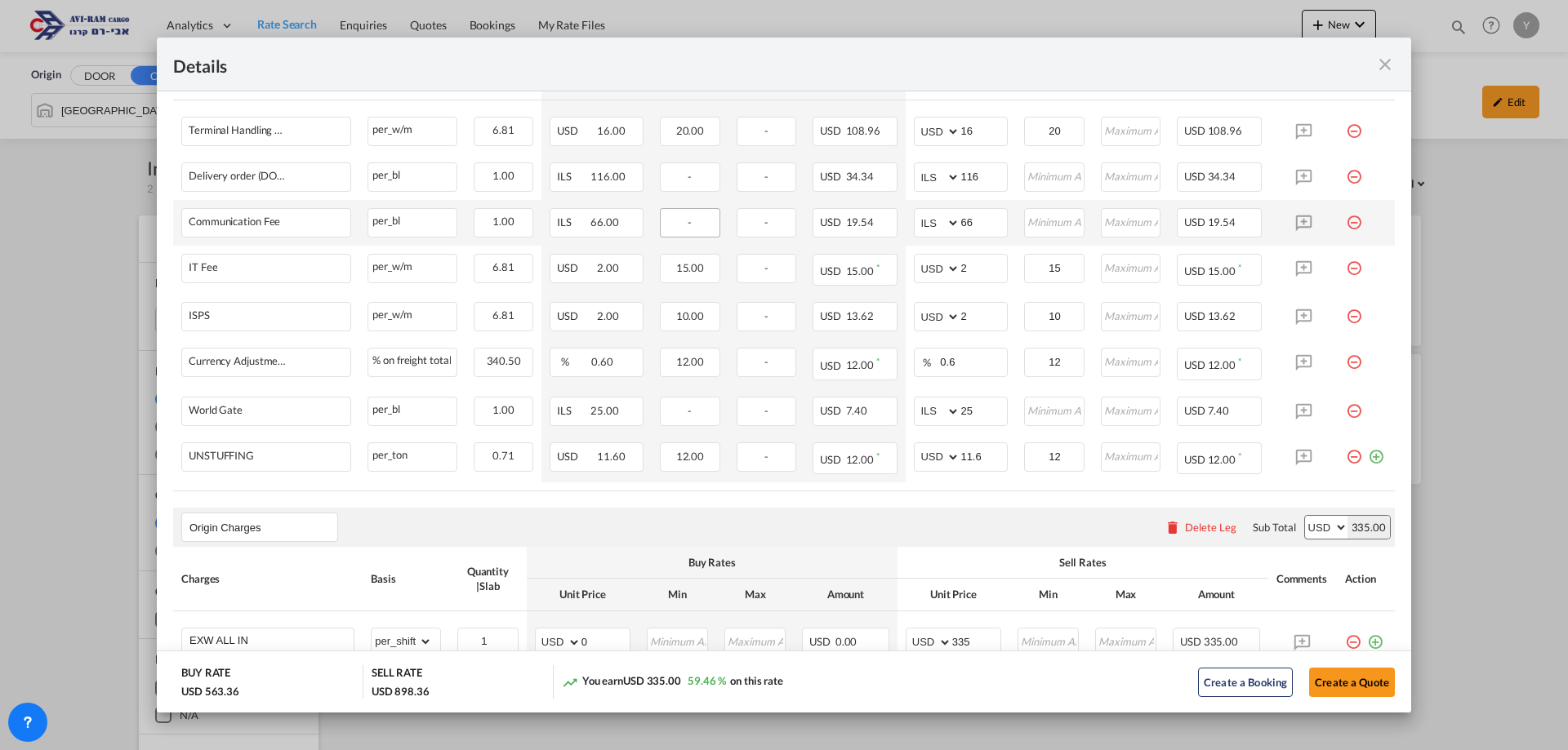
scroll to position [735, 0]
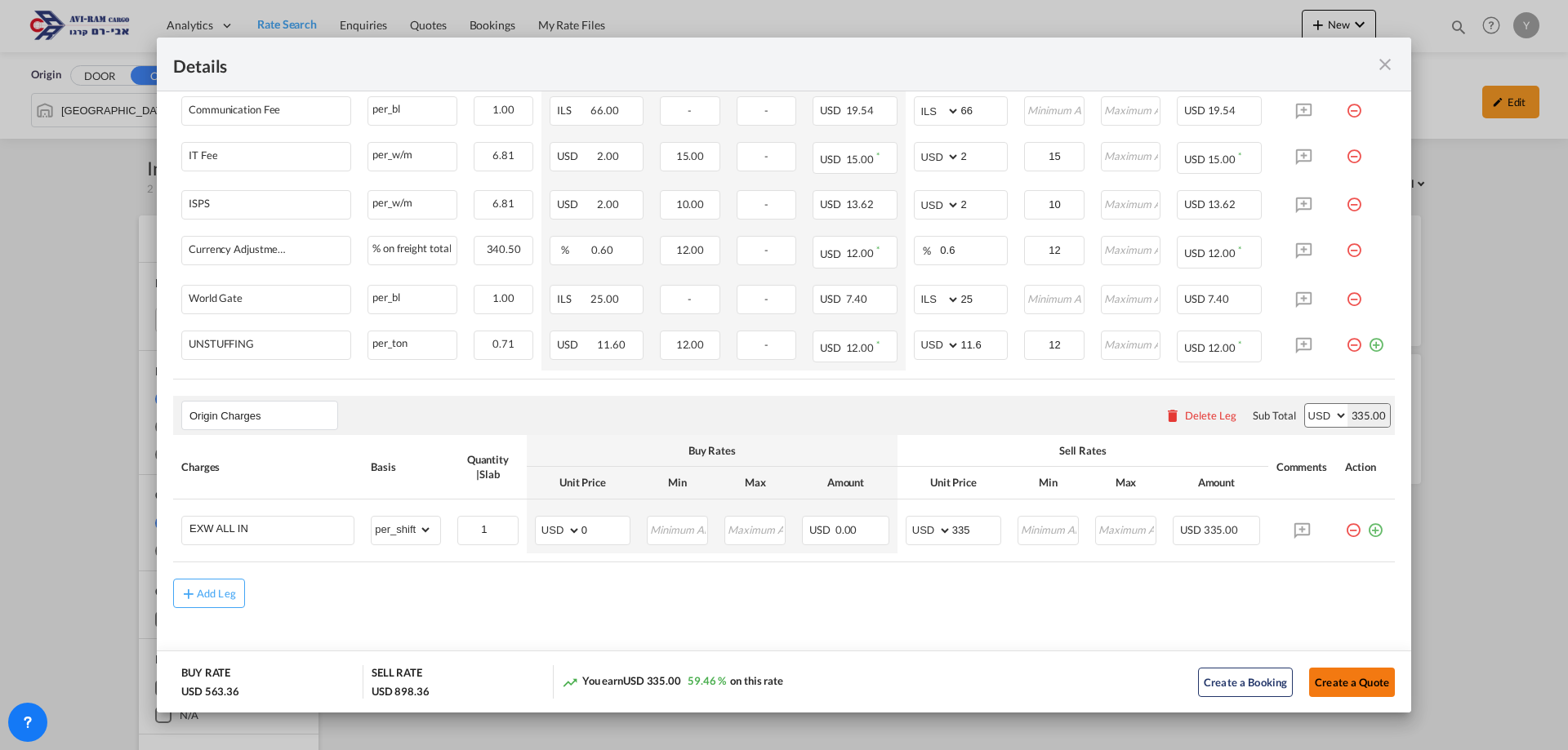
click at [1365, 669] on button "Create a Quote" at bounding box center [1352, 683] width 85 height 29
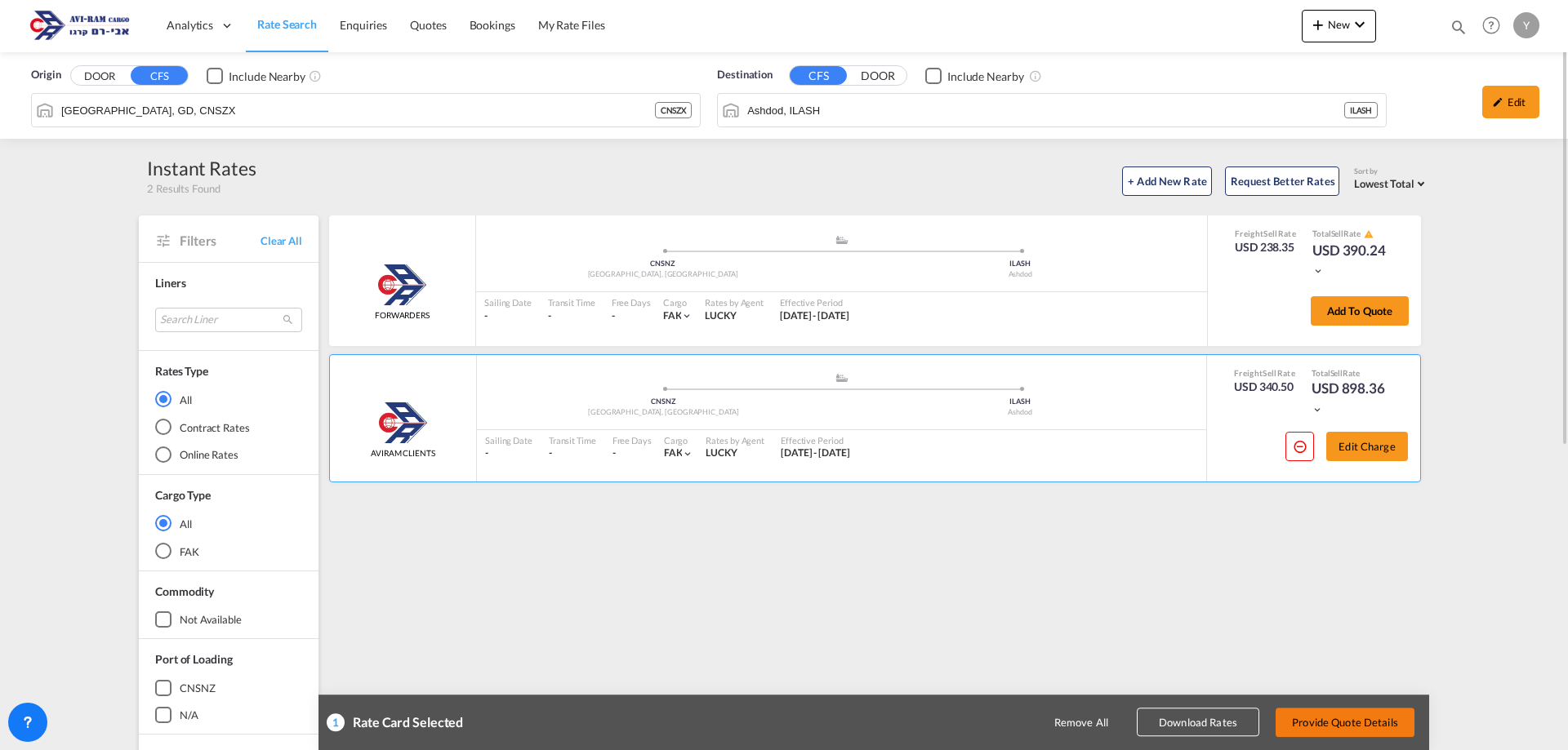
click at [1328, 724] on button "Provide Quote Details" at bounding box center [1345, 723] width 138 height 29
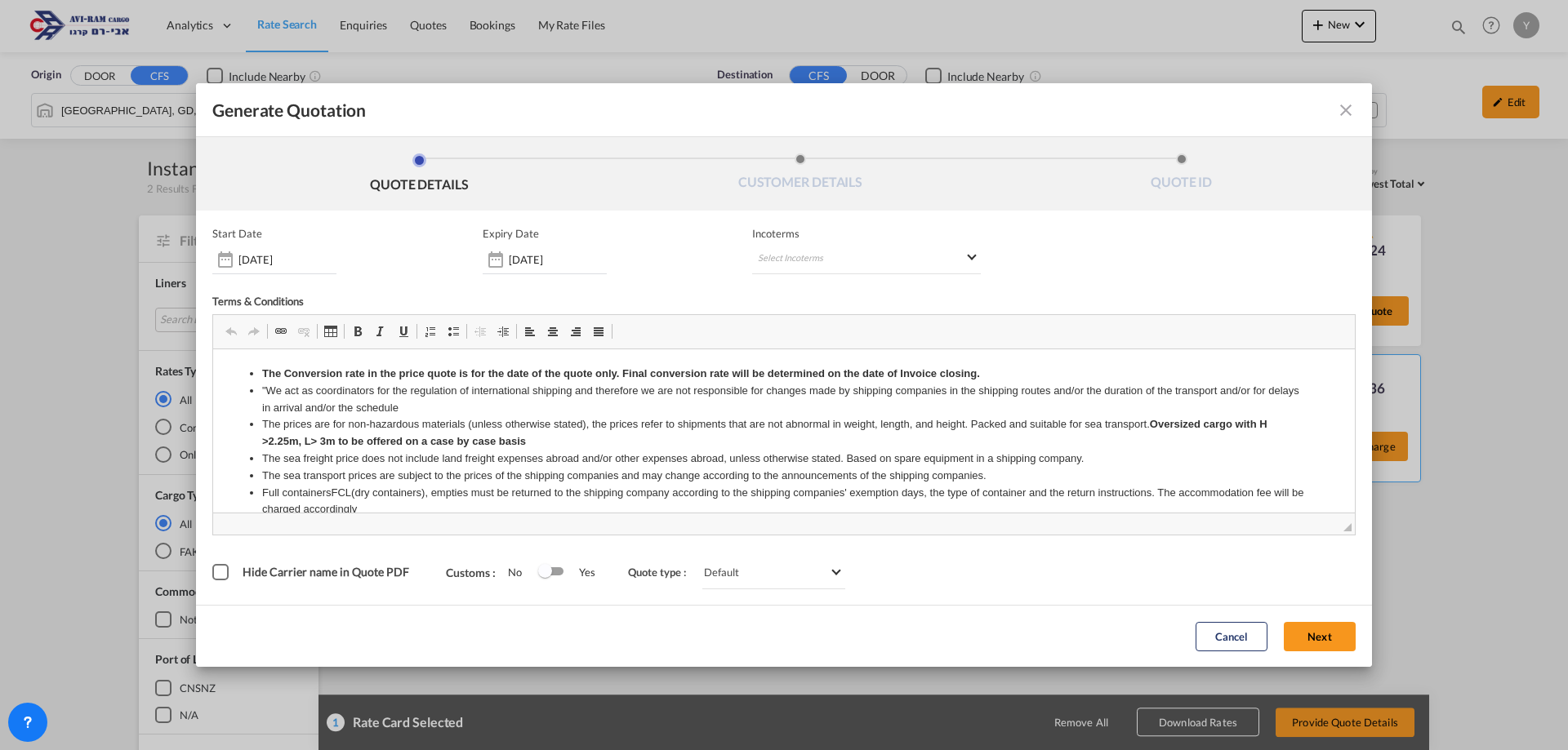
scroll to position [0, 0]
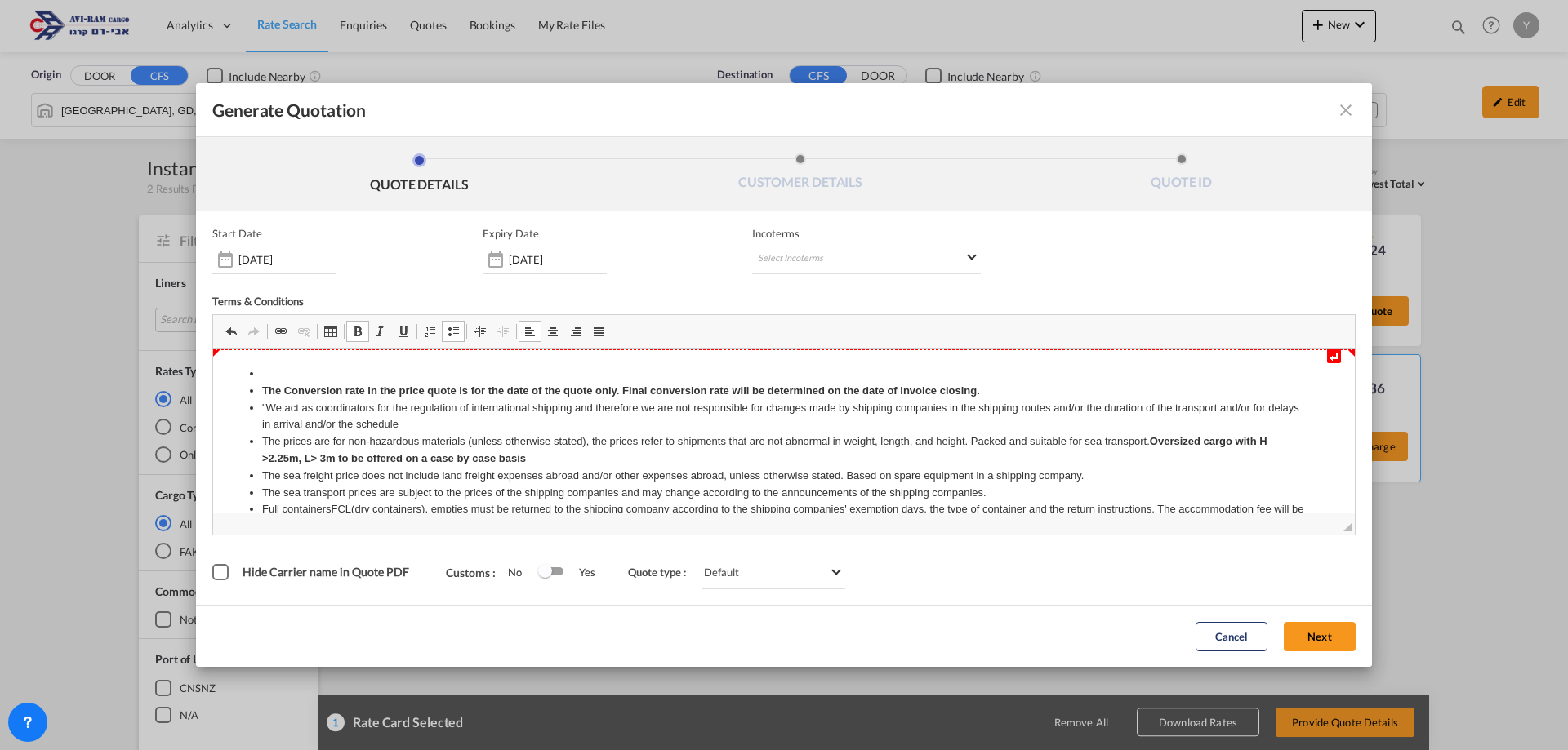
click at [268, 370] on li "Editor, editor2" at bounding box center [784, 374] width 1044 height 17
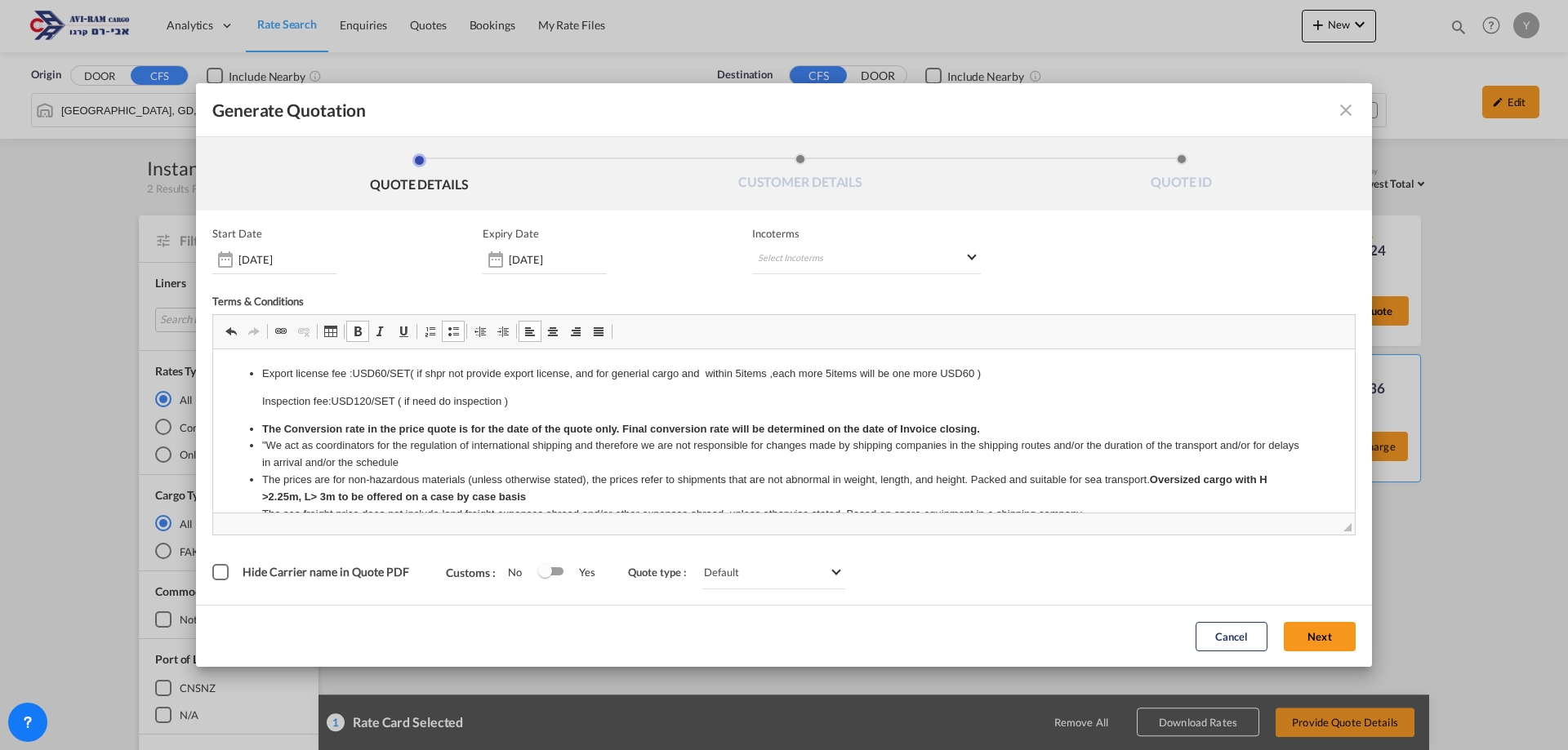
drag, startPoint x: 453, startPoint y: 414, endPoint x: 265, endPoint y: 378, distance: 191.4
click at [265, 378] on li "Export license fee :USD60/SET( if shpr not provide export license, and for gene…" at bounding box center [784, 388] width 1044 height 45
click at [352, 332] on span "Generate QuotationQUOTE ..." at bounding box center [357, 331] width 13 height 13
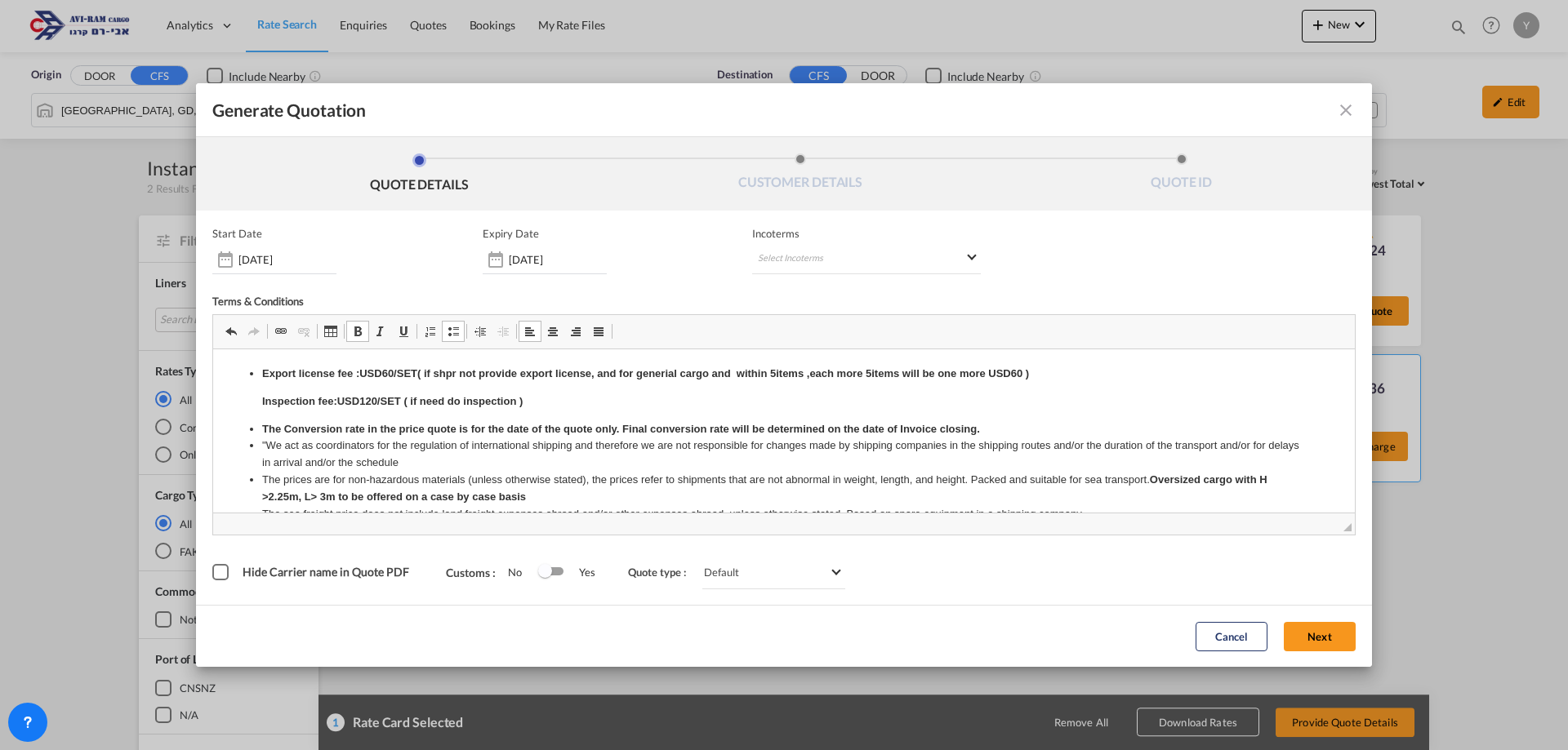
click at [456, 325] on span "Generate QuotationQUOTE ..." at bounding box center [453, 331] width 13 height 13
click at [823, 274] on div "Start Date [DATE] Expiry Date [DATE] Incoterms Select Incoterms CFR - export Co…" at bounding box center [784, 407] width 1143 height 361
click at [847, 249] on md-select "Select Incoterms CFR - export Cost and Freight FAS - export Free Alongside Ship…" at bounding box center [866, 260] width 229 height 29
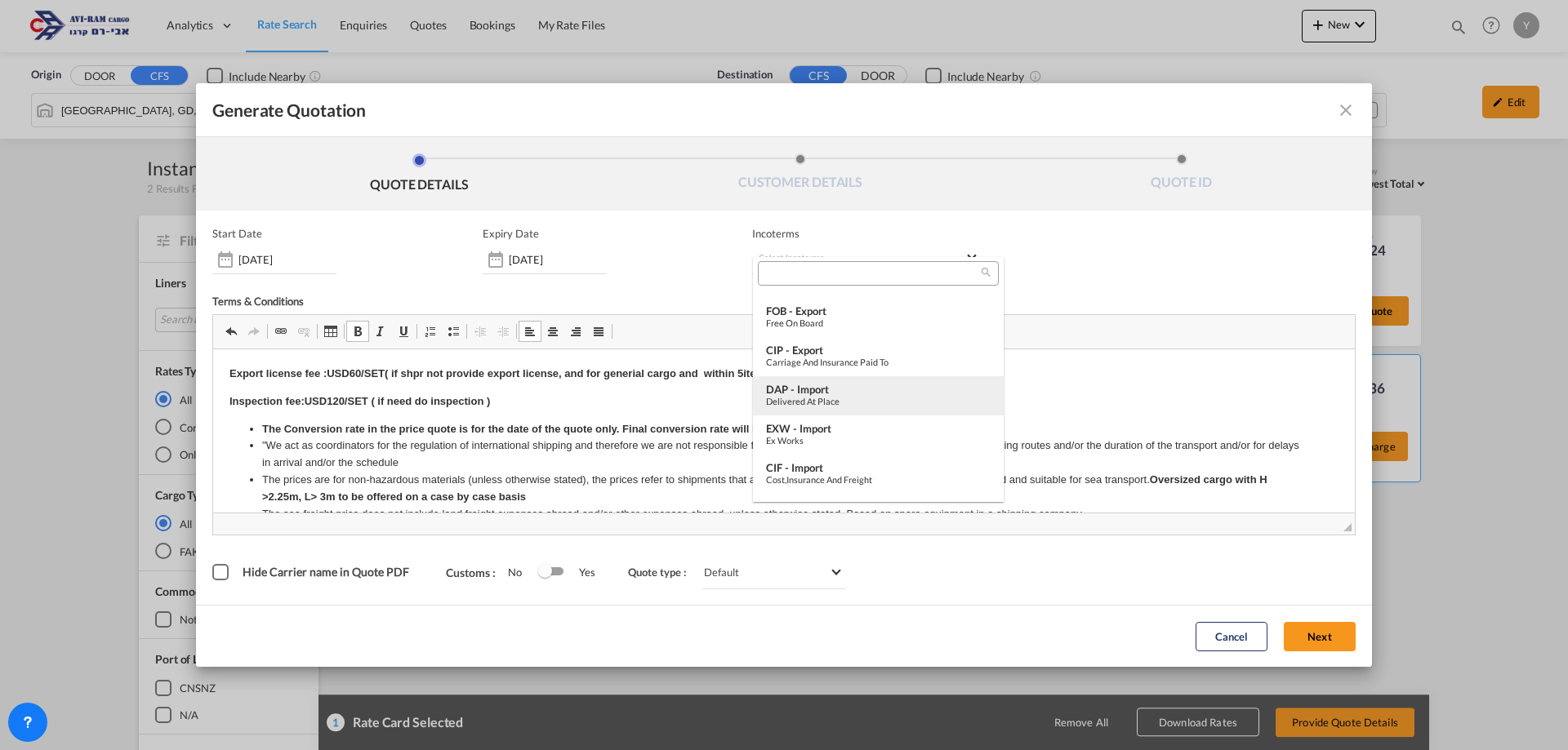
scroll to position [571, 0]
click at [888, 417] on md-option "EXW - import Ex Works" at bounding box center [878, 404] width 250 height 39
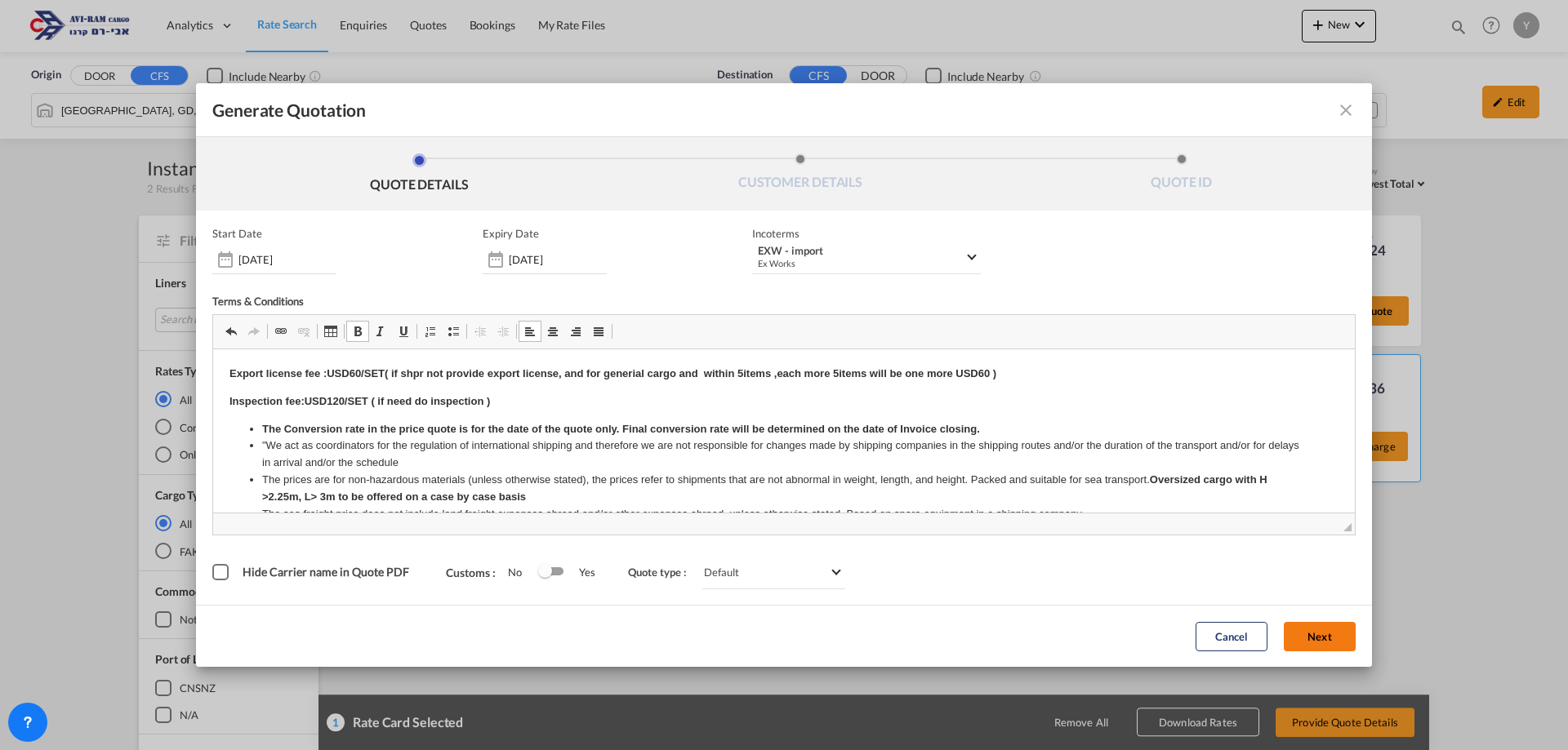
click at [1307, 631] on button "Next" at bounding box center [1320, 636] width 72 height 29
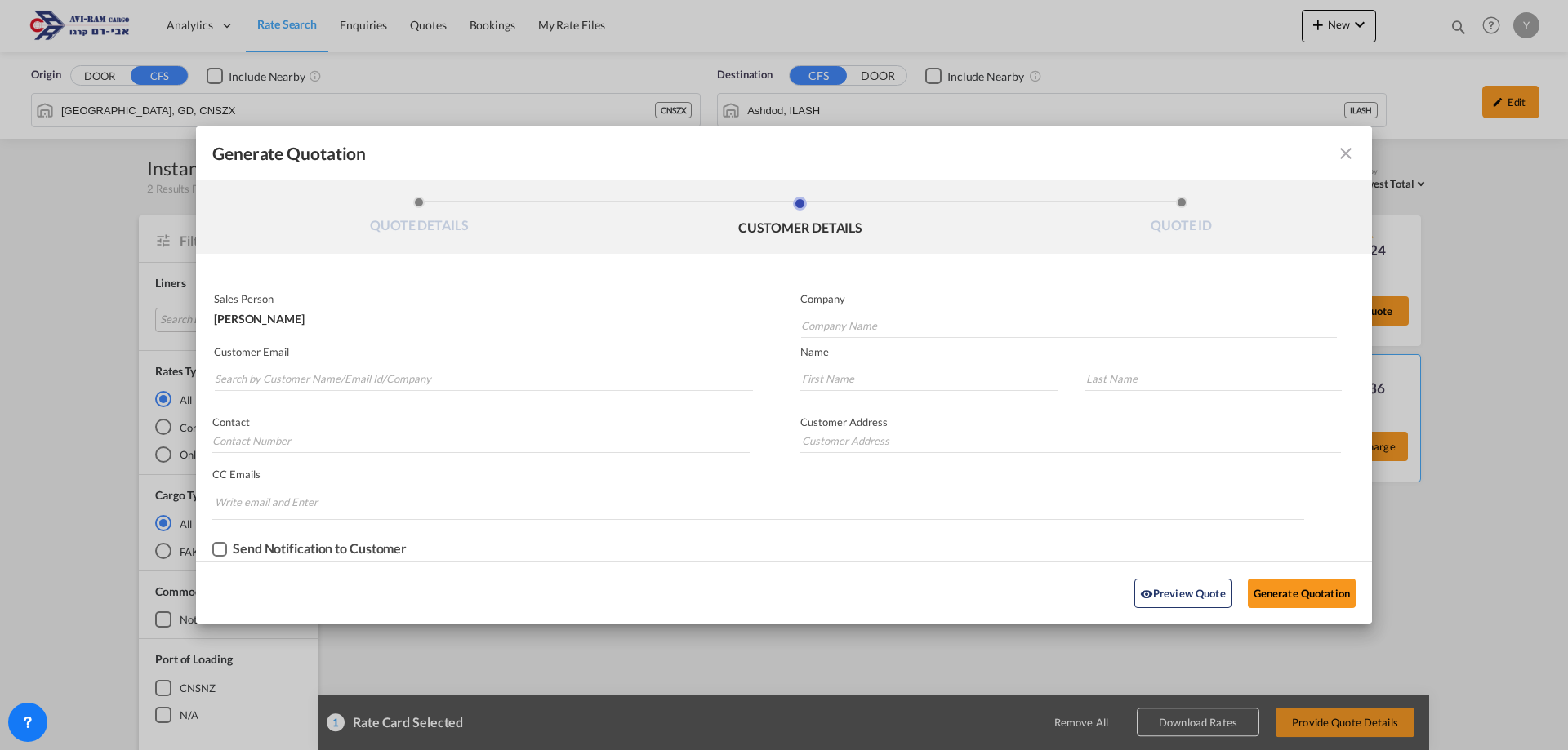
click at [414, 365] on md-autocomplete-wrap "Generate QuotationQUOTE ..." at bounding box center [483, 375] width 539 height 32
click at [412, 371] on input "Search by Customer Name/Email Id/Company" at bounding box center [484, 378] width 538 height 25
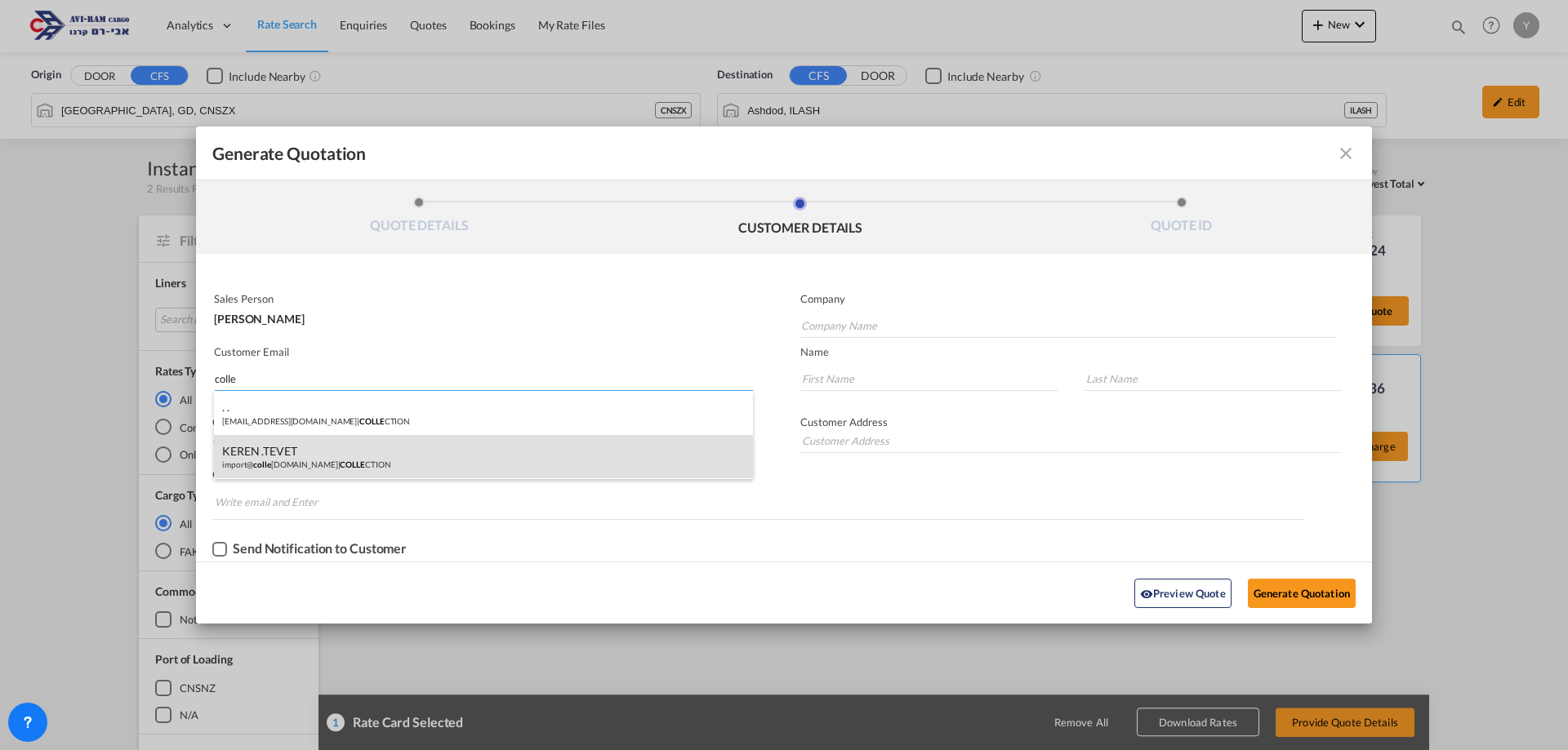
type input "colle"
click at [349, 453] on div "KEREN .TEVET import@ colle [DOMAIN_NAME] | COLLE CTION" at bounding box center [483, 457] width 539 height 44
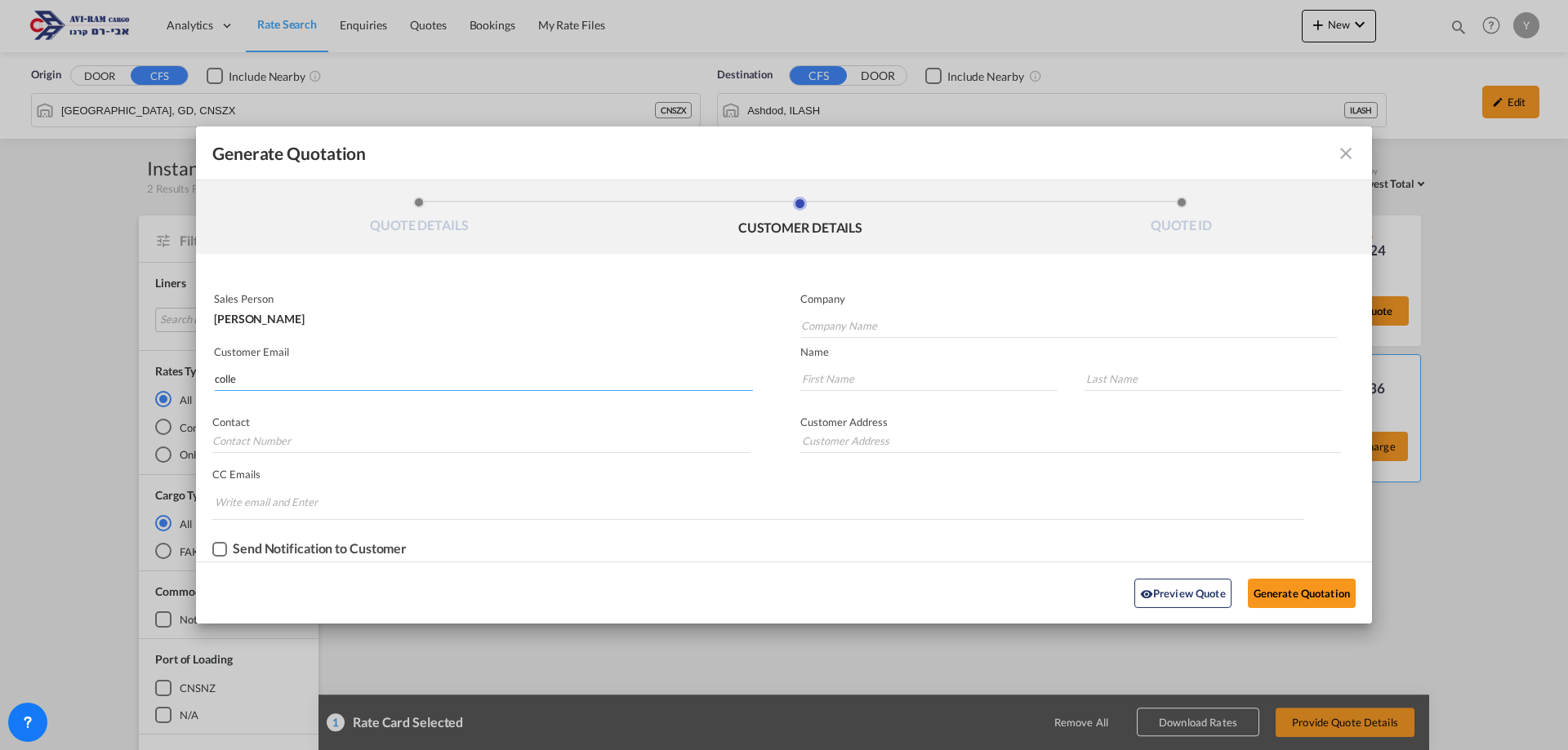
type input "COLLECTION"
type input "[EMAIL_ADDRESS][DOMAIN_NAME]"
type input "KEREN"
type input ".TEVET"
type input "."
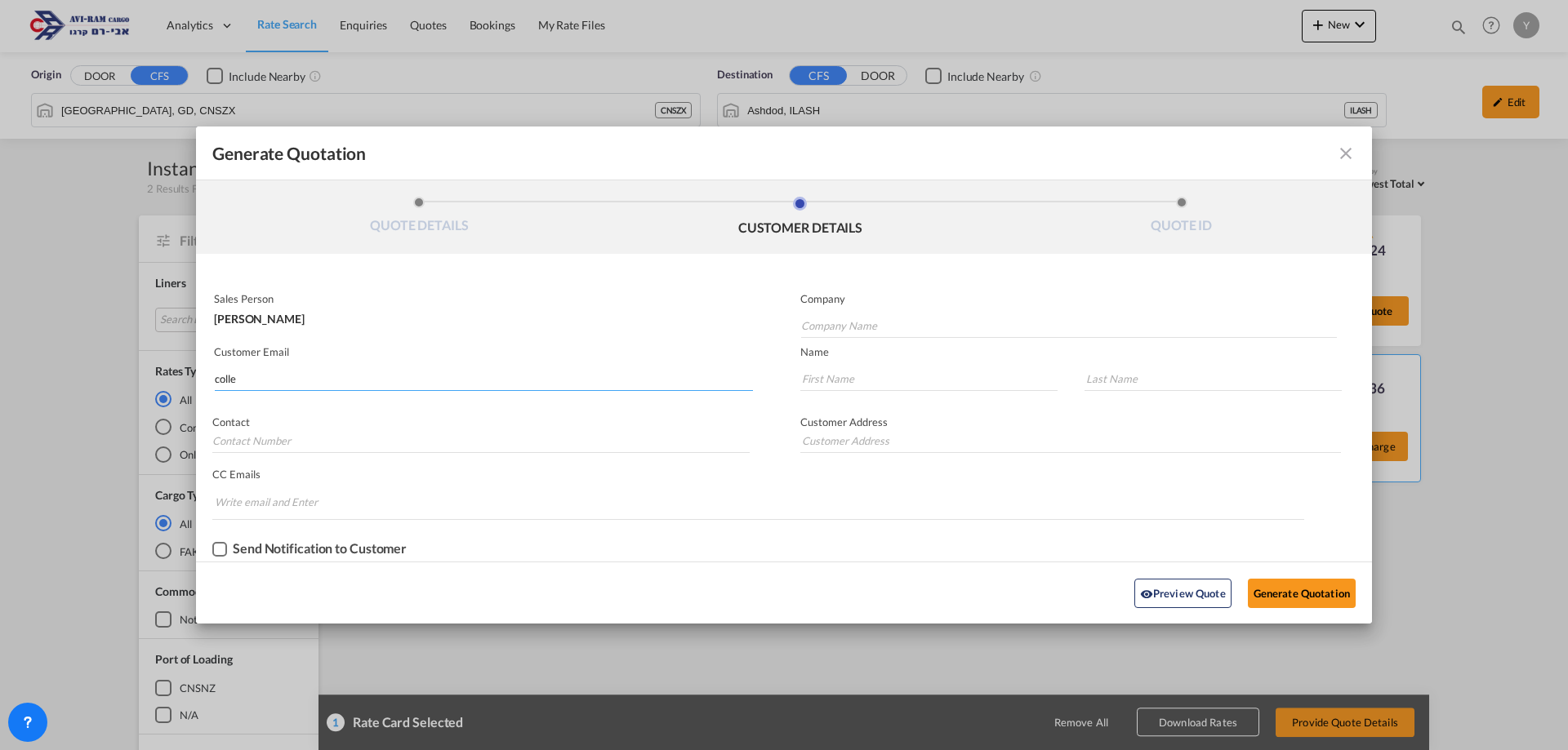
type input "."
click at [1275, 601] on button "Generate Quotation" at bounding box center [1301, 594] width 108 height 29
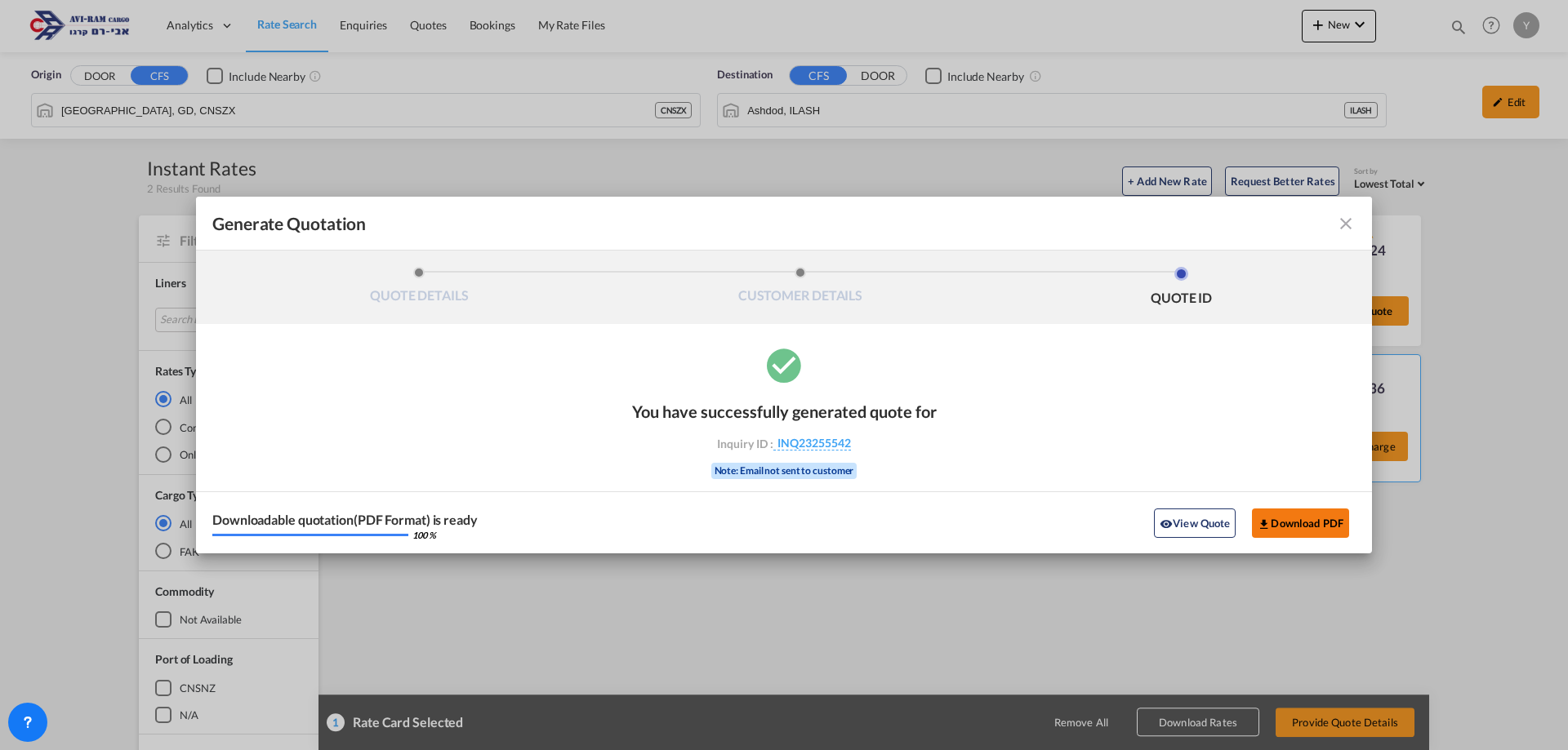
click at [1270, 527] on md-icon "icon-download" at bounding box center [1264, 524] width 13 height 13
